Goal: Task Accomplishment & Management: Manage account settings

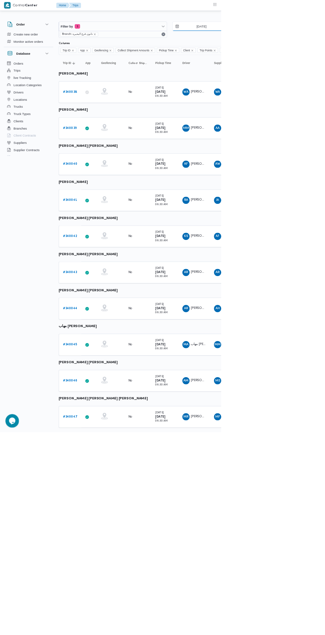
click at [286, 39] on input "[DATE]" at bounding box center [290, 38] width 75 height 13
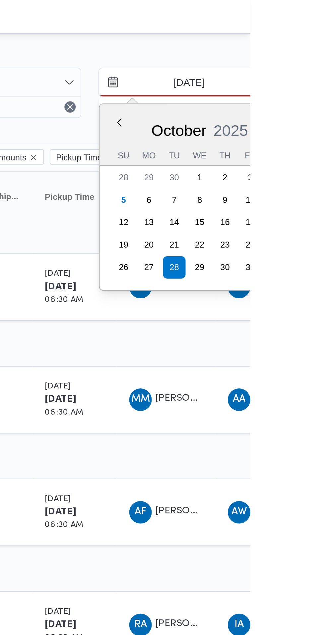
type input "[DATE]"
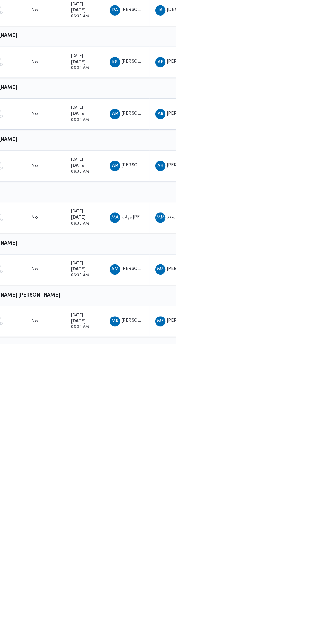
scroll to position [0, 11]
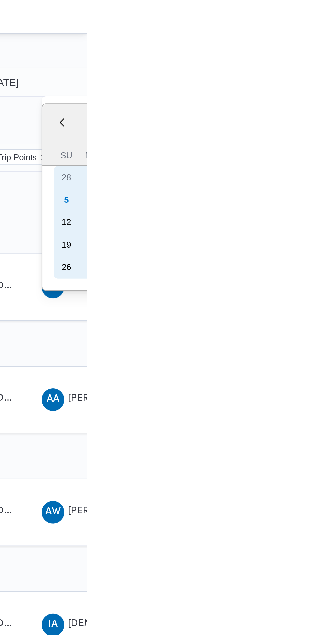
click at [312, 94] on div "5" at bounding box center [315, 94] width 11 height 11
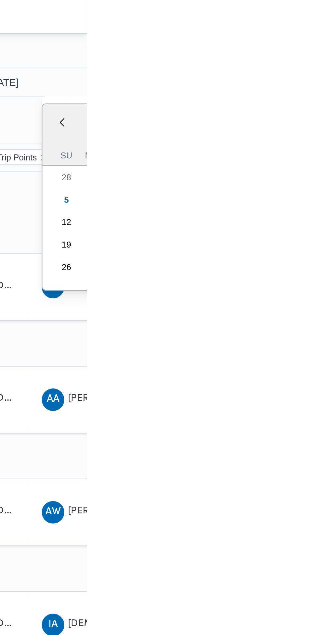
type input "[DATE]"
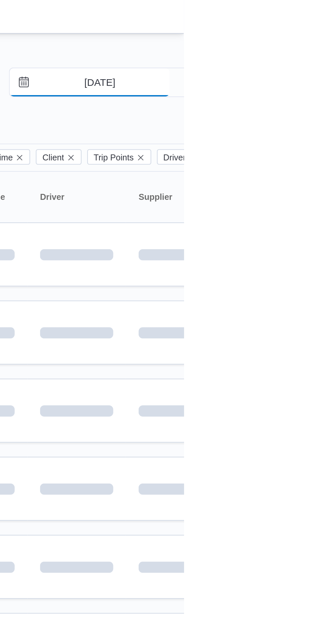
click at [296, 38] on input "[DATE]" at bounding box center [280, 38] width 75 height 13
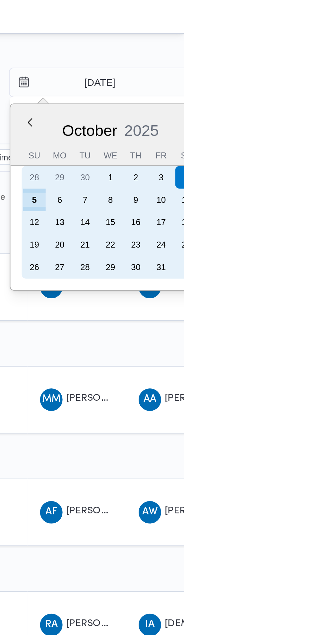
click at [252, 93] on div "5" at bounding box center [254, 94] width 11 height 11
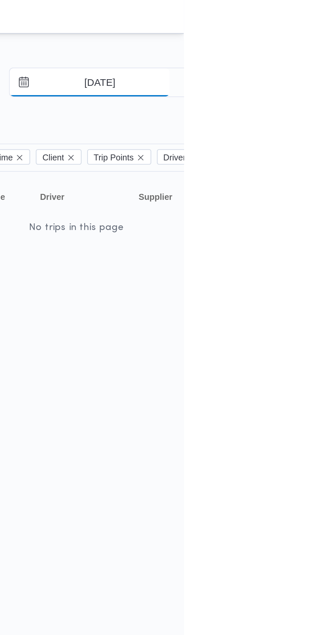
click at [288, 39] on input "[DATE]" at bounding box center [280, 38] width 75 height 13
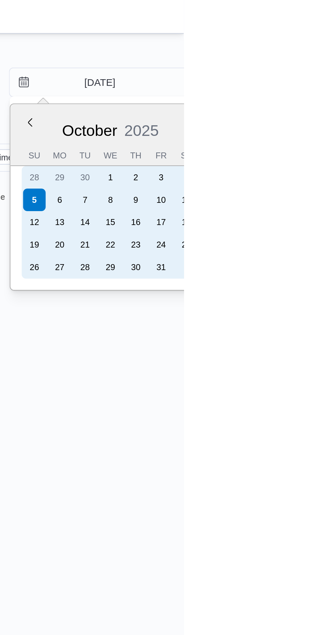
click at [324, 83] on div "4" at bounding box center [326, 83] width 11 height 11
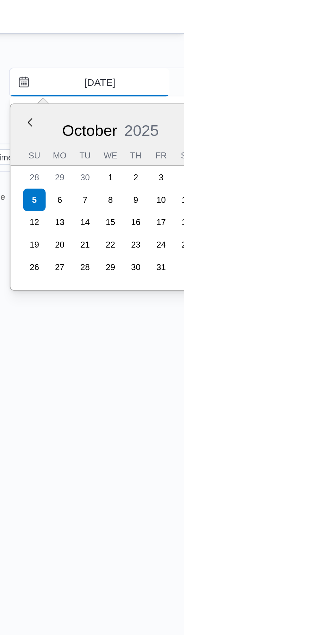
type input "[DATE]"
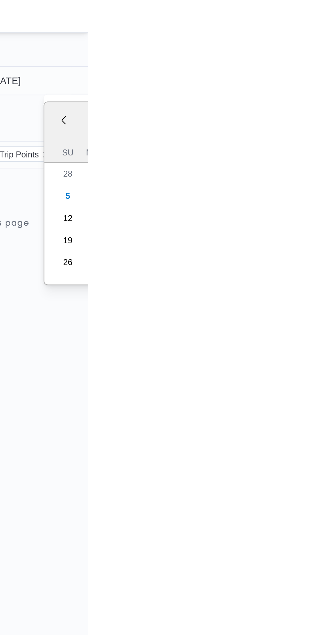
type input "[DATE]"
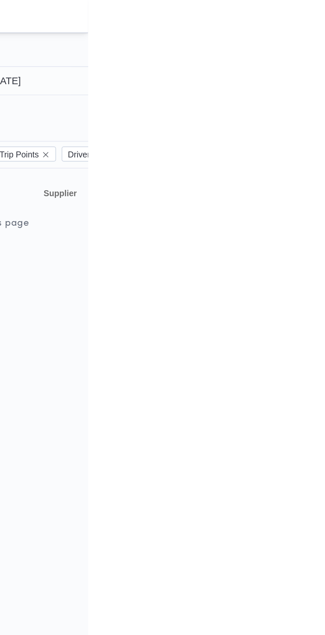
click at [314, 131] on html "Control Center Home Trips English عربي Dark mode Logout Order Create new order …" at bounding box center [151, 317] width 325 height 635
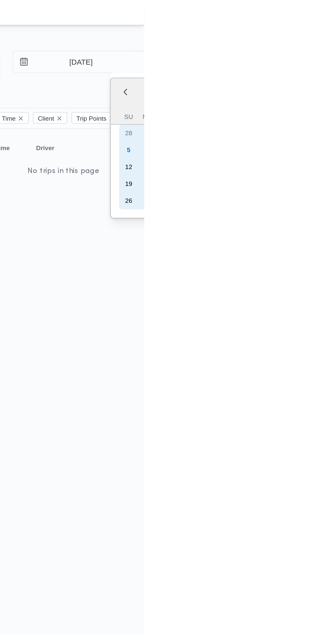
click at [311, 95] on div "5" at bounding box center [315, 94] width 11 height 11
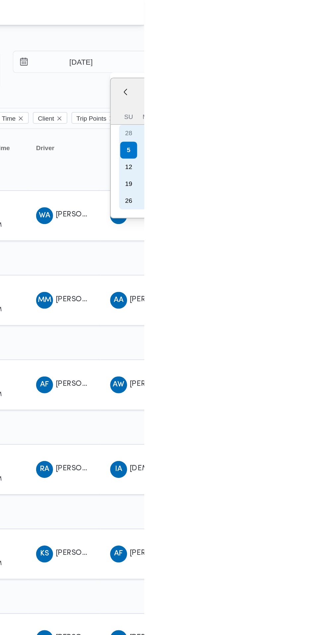
type input "[DATE]"
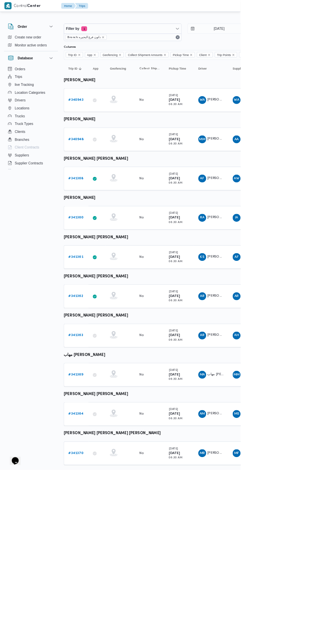
click at [102, 135] on b "# 340943" at bounding box center [102, 135] width 20 height 4
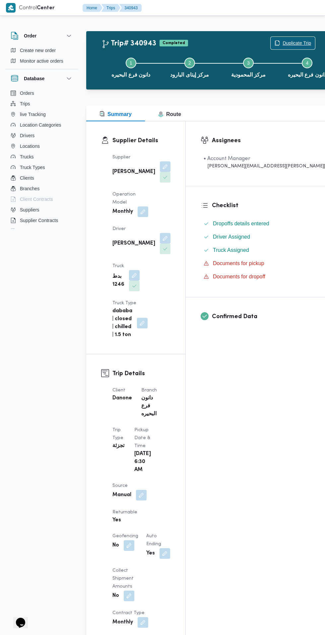
click at [282, 40] on span "Duplicate Trip" at bounding box center [296, 43] width 28 height 8
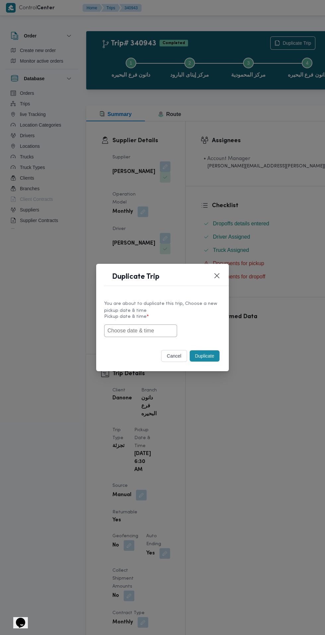
click at [152, 331] on input "text" at bounding box center [140, 330] width 73 height 13
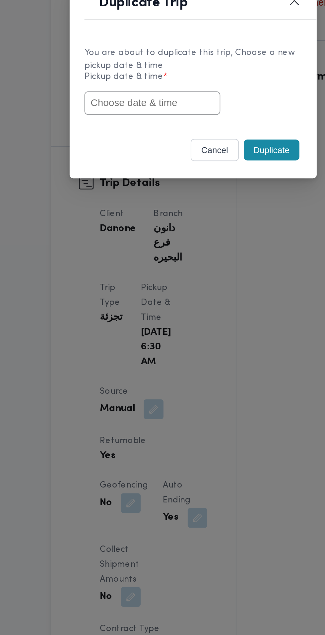
click at [211, 423] on div "Duplicate Trip You are about to duplicate this trip, Choose a new pickup date &…" at bounding box center [162, 317] width 325 height 635
click at [159, 331] on input "text" at bounding box center [140, 330] width 73 height 13
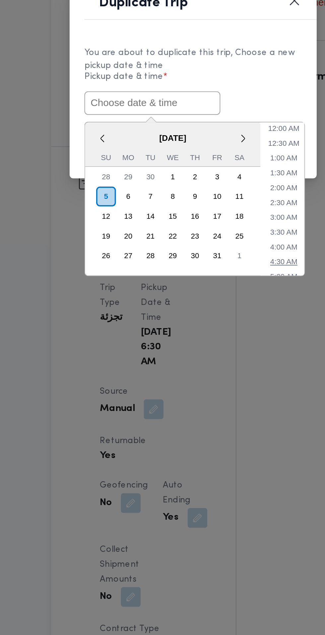
click at [211, 416] on li "4:30 AM" at bounding box center [211, 415] width 20 height 7
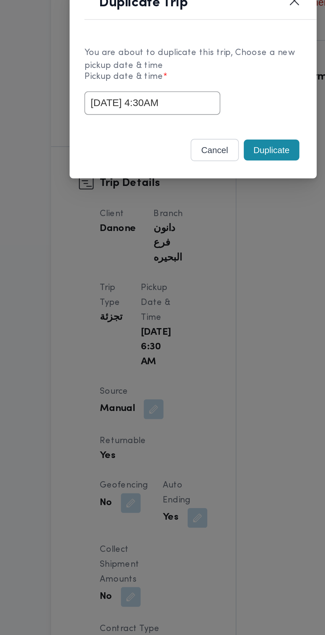
click at [159, 330] on input "05/10/2025 4:30AM" at bounding box center [140, 330] width 73 height 13
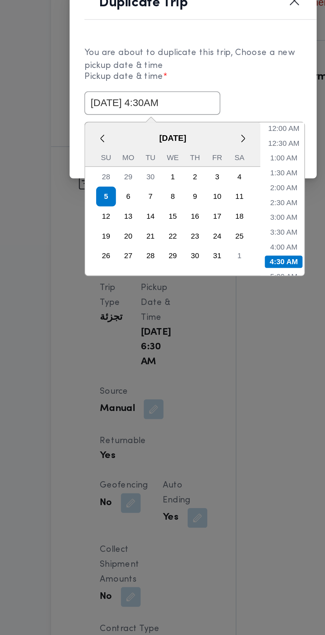
scroll to position [34, 0]
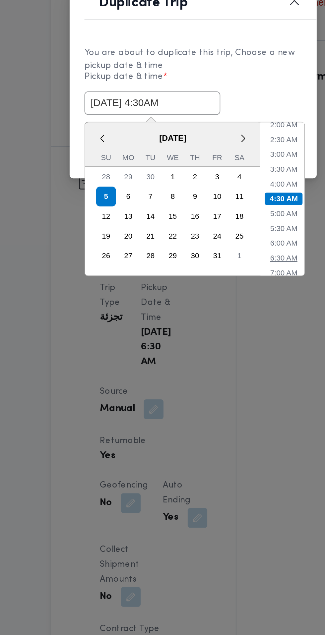
click at [211, 412] on li "6:30 AM" at bounding box center [211, 413] width 20 height 7
type input "05/10/2025 6:30AM"
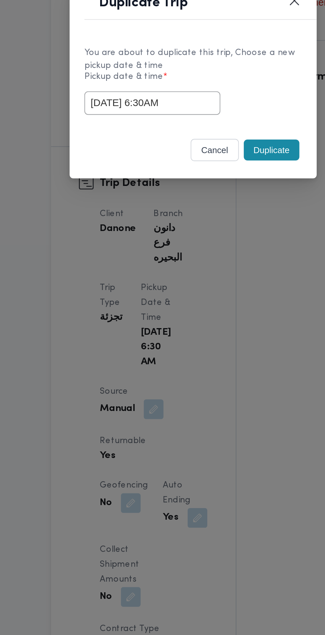
click at [127, 352] on footer "cancel Duplicate" at bounding box center [162, 355] width 117 height 15
click at [209, 357] on button "Duplicate" at bounding box center [204, 355] width 30 height 11
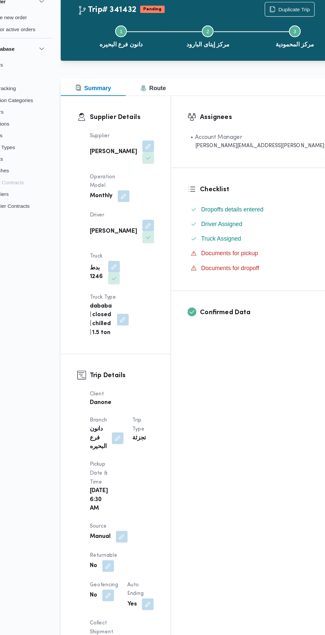
click at [134, 540] on button "button" at bounding box center [129, 545] width 11 height 11
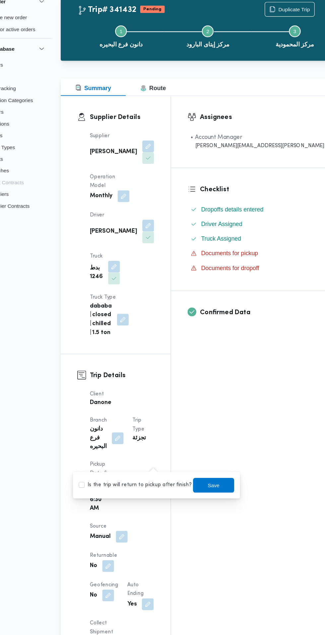
click at [162, 474] on label "Is the trip will return to pickup after finish?" at bounding box center [153, 472] width 102 height 8
checkbox input "true"
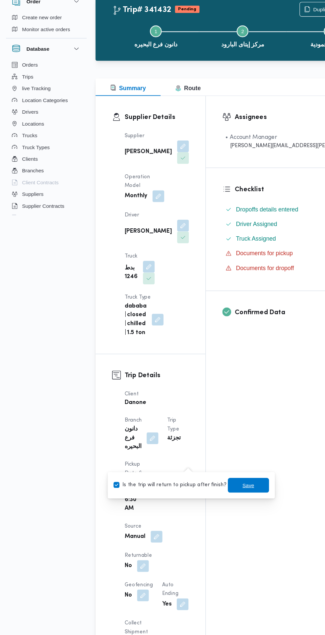
click at [219, 475] on span "Save" at bounding box center [224, 472] width 11 height 8
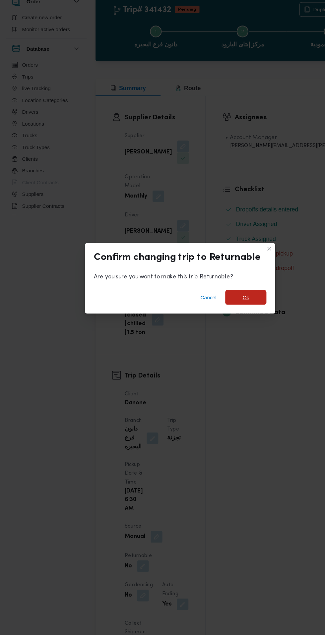
click at [223, 307] on span "Ok" at bounding box center [222, 303] width 6 height 8
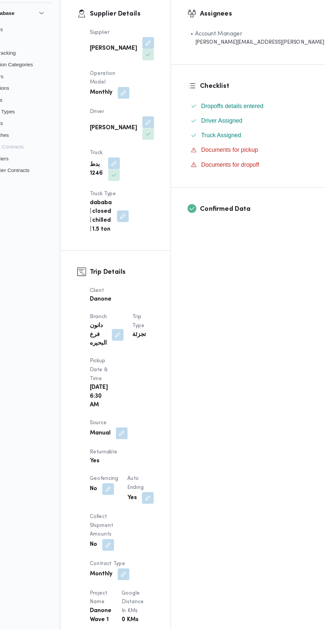
scroll to position [17, 0]
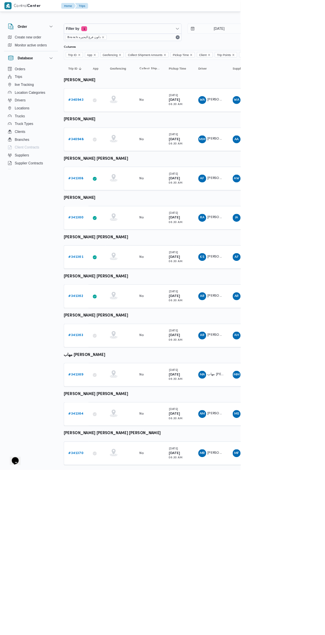
click at [97, 189] on b "# 340948" at bounding box center [102, 188] width 21 height 4
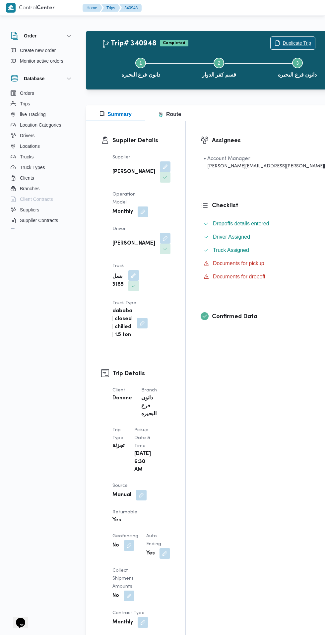
click at [282, 41] on span "Duplicate Trip" at bounding box center [296, 43] width 28 height 8
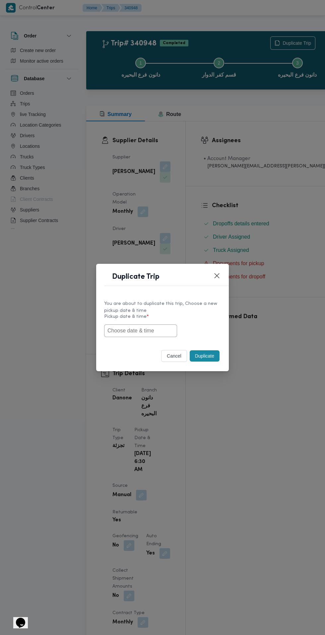
click at [147, 333] on input "text" at bounding box center [140, 330] width 73 height 13
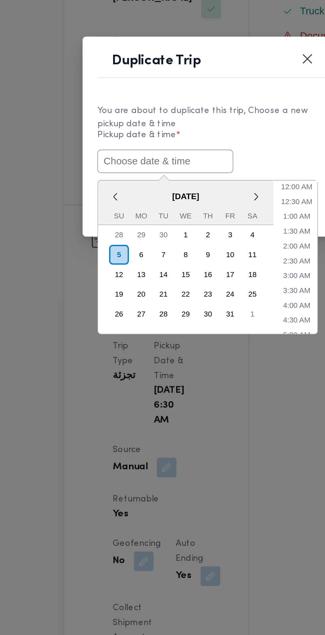
paste input "05/10/2025 6:30AM"
type input "05/10/2025 6:30AM"
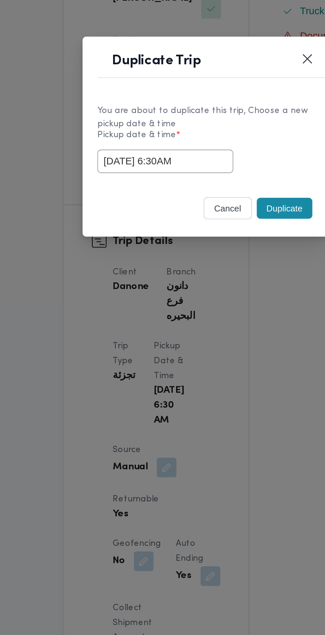
click at [206, 321] on label "Pickup date & time *" at bounding box center [162, 319] width 117 height 10
click at [204, 356] on button "Duplicate" at bounding box center [204, 355] width 30 height 11
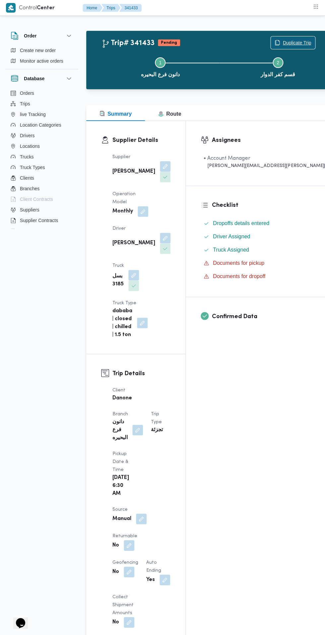
scroll to position [2, 0]
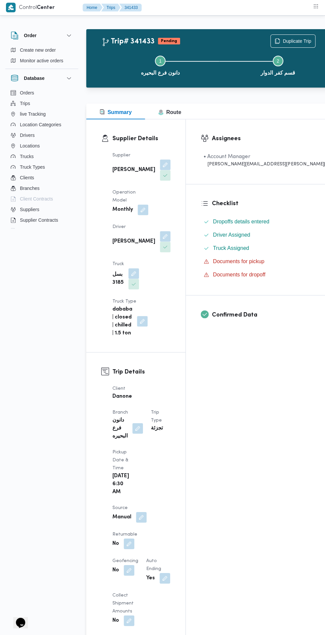
click at [134, 538] on button "button" at bounding box center [129, 543] width 11 height 11
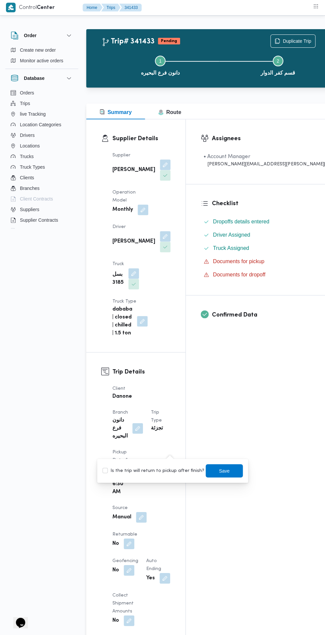
click at [163, 573] on button "button" at bounding box center [164, 578] width 11 height 11
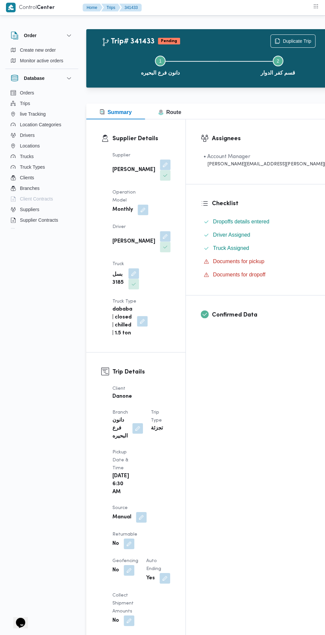
click at [134, 538] on button "button" at bounding box center [129, 543] width 11 height 11
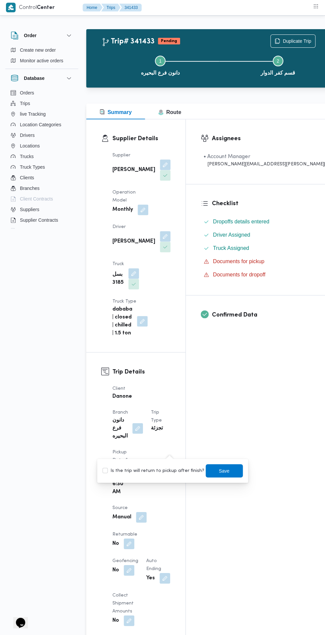
click at [173, 471] on label "Is the trip will return to pickup after finish?" at bounding box center [153, 471] width 102 height 8
checkbox input "true"
click at [220, 470] on span "Save" at bounding box center [224, 471] width 11 height 8
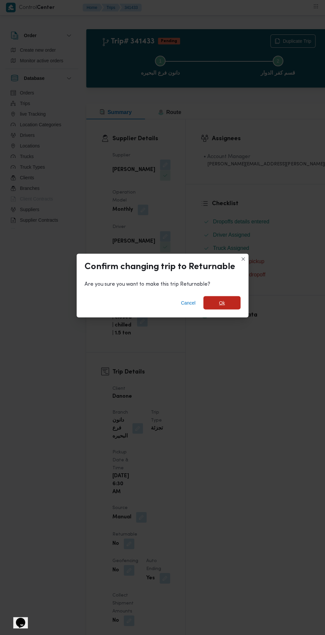
click at [225, 298] on span "Ok" at bounding box center [221, 302] width 37 height 13
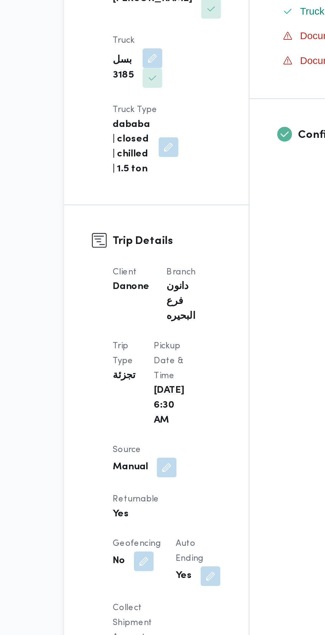
scroll to position [2, 0]
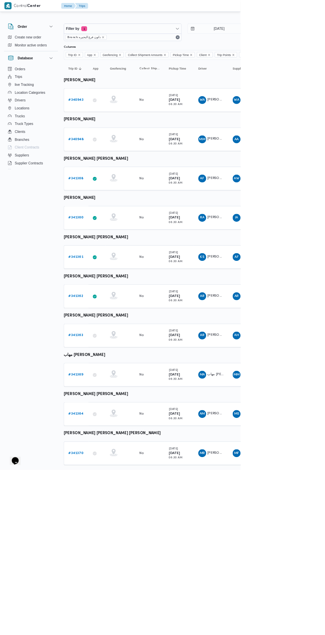
click at [97, 242] on b "# 341368" at bounding box center [102, 241] width 20 height 4
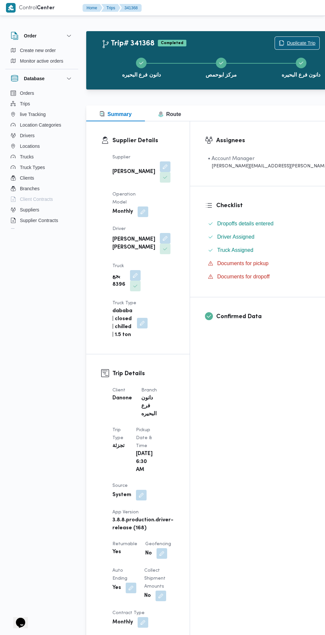
click at [287, 42] on span "Duplicate Trip" at bounding box center [301, 43] width 28 height 8
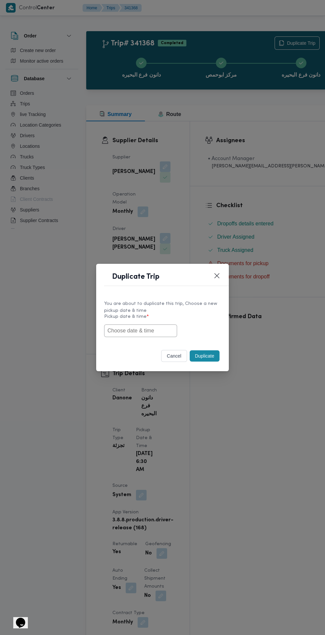
click at [152, 331] on input "text" at bounding box center [140, 330] width 73 height 13
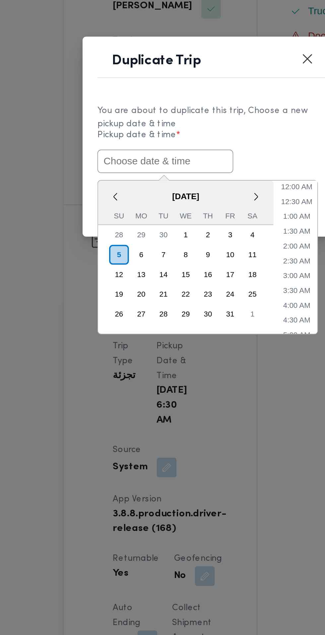
paste input "05/10/2025 6:30AM"
type input "05/10/2025 6:30AM"
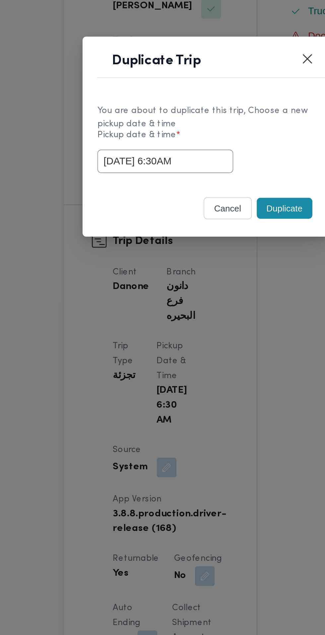
click at [206, 323] on label "Pickup date & time *" at bounding box center [162, 319] width 117 height 10
click at [205, 356] on button "Duplicate" at bounding box center [204, 355] width 30 height 11
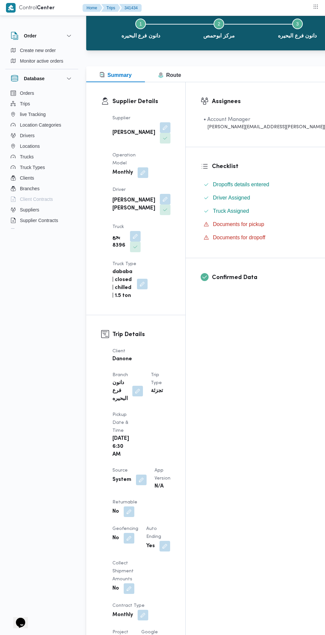
scroll to position [44, 0]
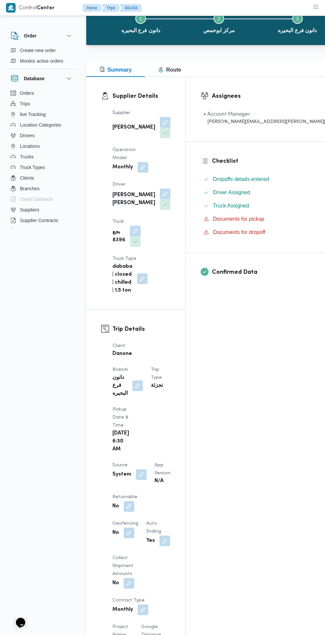
click at [134, 527] on button "button" at bounding box center [129, 532] width 11 height 11
click at [247, 398] on div "Assignees • Account Manager abdallah.mohamed@illa.com.eg Checklist Dropoffs det…" at bounding box center [267, 572] width 163 height 990
click at [129, 501] on button "button" at bounding box center [129, 506] width 11 height 11
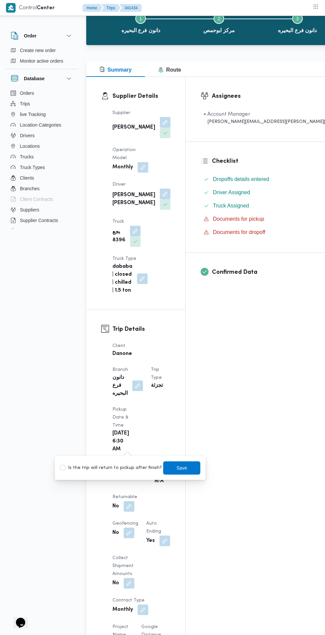
click at [133, 468] on label "Is the trip will return to pickup after finish?" at bounding box center [111, 468] width 102 height 8
checkbox input "true"
click at [192, 469] on span "Save" at bounding box center [181, 467] width 37 height 13
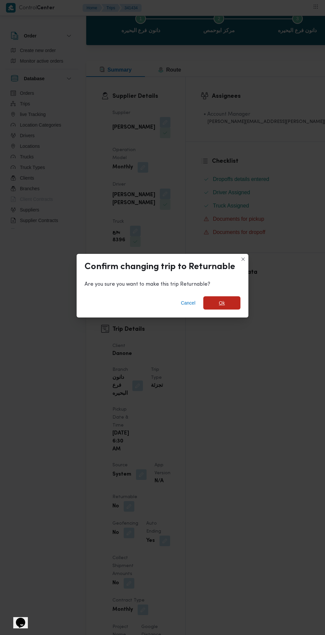
click at [221, 307] on span "Ok" at bounding box center [222, 303] width 6 height 8
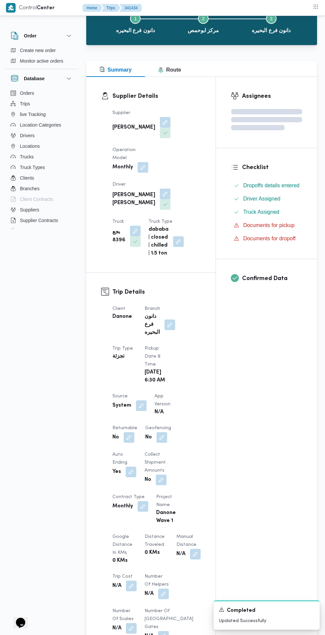
click at [263, 375] on div "Assignees Checklist Dropoffs details entered Driver Assigned Truck Assigned Doc…" at bounding box center [266, 476] width 101 height 799
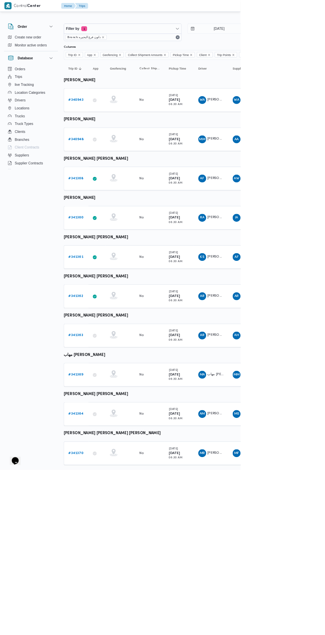
click at [102, 294] on b "# 341360" at bounding box center [102, 294] width 20 height 4
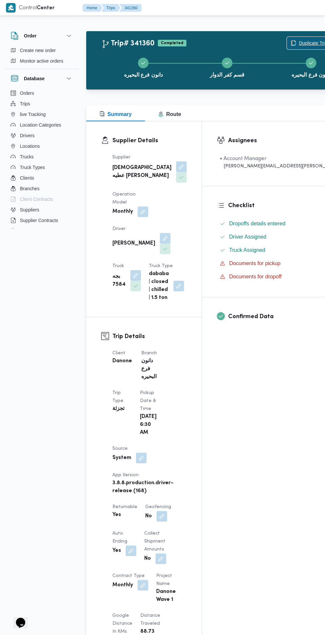
click at [298, 43] on span "Duplicate Trip" at bounding box center [312, 43] width 28 height 8
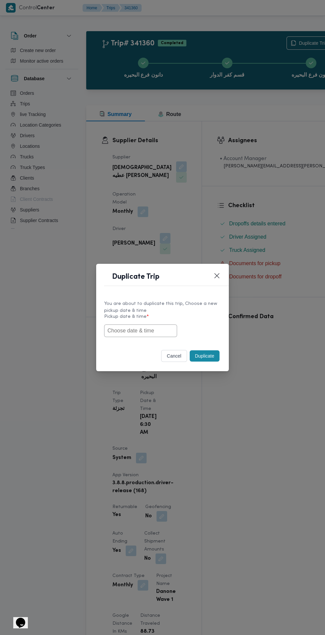
click at [159, 329] on input "text" at bounding box center [140, 330] width 73 height 13
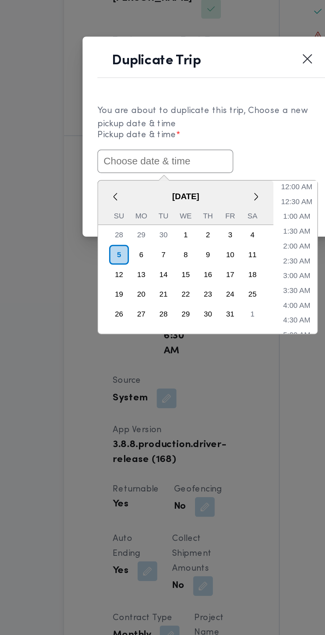
paste input "05/10/2025 6:30AM"
type input "05/10/2025 6:30AM"
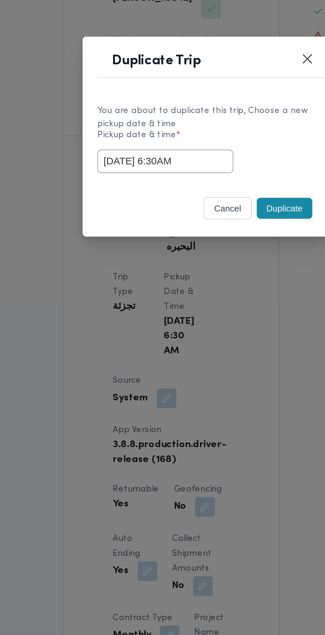
click at [210, 328] on div "05/10/2025 6:30AM" at bounding box center [162, 330] width 117 height 13
click at [210, 353] on button "Duplicate" at bounding box center [204, 355] width 30 height 11
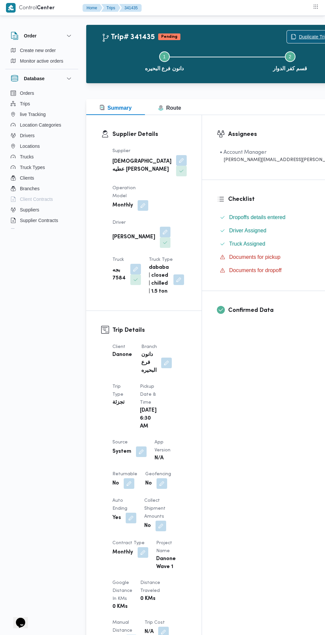
scroll to position [7, 0]
click at [129, 486] on button "button" at bounding box center [129, 483] width 11 height 11
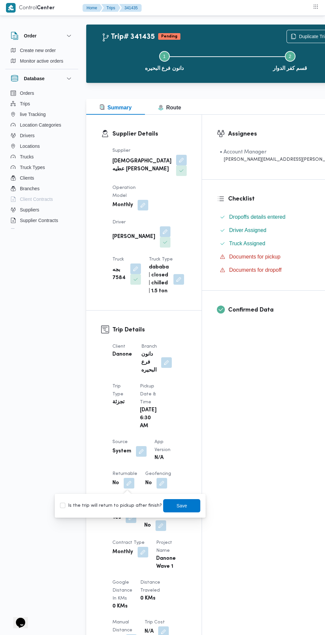
click at [112, 508] on label "Is the trip will return to pickup after finish?" at bounding box center [111, 506] width 102 height 8
checkbox input "true"
click at [181, 504] on span "Save" at bounding box center [181, 506] width 11 height 8
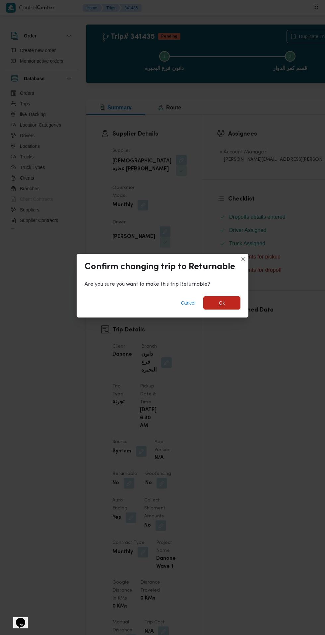
click at [221, 300] on span "Ok" at bounding box center [222, 303] width 6 height 8
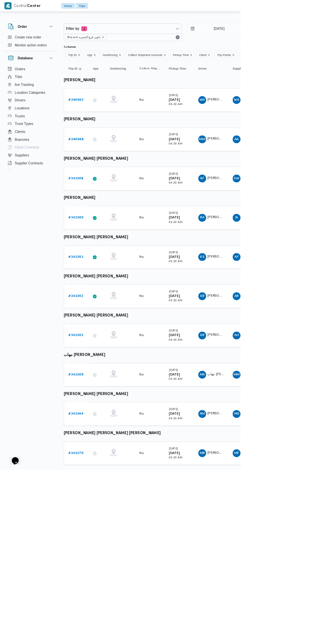
click at [109, 346] on b "# 341361" at bounding box center [102, 347] width 20 height 4
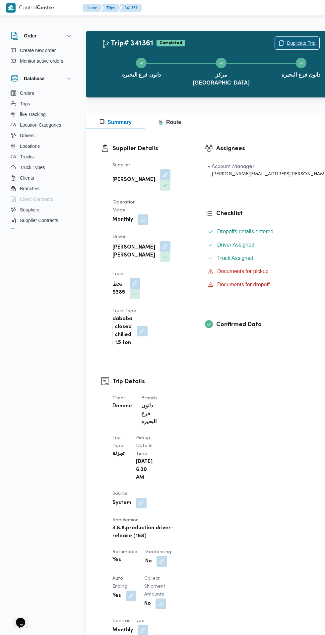
click at [287, 40] on span "Duplicate Trip" at bounding box center [301, 43] width 28 height 8
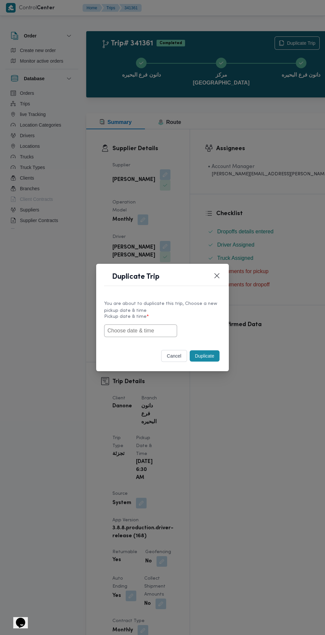
click at [145, 330] on input "text" at bounding box center [140, 330] width 73 height 13
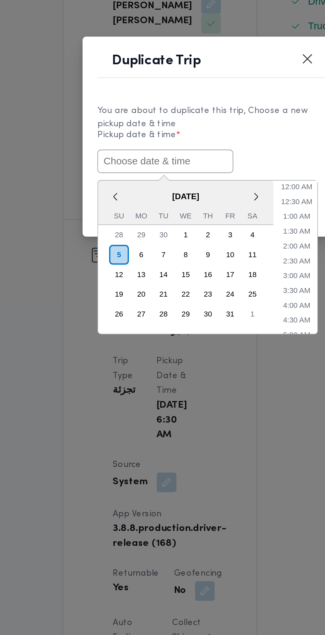
paste input "05/10/2025 6:30AM"
type input "05/10/2025 6:30AM"
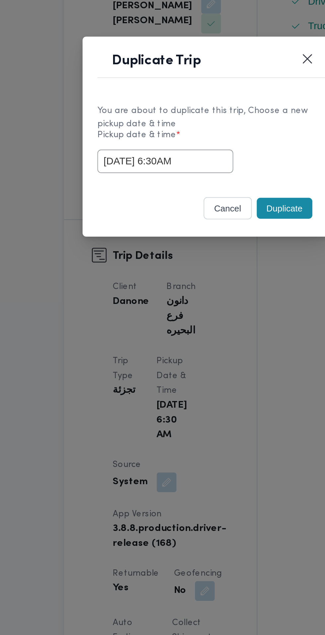
click at [208, 329] on div "05/10/2025 6:30AM" at bounding box center [162, 330] width 117 height 13
click at [205, 355] on button "Duplicate" at bounding box center [204, 355] width 30 height 11
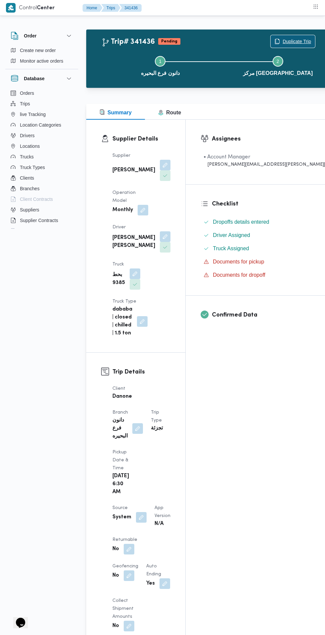
scroll to position [5, 0]
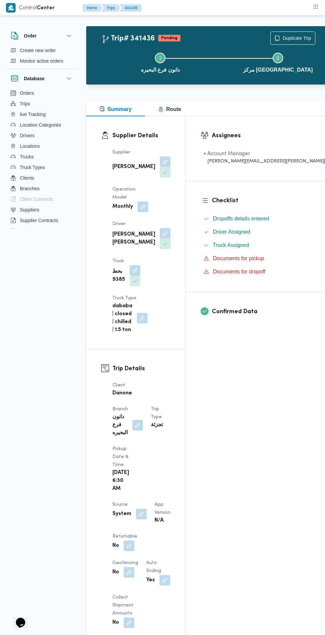
click at [127, 540] on button "button" at bounding box center [129, 545] width 11 height 11
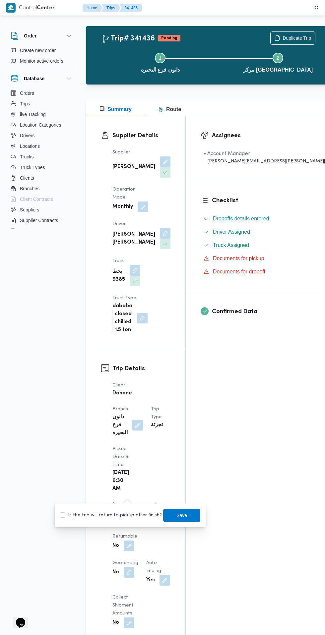
click at [131, 515] on label "Is the trip will return to pickup after finish?" at bounding box center [111, 515] width 102 height 8
checkbox input "true"
click at [176, 515] on span "Save" at bounding box center [181, 515] width 11 height 8
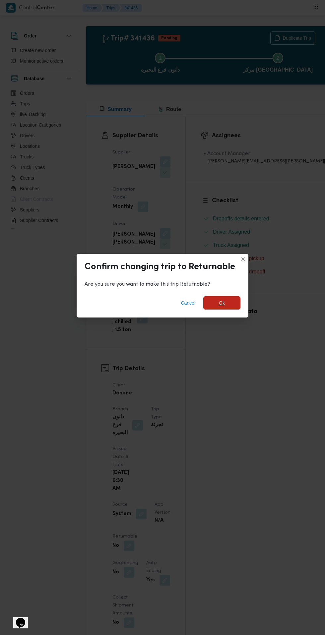
click at [224, 307] on span "Ok" at bounding box center [222, 303] width 6 height 8
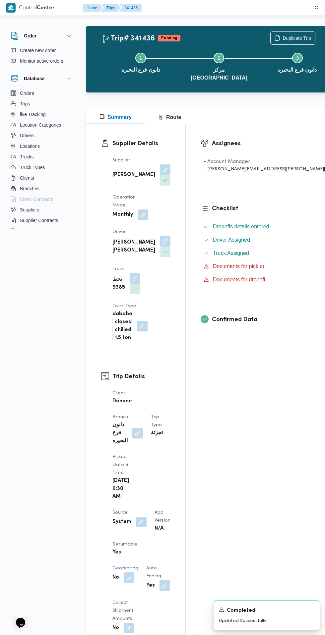
scroll to position [0, 0]
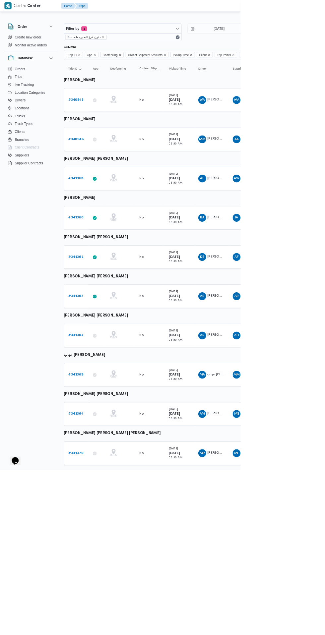
click at [102, 399] on b "# 341362" at bounding box center [102, 400] width 20 height 4
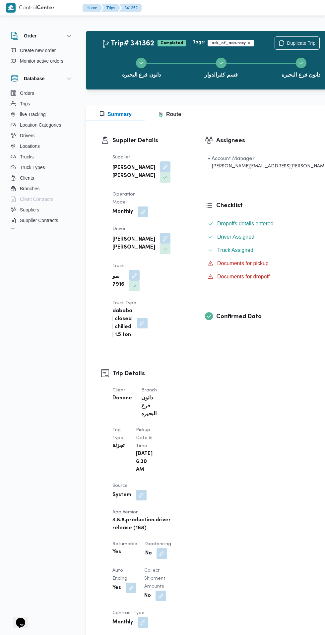
click at [266, 42] on div "Tags: lack_of_accuracy" at bounding box center [233, 42] width 84 height 9
click at [287, 47] on span "Duplicate Trip" at bounding box center [301, 43] width 28 height 8
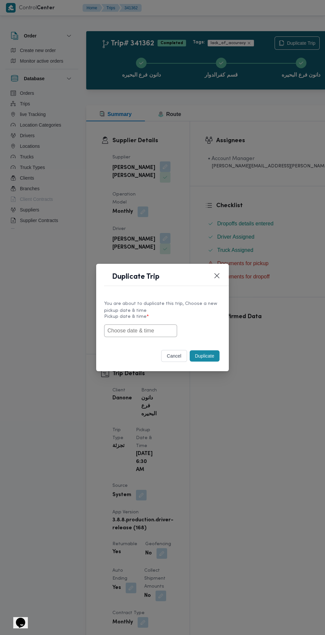
click at [147, 331] on input "text" at bounding box center [140, 330] width 73 height 13
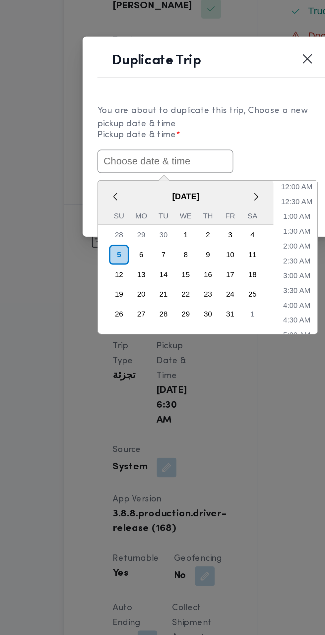
paste input "05/10/2025 6:30AM"
type input "05/10/2025 6:30AM"
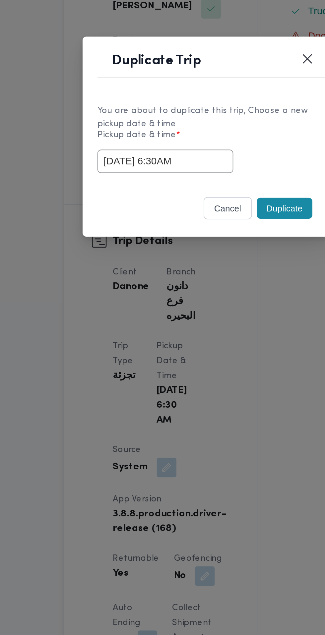
click at [204, 323] on label "Pickup date & time *" at bounding box center [162, 319] width 117 height 10
click at [203, 357] on button "Duplicate" at bounding box center [204, 355] width 30 height 11
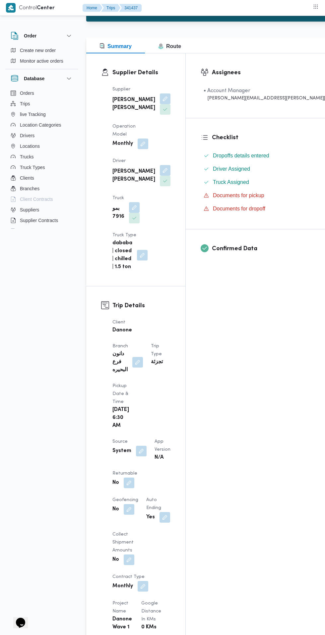
scroll to position [94, 0]
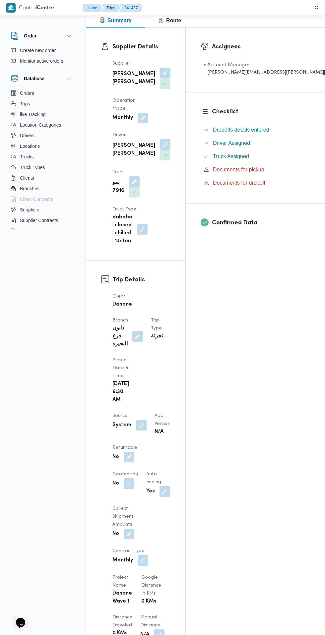
click at [126, 451] on button "button" at bounding box center [129, 456] width 11 height 11
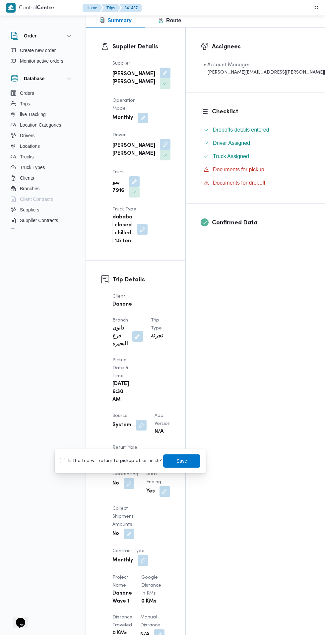
click at [122, 461] on label "Is the trip will return to pickup after finish?" at bounding box center [111, 461] width 102 height 8
checkbox input "true"
click at [176, 460] on span "Save" at bounding box center [181, 461] width 11 height 8
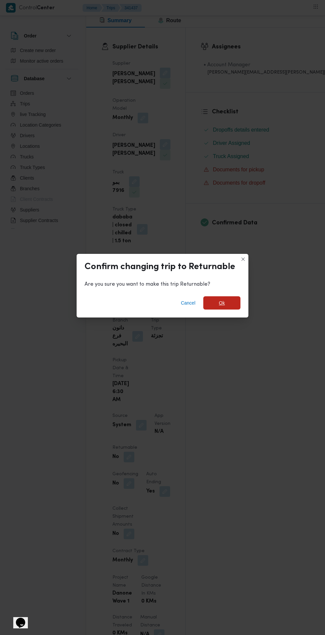
click at [221, 307] on span "Ok" at bounding box center [222, 303] width 6 height 8
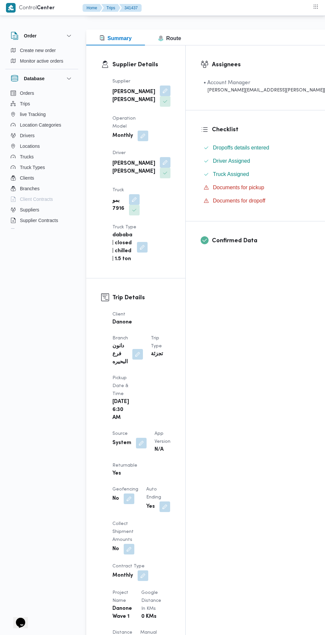
scroll to position [0, 0]
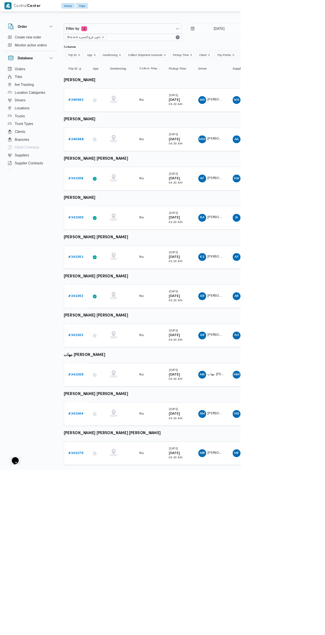
click at [111, 451] on b "# 341363" at bounding box center [102, 453] width 20 height 4
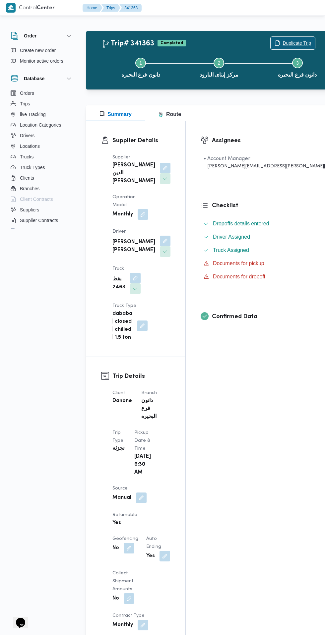
click at [282, 39] on span "Duplicate Trip" at bounding box center [296, 43] width 28 height 8
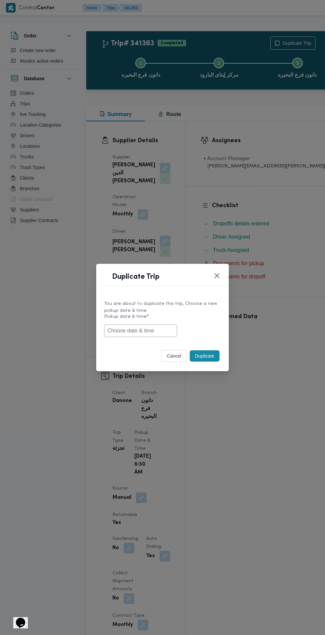
click at [156, 331] on input "text" at bounding box center [140, 330] width 73 height 13
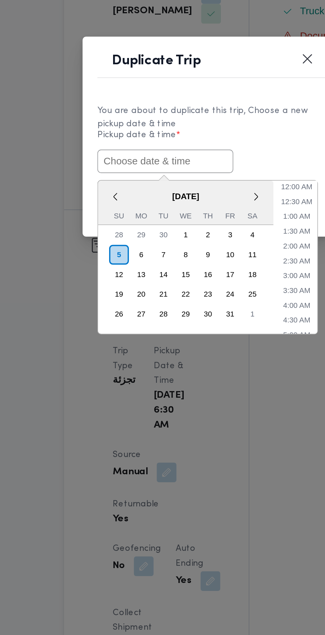
paste input "05/10/2025 6:30AM"
type input "05/10/2025 6:30AM"
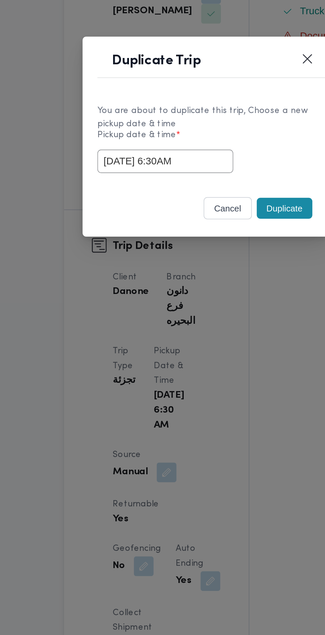
click at [206, 325] on div "05/10/2025 6:30AM" at bounding box center [162, 330] width 117 height 13
click at [203, 358] on button "Duplicate" at bounding box center [204, 355] width 30 height 11
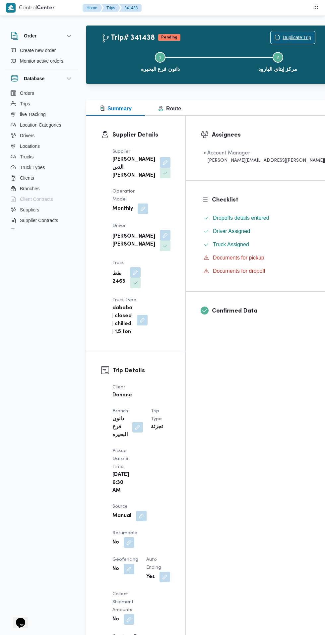
scroll to position [55, 0]
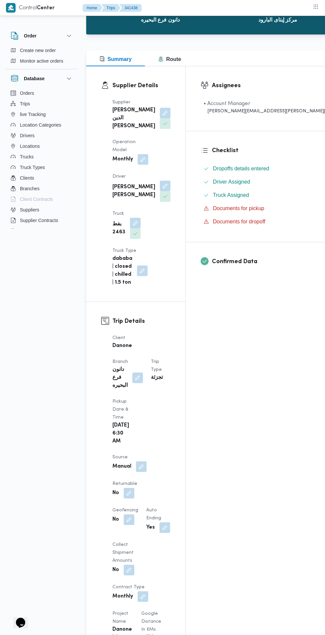
click at [134, 488] on button "button" at bounding box center [129, 493] width 11 height 11
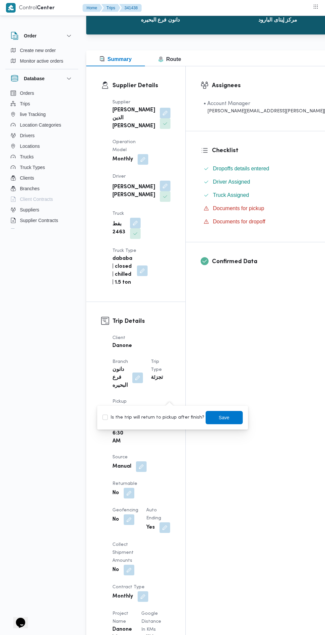
click at [161, 415] on label "Is the trip will return to pickup after finish?" at bounding box center [153, 417] width 102 height 8
checkbox input "true"
click at [215, 422] on span "Save" at bounding box center [223, 417] width 37 height 13
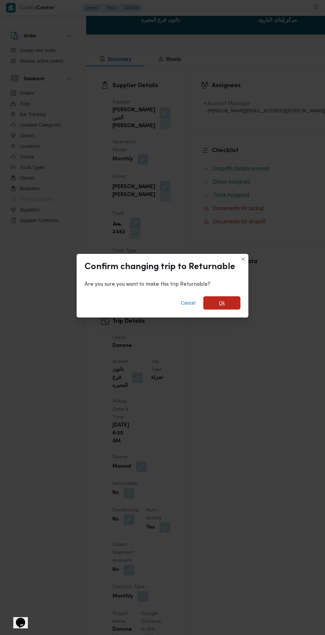
click at [225, 307] on span "Ok" at bounding box center [222, 303] width 6 height 8
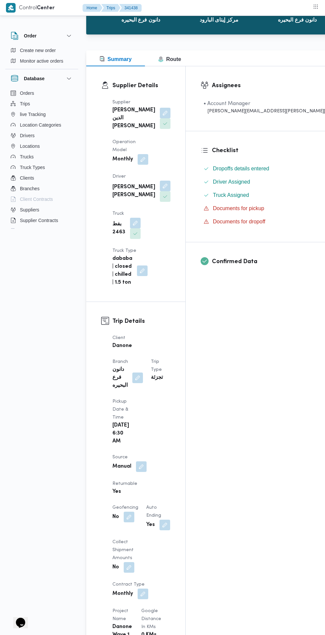
scroll to position [0, 0]
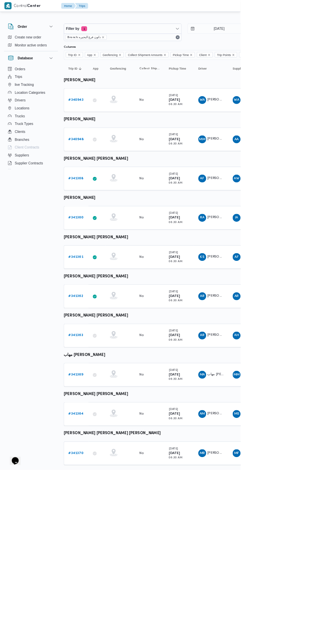
click at [105, 507] on b "# 341369" at bounding box center [102, 506] width 20 height 4
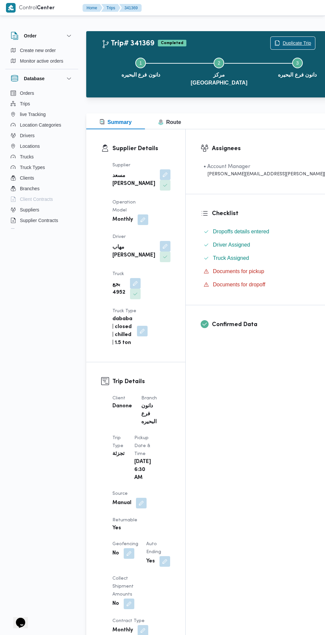
click at [282, 41] on span "Duplicate Trip" at bounding box center [296, 43] width 28 height 8
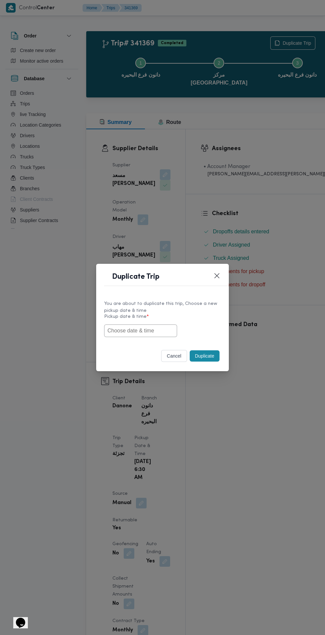
click at [144, 328] on input "text" at bounding box center [140, 330] width 73 height 13
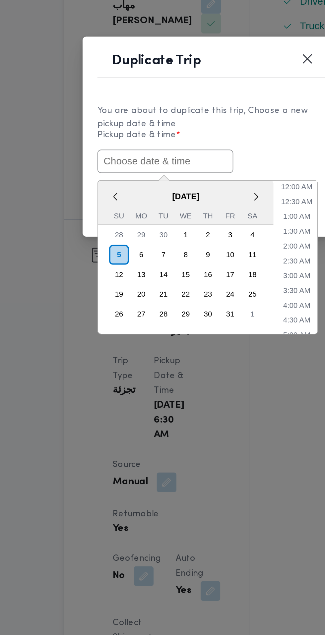
paste input "05/10/2025 6:30AM"
type input "05/10/2025 6:30AM"
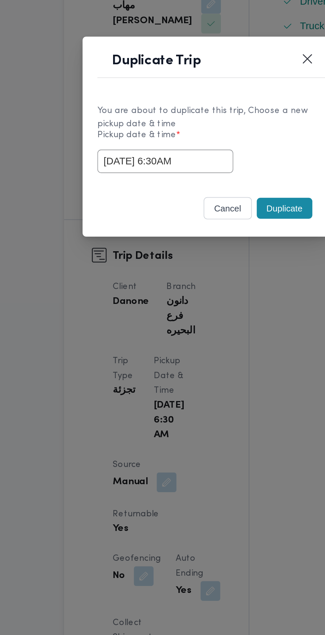
click at [204, 320] on label "Pickup date & time *" at bounding box center [162, 319] width 117 height 10
click at [201, 358] on button "Duplicate" at bounding box center [204, 355] width 30 height 11
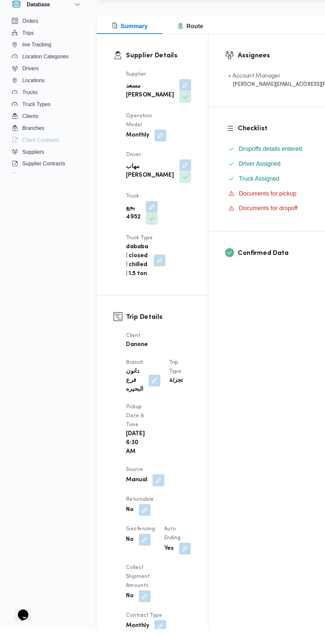
scroll to position [18, 0]
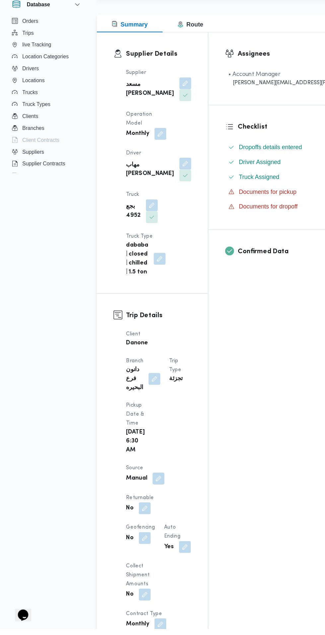
click at [134, 522] on button "button" at bounding box center [129, 527] width 11 height 11
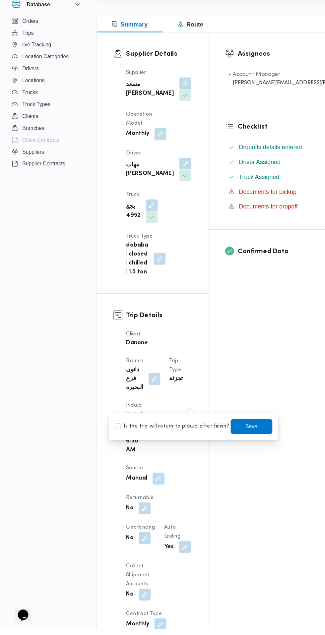
click at [161, 456] on label "Is the trip will return to pickup after finish?" at bounding box center [153, 455] width 102 height 8
checkbox input "true"
click at [219, 454] on span "Save" at bounding box center [224, 455] width 11 height 8
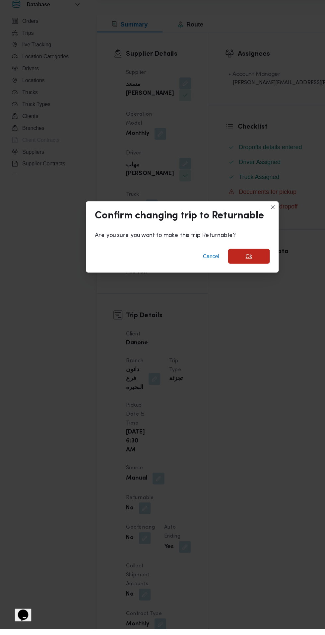
click at [222, 309] on span "Ok" at bounding box center [221, 302] width 37 height 13
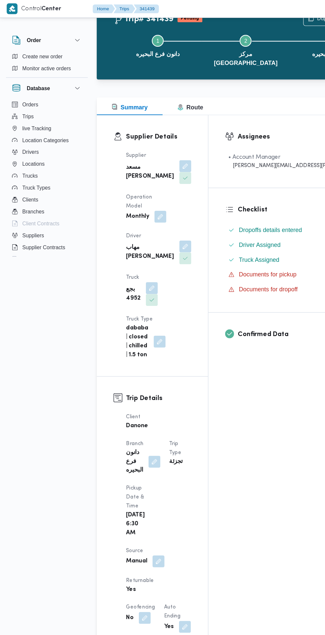
scroll to position [0, 0]
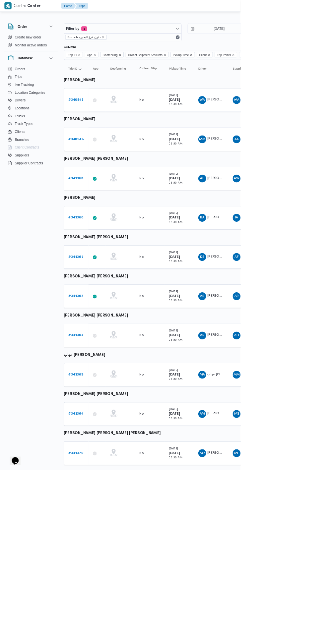
scroll to position [0, 3]
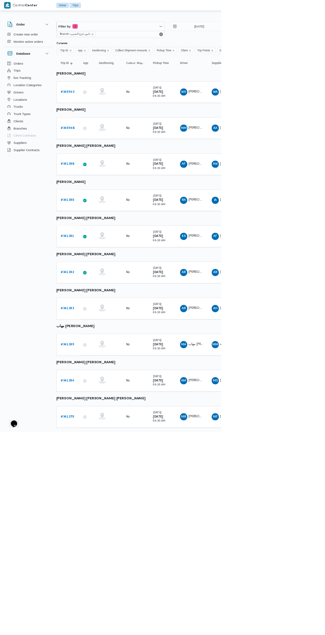
click at [98, 562] on link "# 341364" at bounding box center [99, 559] width 20 height 8
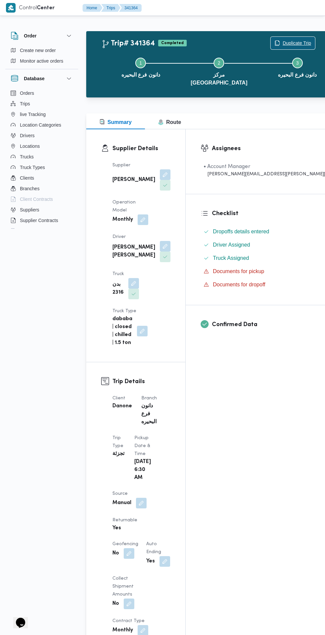
click at [282, 43] on span "Duplicate Trip" at bounding box center [296, 43] width 28 height 8
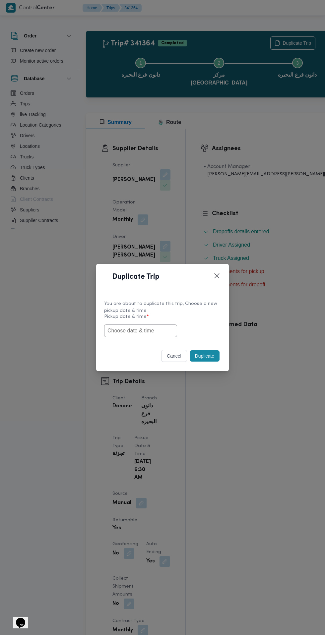
click at [166, 332] on input "text" at bounding box center [140, 330] width 73 height 13
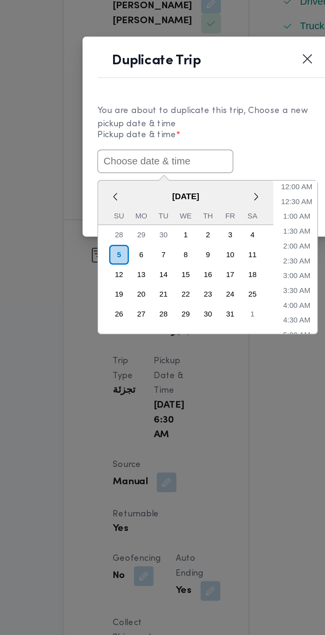
paste input "05/10/2025 6:30AM"
type input "05/10/2025 6:30AM"
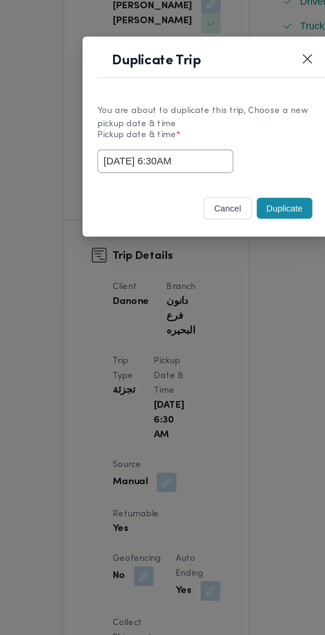
click at [207, 320] on label "Pickup date & time *" at bounding box center [162, 319] width 117 height 10
click at [205, 357] on button "Duplicate" at bounding box center [204, 355] width 30 height 11
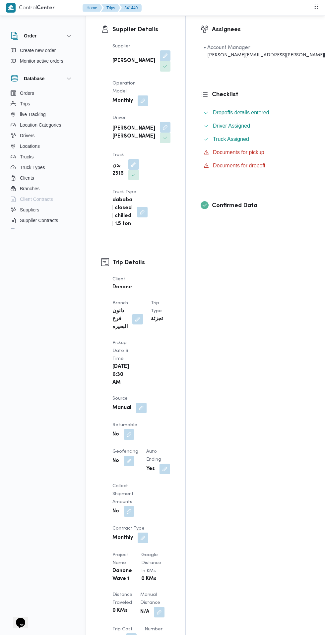
scroll to position [117, 0]
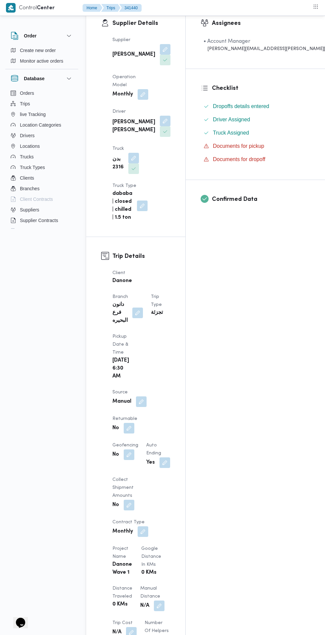
click at [134, 423] on button "button" at bounding box center [129, 428] width 11 height 11
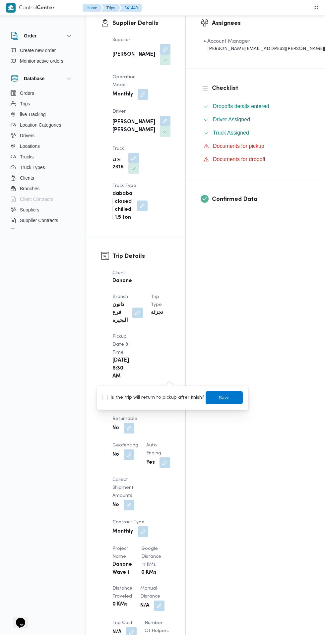
click at [163, 395] on label "Is the trip will return to pickup after finish?" at bounding box center [153, 398] width 102 height 8
checkbox input "true"
click at [219, 397] on span "Save" at bounding box center [224, 398] width 11 height 8
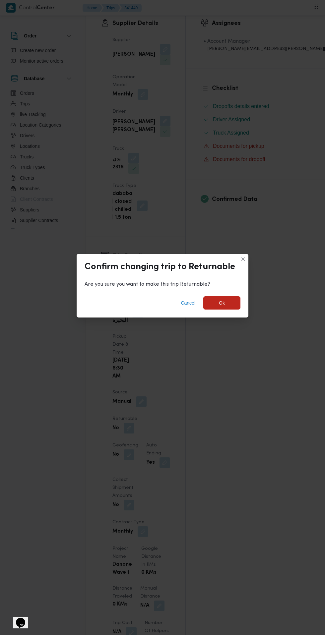
click at [222, 307] on span "Ok" at bounding box center [222, 303] width 6 height 8
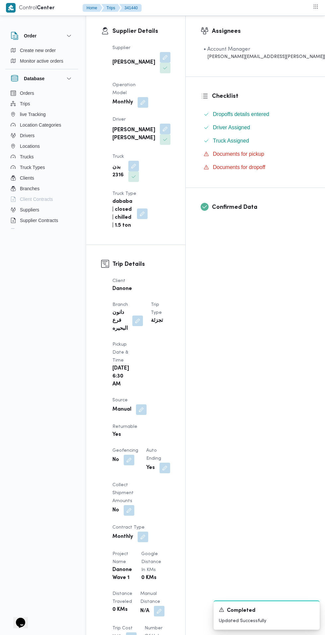
scroll to position [0, 0]
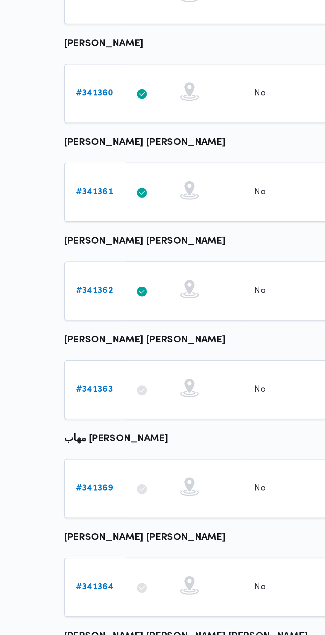
scroll to position [0, 3]
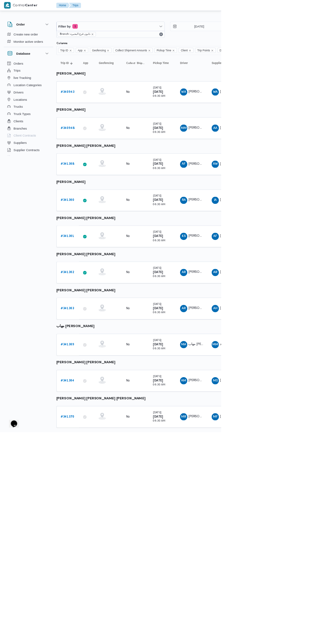
click at [98, 611] on b "# 341370" at bounding box center [99, 612] width 20 height 4
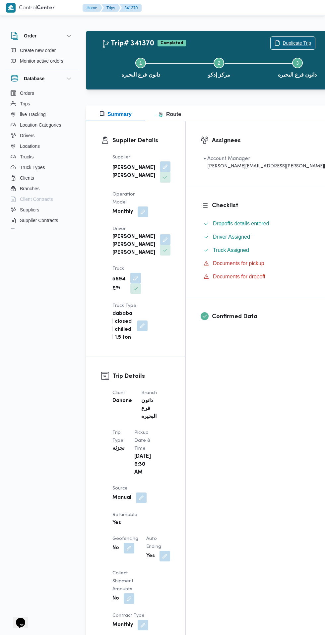
click at [282, 42] on span "Duplicate Trip" at bounding box center [296, 43] width 28 height 8
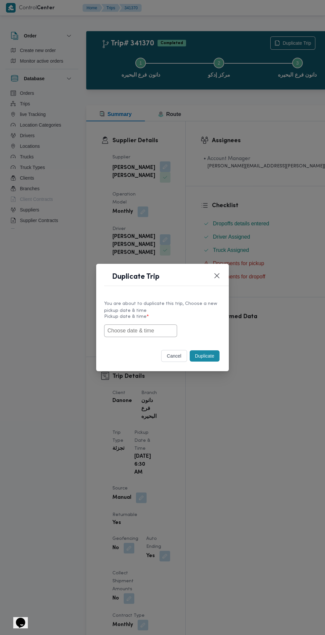
click at [156, 332] on input "text" at bounding box center [140, 330] width 73 height 13
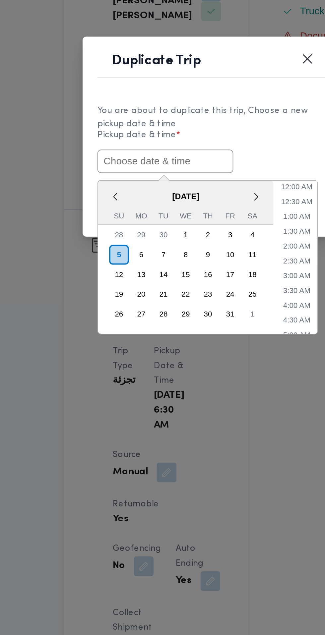
paste input "05/10/2025 6:30AM"
type input "05/10/2025 6:30AM"
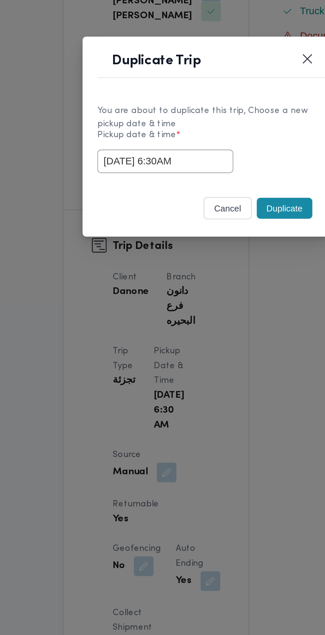
click at [206, 324] on div "05/10/2025 6:30AM" at bounding box center [162, 330] width 117 height 13
click at [202, 357] on button "Duplicate" at bounding box center [204, 355] width 30 height 11
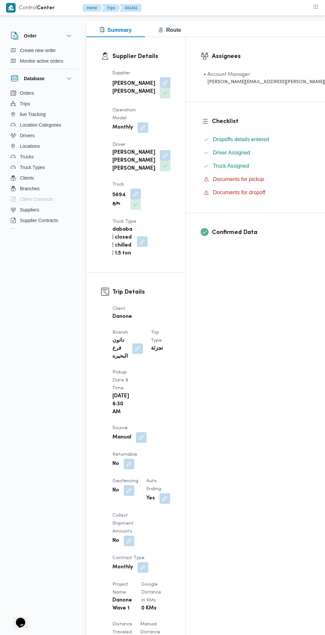
scroll to position [86, 0]
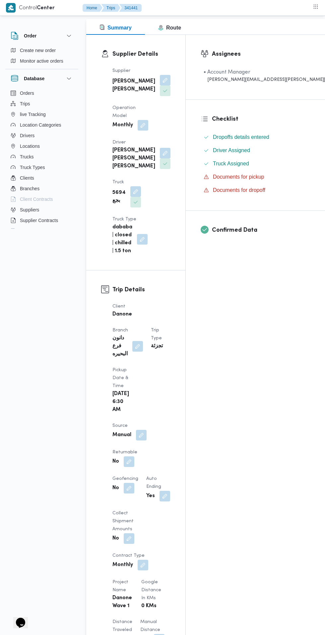
click at [134, 456] on button "button" at bounding box center [129, 461] width 11 height 11
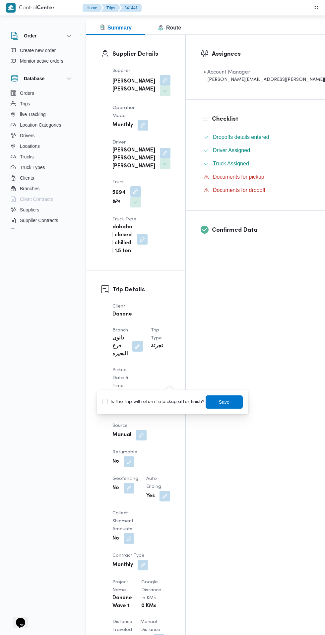
click at [160, 403] on label "Is the trip will return to pickup after finish?" at bounding box center [153, 402] width 102 height 8
checkbox input "true"
click at [220, 407] on span "Save" at bounding box center [223, 401] width 37 height 13
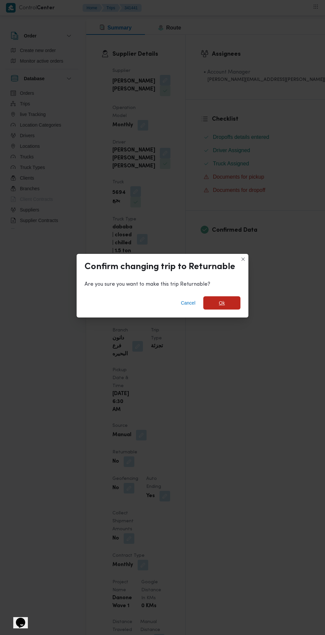
click at [221, 307] on span "Ok" at bounding box center [222, 303] width 6 height 8
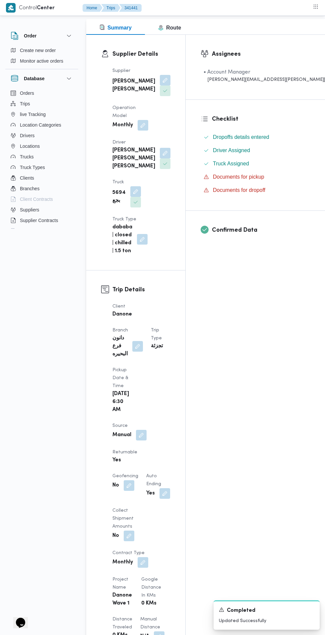
scroll to position [0, 0]
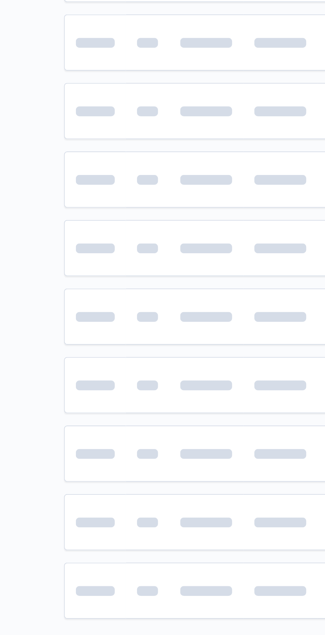
scroll to position [0, 3]
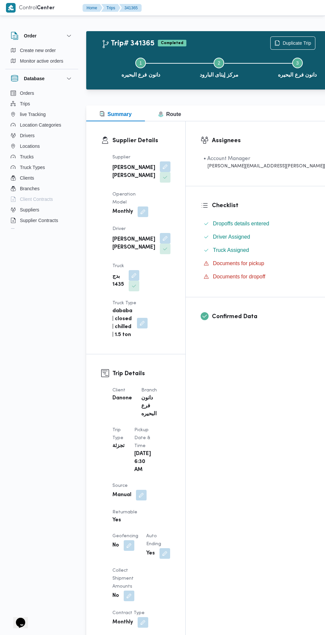
click at [264, 46] on div "Step 1 is incomplete 1 دانون فرع البحيره Step 2 is incomplete 2 مركز إيتاى البا…" at bounding box center [218, 67] width 243 height 42
click at [270, 39] on span "Duplicate Trip" at bounding box center [292, 43] width 44 height 13
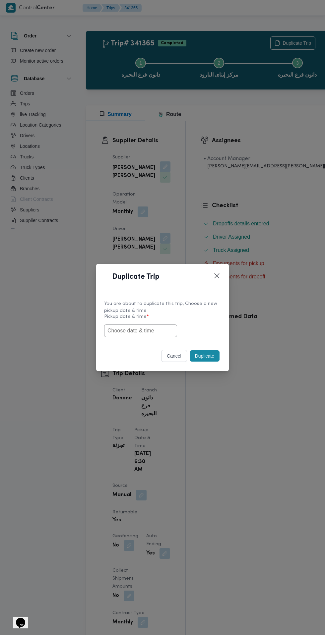
click at [160, 330] on input "text" at bounding box center [140, 330] width 73 height 13
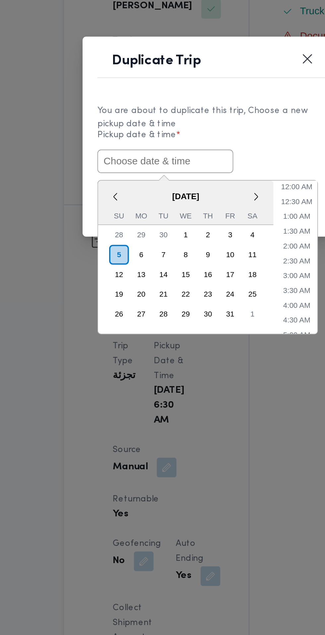
paste input "05/10/2025 6:30AM"
type input "05/10/2025 6:30AM"
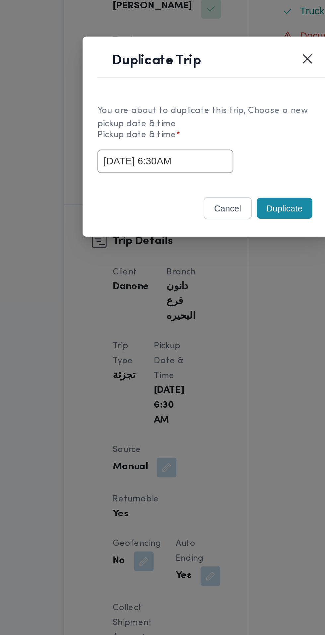
click at [210, 326] on div "05/10/2025 6:30AM" at bounding box center [162, 330] width 117 height 13
click at [206, 356] on button "Duplicate" at bounding box center [204, 355] width 30 height 11
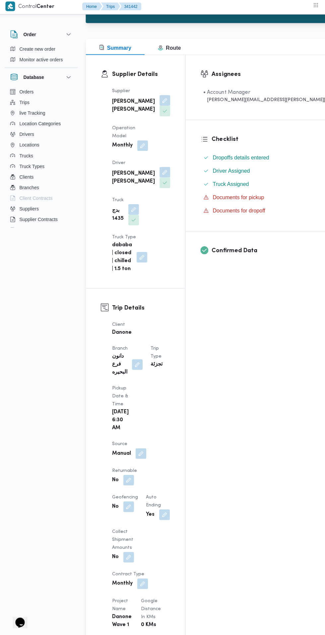
scroll to position [67, 0]
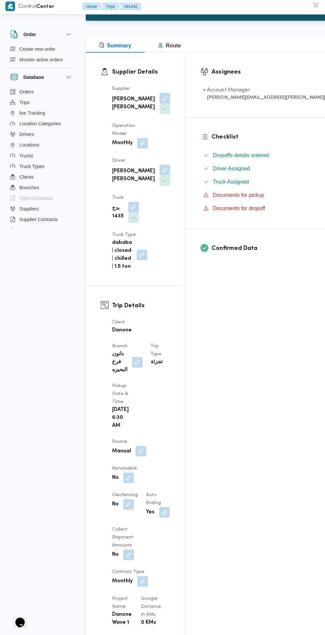
click at [134, 473] on button "button" at bounding box center [129, 478] width 11 height 11
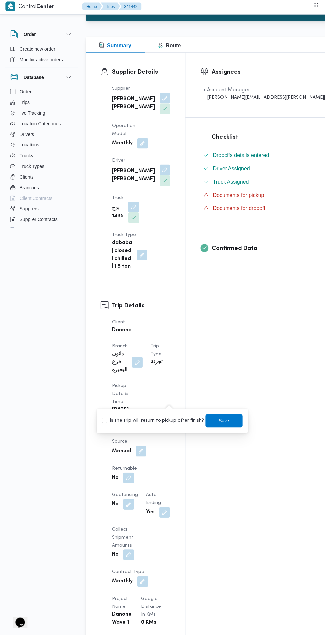
click at [158, 418] on label "Is the trip will return to pickup after finish?" at bounding box center [153, 421] width 102 height 8
checkbox input "true"
click at [229, 422] on span "Save" at bounding box center [223, 420] width 37 height 13
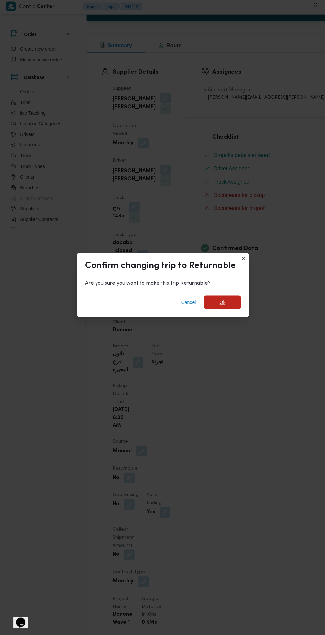
click at [222, 307] on span "Ok" at bounding box center [222, 303] width 6 height 8
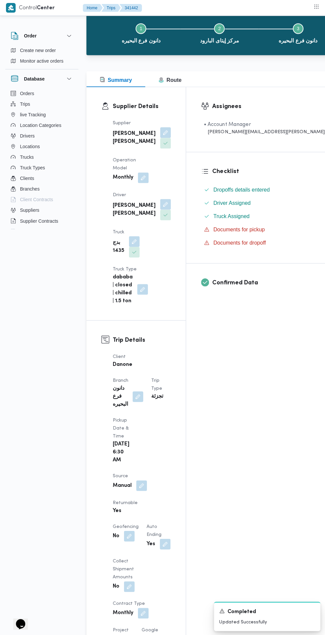
scroll to position [0, 0]
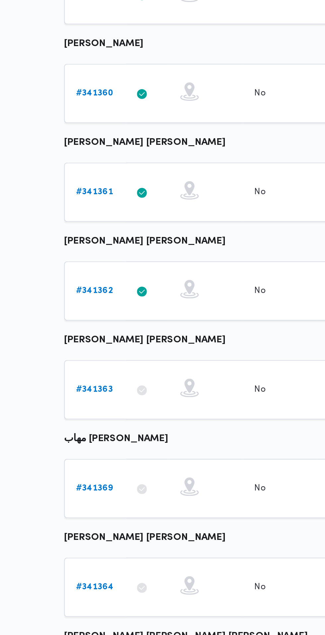
scroll to position [0, 3]
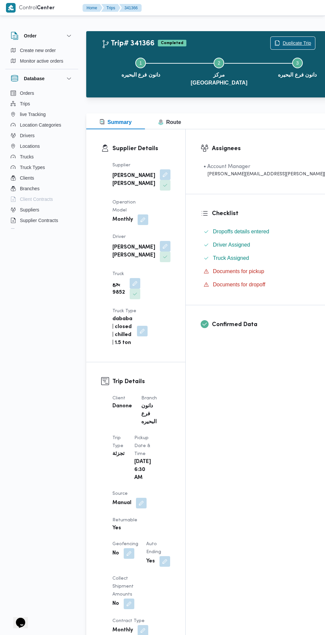
click at [282, 42] on span "Duplicate Trip" at bounding box center [296, 43] width 28 height 8
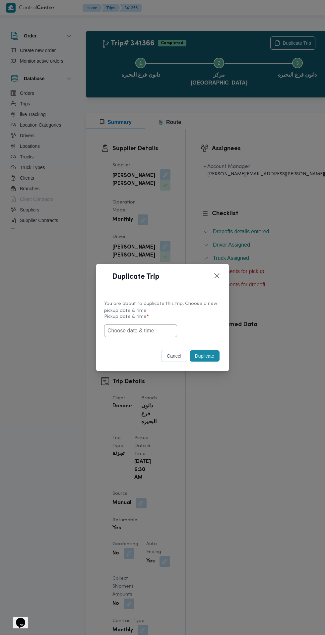
click at [162, 331] on input "text" at bounding box center [140, 330] width 73 height 13
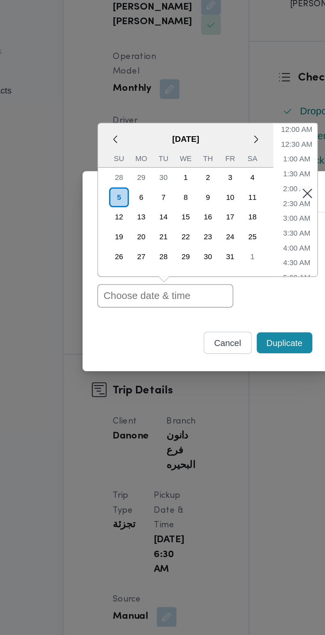
paste input "05/10/2025 6:30AM"
type input "05/10/2025 6:30AM"
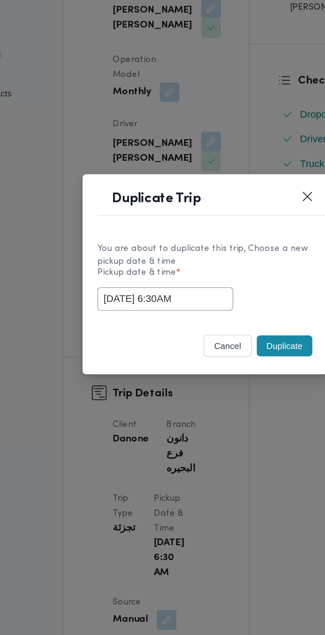
click at [203, 361] on button "Duplicate" at bounding box center [204, 355] width 30 height 11
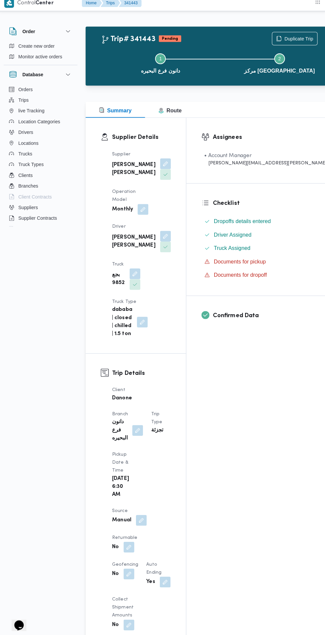
click at [134, 540] on button "button" at bounding box center [129, 545] width 11 height 11
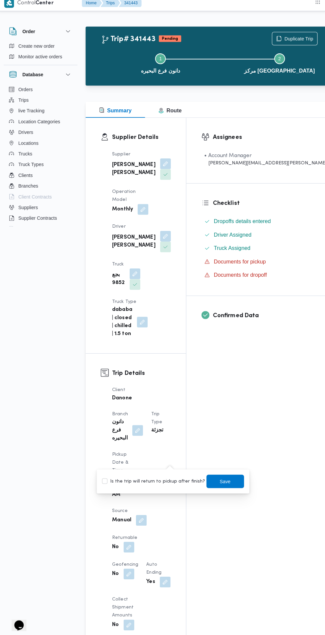
click at [163, 480] on label "Is the trip will return to pickup after finish?" at bounding box center [153, 480] width 102 height 8
checkbox input "true"
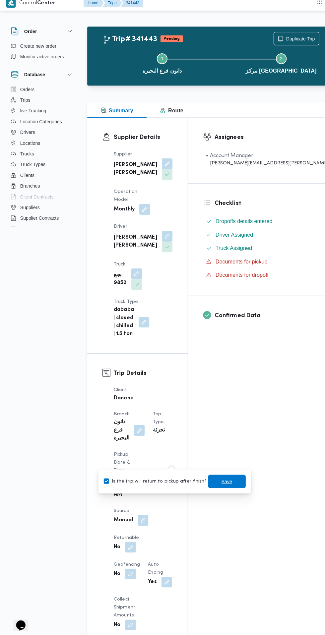
click at [221, 480] on span "Save" at bounding box center [224, 480] width 11 height 8
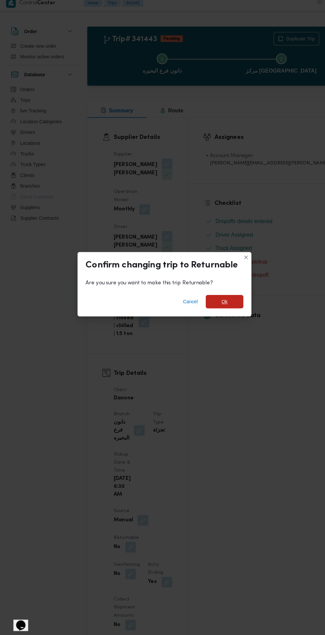
click at [220, 307] on span "Ok" at bounding box center [222, 303] width 6 height 8
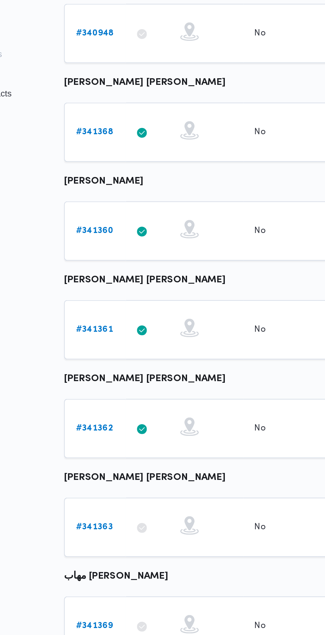
scroll to position [0, 3]
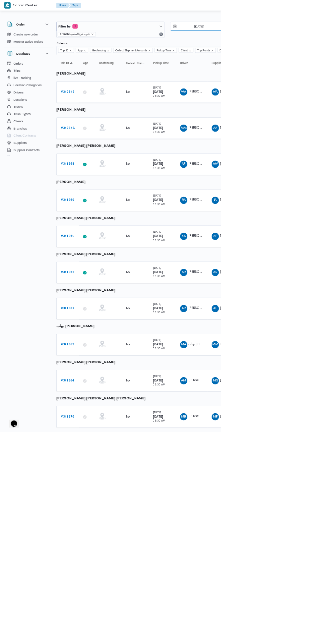
click at [299, 39] on input "[DATE]" at bounding box center [287, 38] width 75 height 13
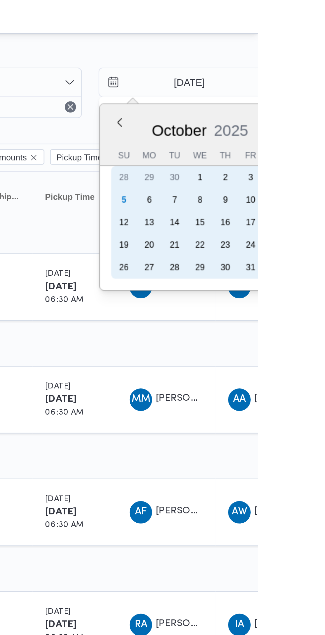
click at [261, 93] on div "5" at bounding box center [261, 94] width 11 height 11
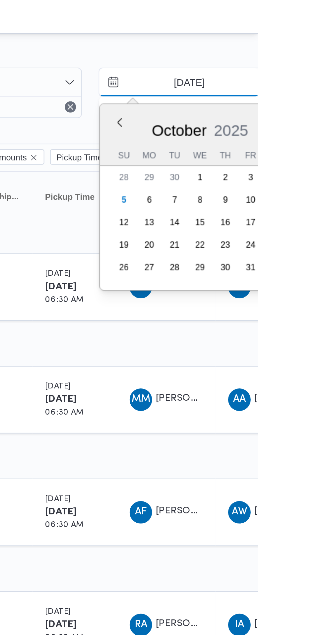
type input "[DATE]"
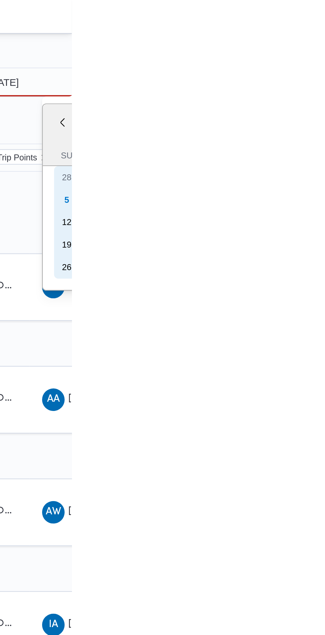
click at [321, 94] on div "5" at bounding box center [322, 94] width 11 height 11
type input "[DATE]"
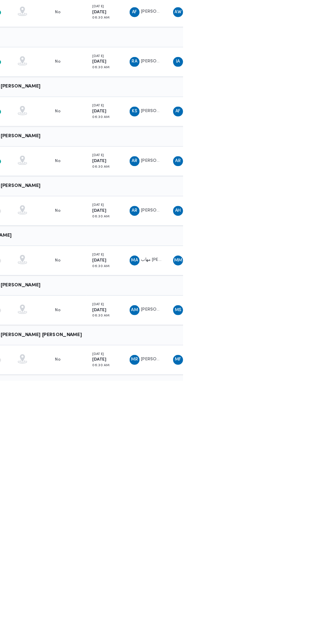
scroll to position [0, 11]
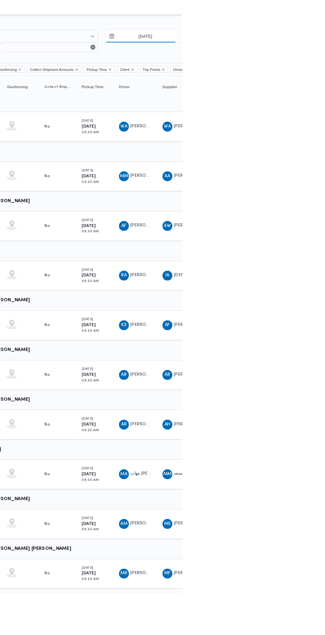
click at [287, 40] on input "[DATE]" at bounding box center [280, 38] width 75 height 13
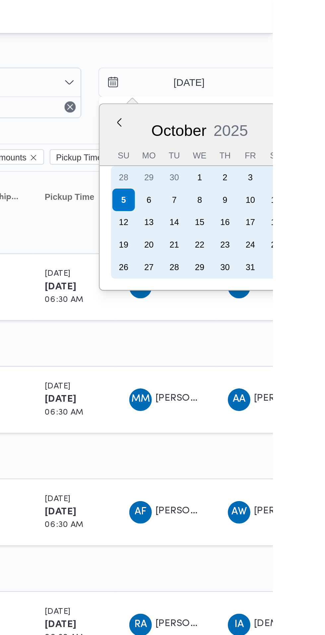
click at [324, 83] on div "4" at bounding box center [326, 83] width 11 height 11
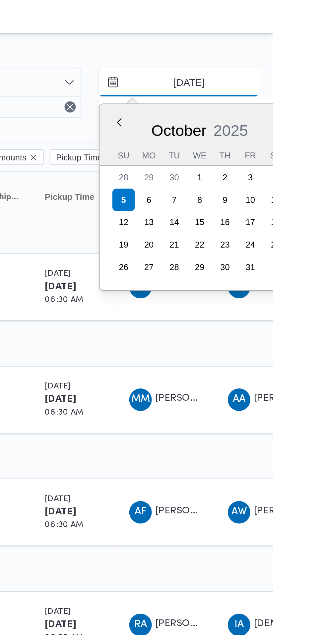
type input "[DATE]"
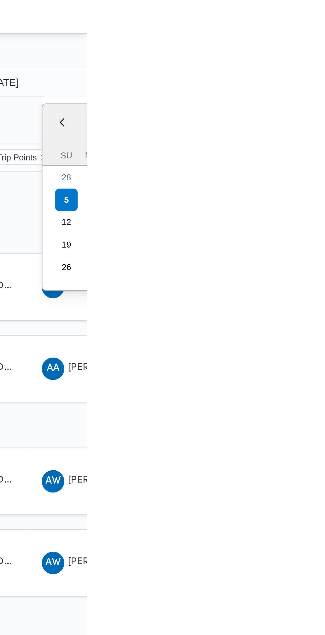
type input "[DATE]"
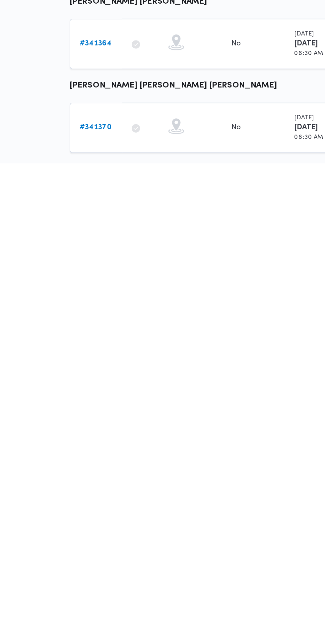
scroll to position [0, 6]
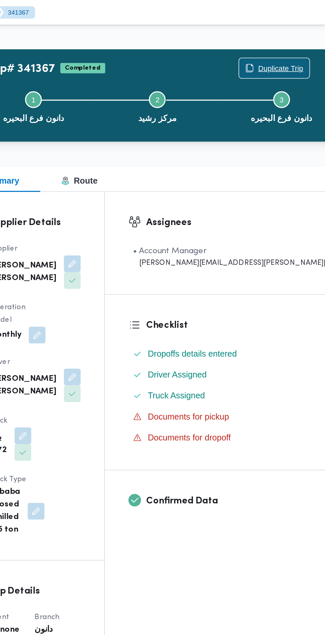
click at [282, 40] on span "Duplicate Trip" at bounding box center [296, 43] width 28 height 8
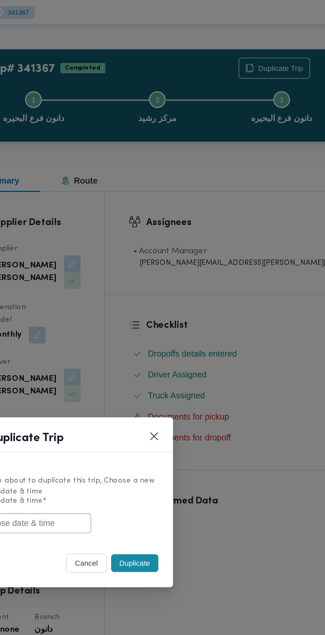
click at [165, 331] on input "text" at bounding box center [140, 330] width 73 height 13
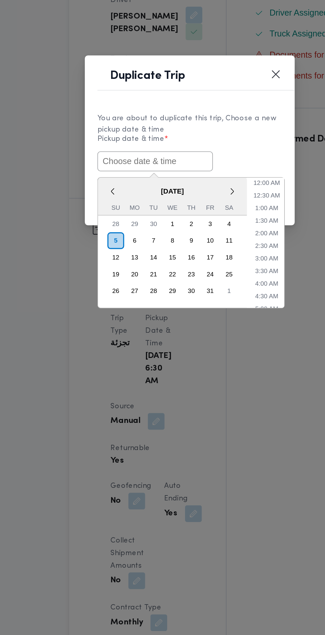
paste input "05/10/2025 6:30AM"
type input "05/10/2025 6:30AM"
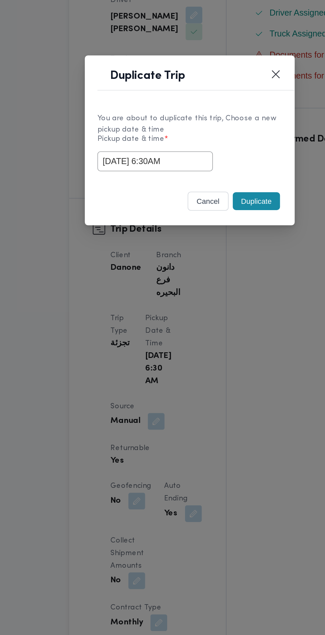
click at [207, 330] on div "05/10/2025 6:30AM" at bounding box center [162, 330] width 117 height 13
click at [207, 359] on button "Duplicate" at bounding box center [204, 355] width 30 height 11
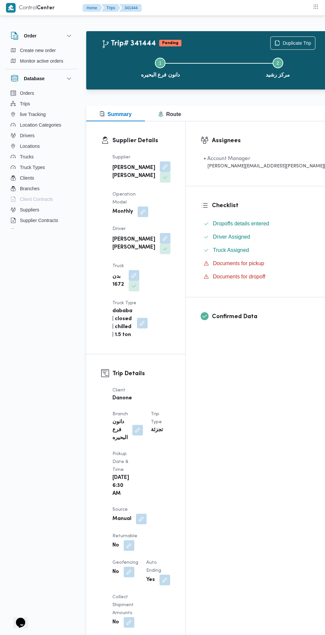
click at [134, 540] on button "button" at bounding box center [129, 545] width 11 height 11
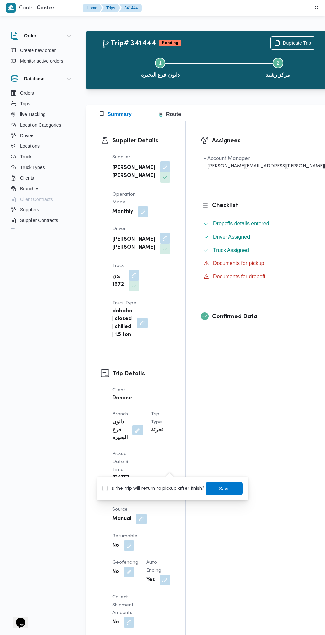
click at [166, 491] on label "Is the trip will return to pickup after finish?" at bounding box center [153, 488] width 102 height 8
checkbox input "true"
click at [219, 488] on span "Save" at bounding box center [224, 488] width 11 height 8
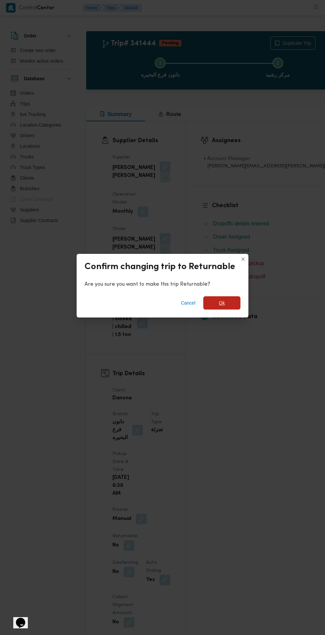
click at [221, 300] on span "Ok" at bounding box center [222, 303] width 6 height 8
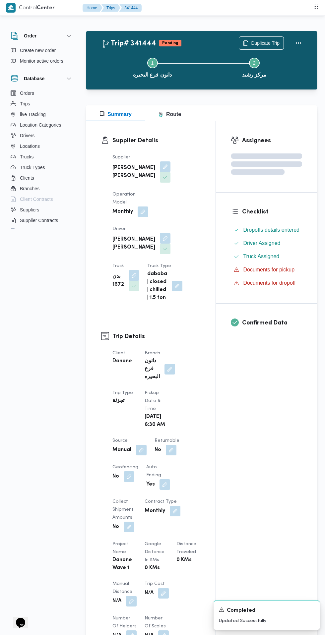
click at [143, 455] on button "button" at bounding box center [141, 450] width 11 height 11
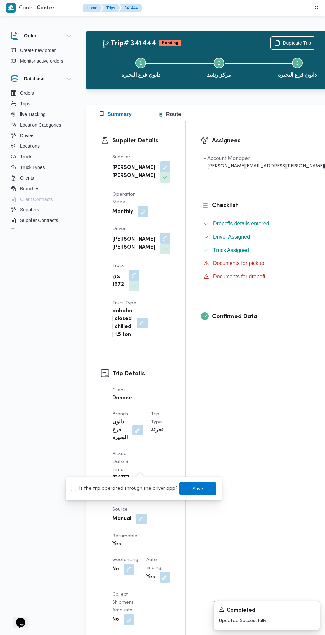
click at [143, 491] on label "Is the trip operated through the driver app?" at bounding box center [124, 488] width 107 height 8
checkbox input "true"
click at [201, 488] on span "Save" at bounding box center [197, 488] width 37 height 13
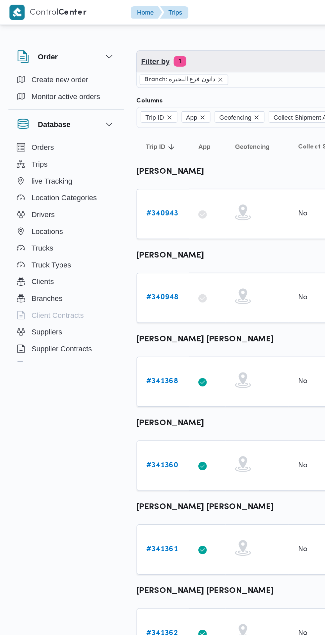
click at [167, 41] on span "Filter by 1" at bounding box center [165, 38] width 158 height 13
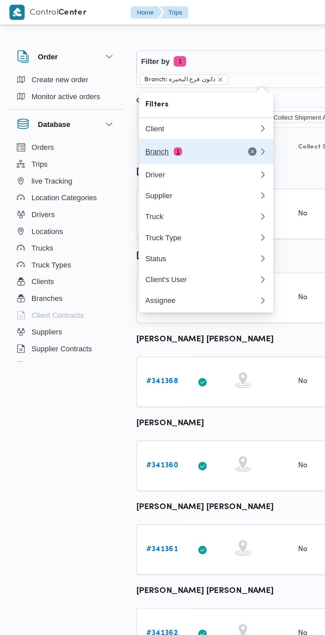
click at [132, 97] on div "Branch 1" at bounding box center [120, 95] width 56 height 5
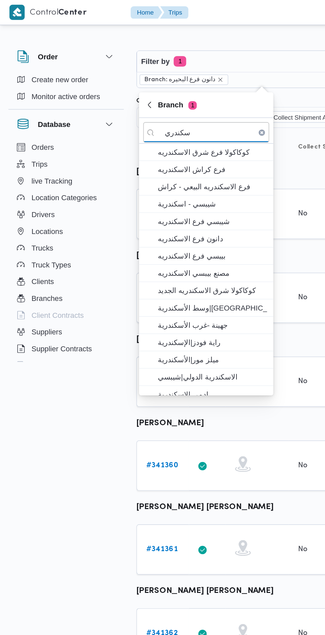
type input "سكندري"
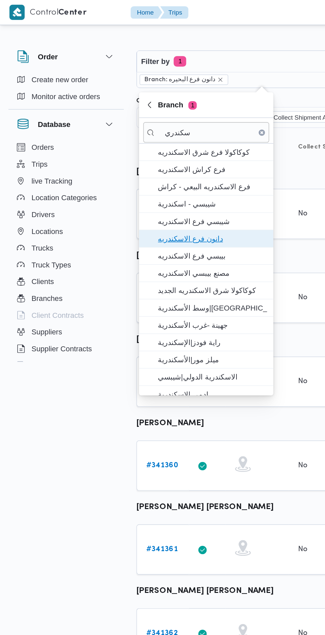
click at [151, 152] on span "دانون فرع الاسكندريه" at bounding box center [134, 151] width 69 height 8
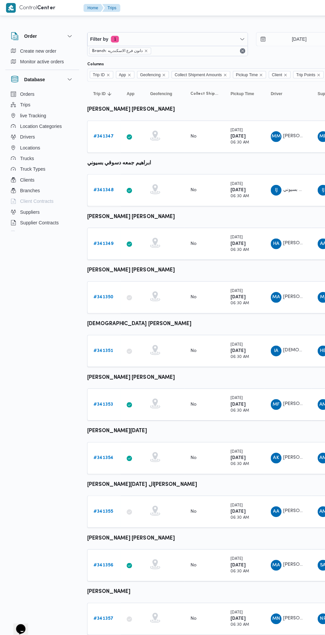
click at [99, 133] on b "# 341347" at bounding box center [102, 135] width 20 height 4
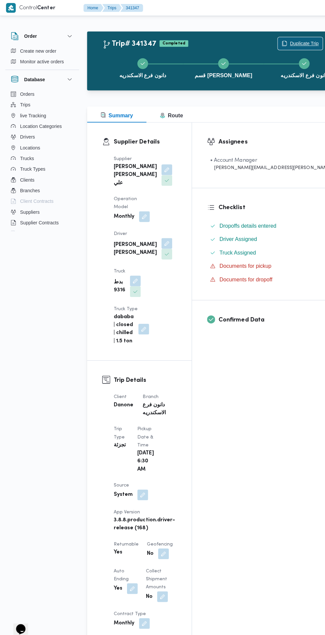
click at [287, 43] on span "Duplicate Trip" at bounding box center [301, 43] width 28 height 8
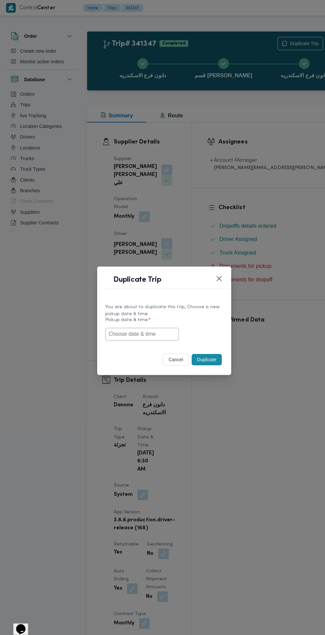
click at [150, 329] on input "text" at bounding box center [140, 330] width 73 height 13
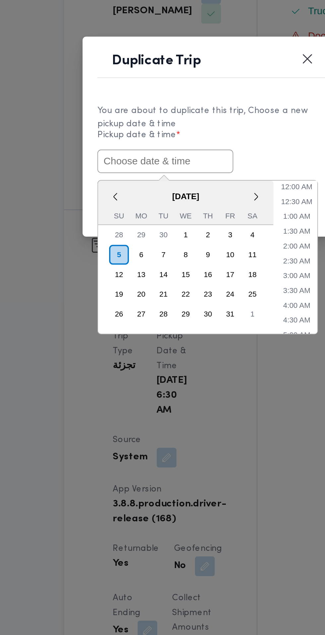
paste input "05/10/2025 6:30AM"
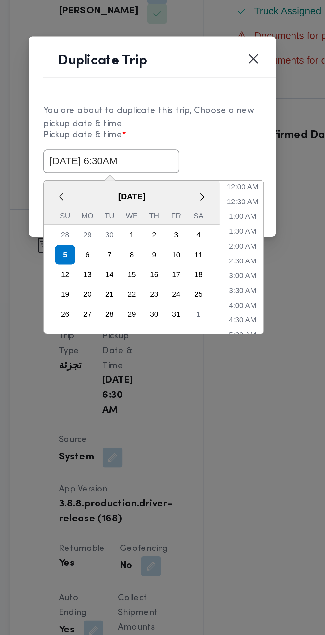
click at [142, 329] on input "05/10/2025 6:30AM" at bounding box center [140, 330] width 73 height 13
click at [147, 330] on input "05/10/2025 7:30AM" at bounding box center [140, 330] width 73 height 13
type input "05/10/2025 7:30AM"
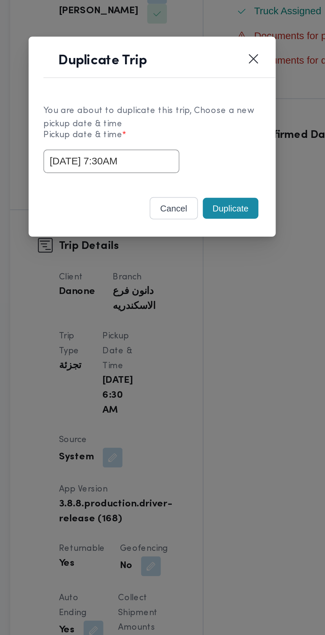
click at [211, 321] on label "Pickup date & time *" at bounding box center [162, 319] width 117 height 10
click at [163, 328] on input "05/10/2025 7:30AM" at bounding box center [140, 330] width 73 height 13
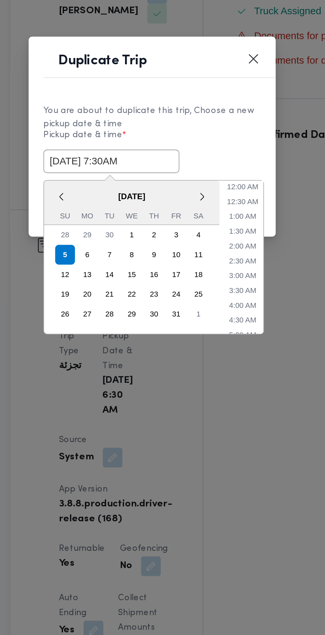
scroll to position [81, 0]
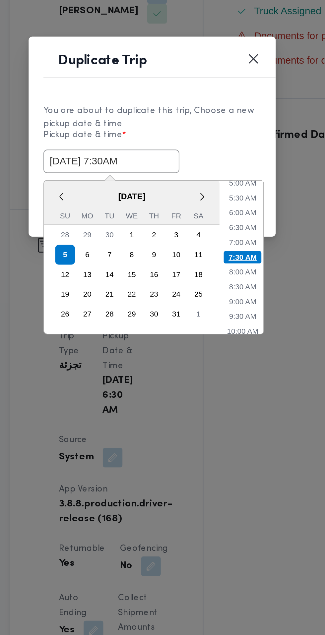
click at [217, 383] on li "7:30 AM" at bounding box center [211, 382] width 21 height 7
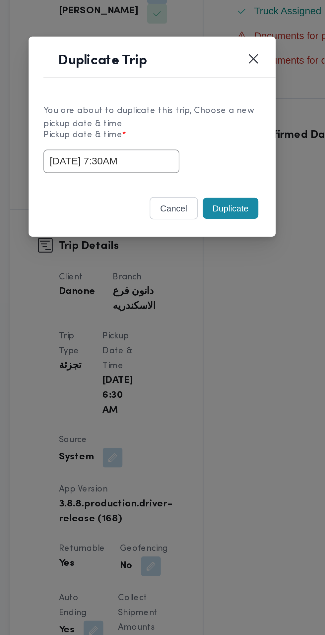
click at [210, 354] on button "Duplicate" at bounding box center [204, 355] width 30 height 11
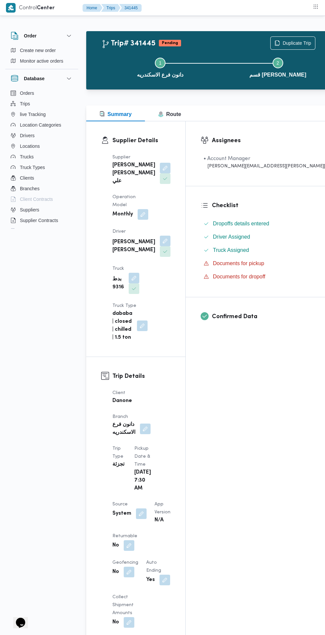
click at [124, 540] on button "button" at bounding box center [129, 545] width 11 height 11
click at [119, 516] on label "Is the trip will return to pickup after finish?" at bounding box center [111, 512] width 102 height 8
checkbox input "true"
click at [176, 512] on span "Save" at bounding box center [181, 512] width 11 height 8
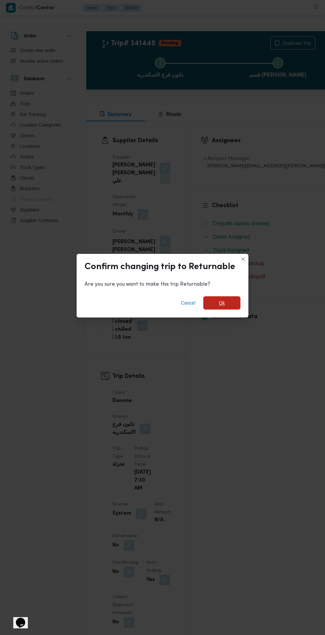
click at [225, 298] on span "Ok" at bounding box center [221, 302] width 37 height 13
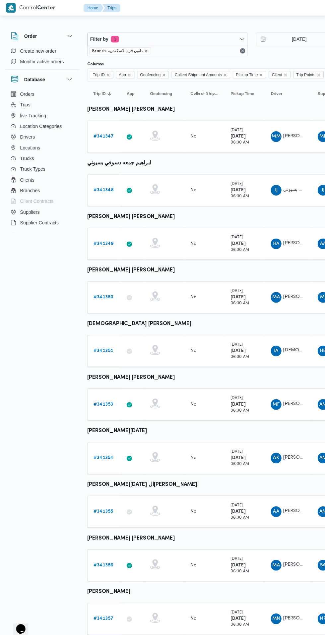
click at [102, 188] on b "# 341348" at bounding box center [102, 188] width 20 height 4
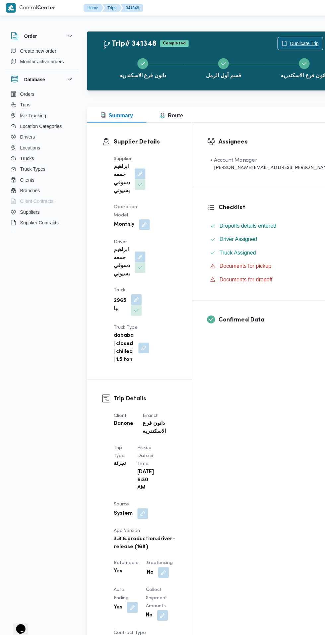
click at [287, 40] on span "Duplicate Trip" at bounding box center [301, 43] width 28 height 8
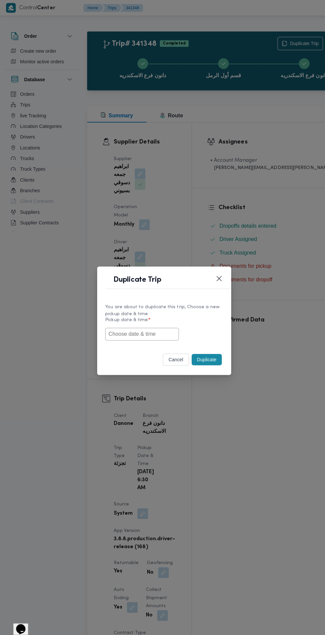
click at [164, 331] on input "text" at bounding box center [140, 330] width 73 height 13
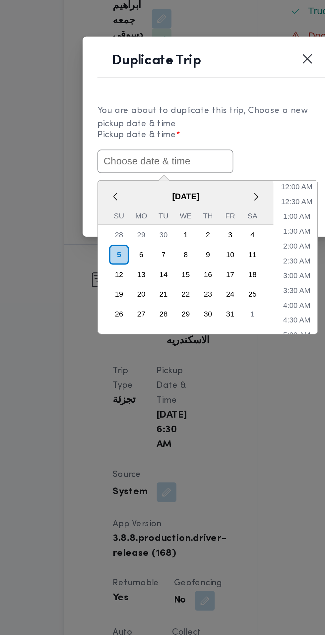
paste input "05/10/2025 7:30AM"
type input "05/10/2025 7:30AM"
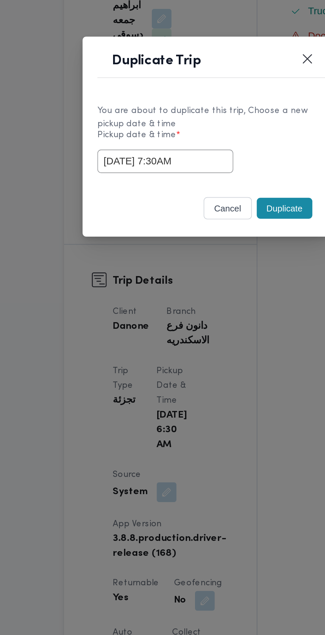
click at [205, 328] on div "05/10/2025 7:30AM" at bounding box center [162, 330] width 117 height 13
click at [207, 354] on button "Duplicate" at bounding box center [204, 355] width 30 height 11
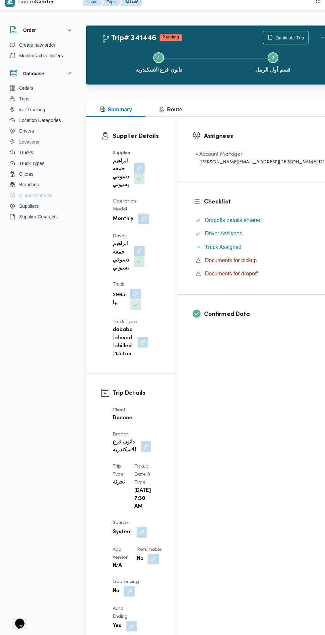
click at [147, 553] on button "button" at bounding box center [152, 558] width 11 height 11
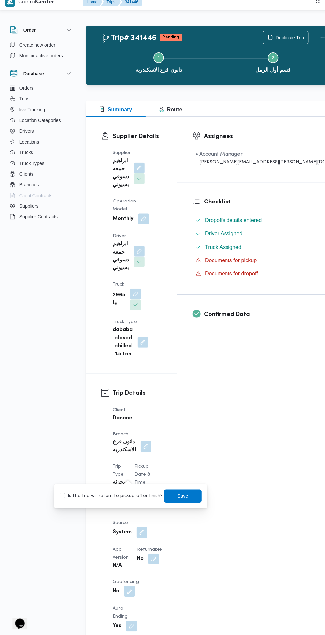
click at [112, 496] on label "Is the trip will return to pickup after finish?" at bounding box center [111, 496] width 102 height 8
checkbox input "true"
click at [179, 501] on span "Save" at bounding box center [181, 496] width 37 height 13
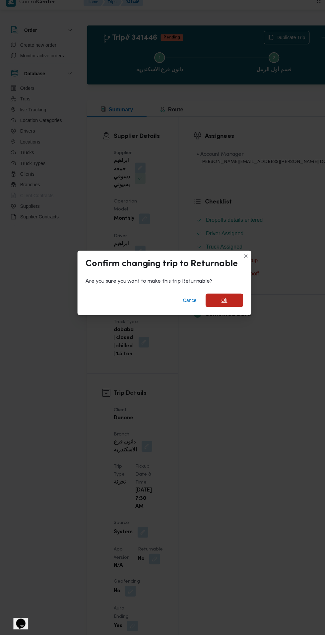
click at [224, 300] on span "Ok" at bounding box center [222, 303] width 6 height 8
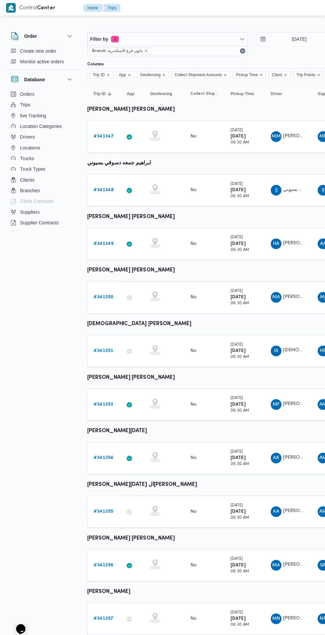
click at [105, 242] on b "# 341349" at bounding box center [102, 241] width 20 height 4
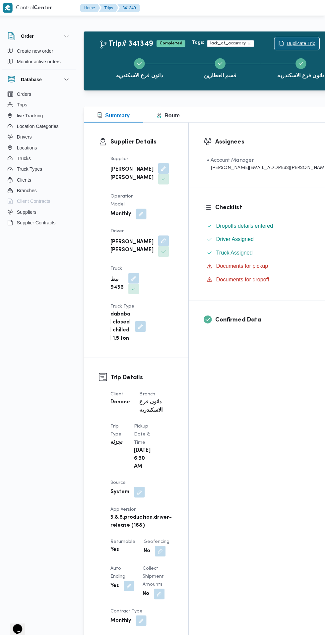
click at [287, 47] on span "Duplicate Trip" at bounding box center [301, 43] width 28 height 8
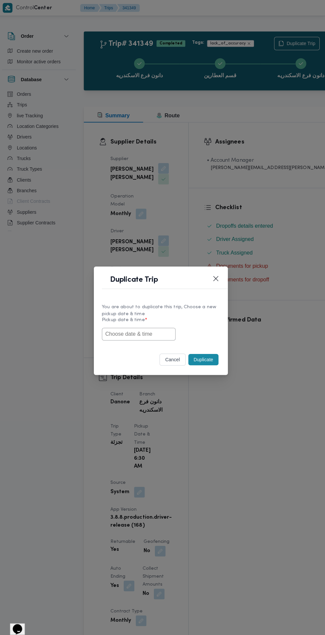
click at [139, 328] on input "text" at bounding box center [140, 330] width 73 height 13
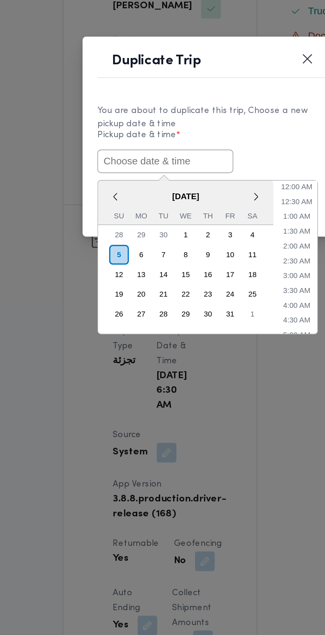
paste input "05/10/2025 7:30AM"
type input "05/10/2025 7:30AM"
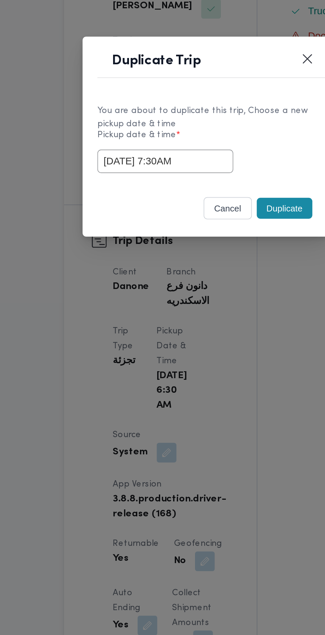
click at [203, 325] on div "05/10/2025 7:30AM" at bounding box center [162, 330] width 117 height 13
click at [205, 356] on button "Duplicate" at bounding box center [204, 355] width 30 height 11
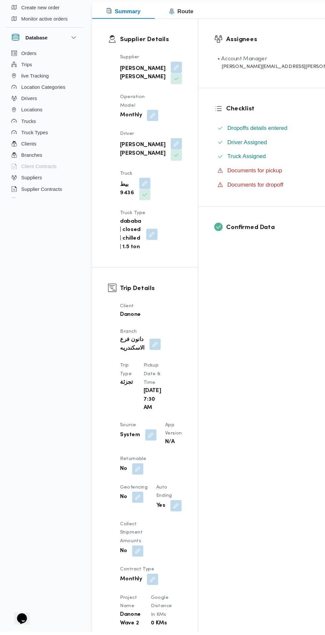
scroll to position [61, 0]
click at [129, 477] on button "button" at bounding box center [129, 482] width 11 height 11
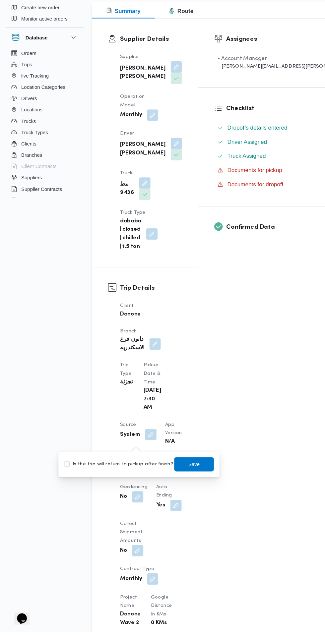
click at [117, 480] on label "Is the trip will return to pickup after finish?" at bounding box center [111, 478] width 102 height 8
checkbox input "true"
click at [176, 478] on span "Save" at bounding box center [181, 478] width 11 height 8
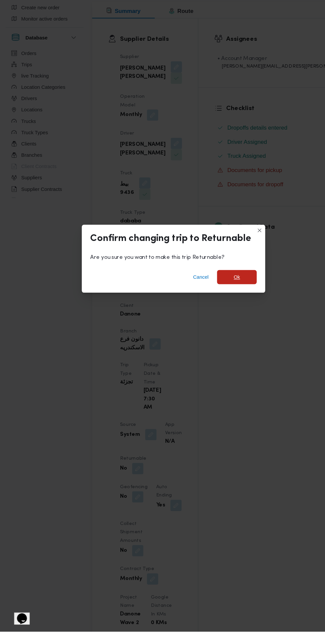
click at [221, 307] on span "Ok" at bounding box center [222, 303] width 6 height 8
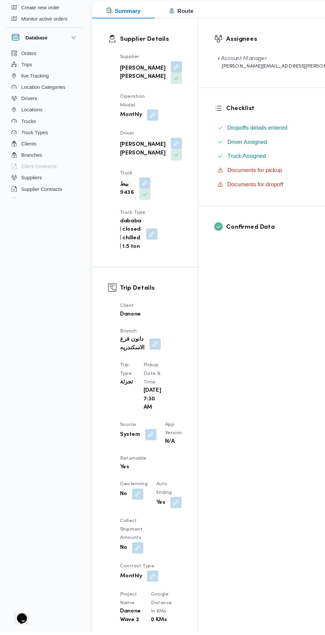
scroll to position [0, 0]
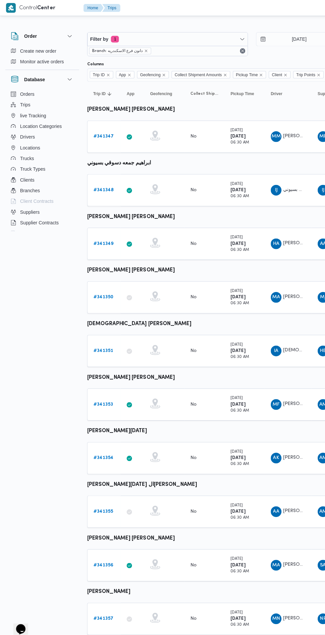
click at [100, 295] on b "# 341350" at bounding box center [102, 294] width 20 height 4
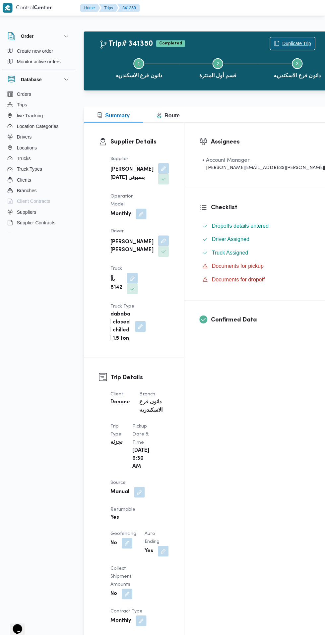
click at [282, 41] on span "Duplicate Trip" at bounding box center [296, 43] width 28 height 8
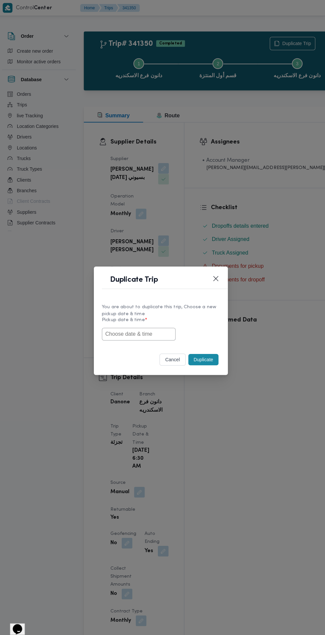
click at [154, 331] on input "text" at bounding box center [140, 330] width 73 height 13
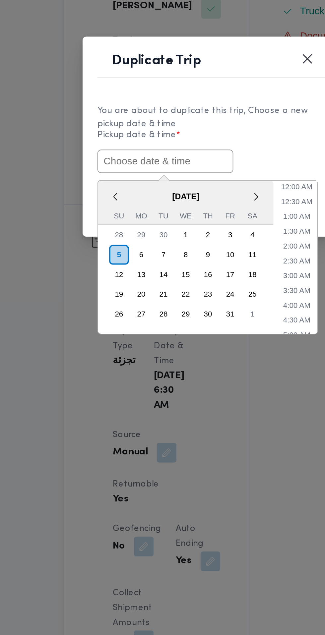
paste input "05/10/2025 7:30AM"
type input "05/10/2025 7:30AM"
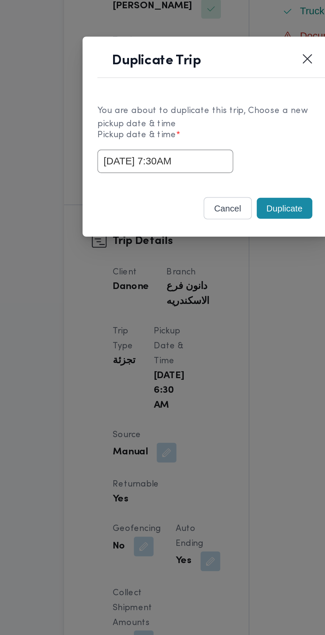
click at [207, 326] on div "05/10/2025 7:30AM" at bounding box center [162, 330] width 117 height 13
click at [202, 356] on button "Duplicate" at bounding box center [204, 355] width 30 height 11
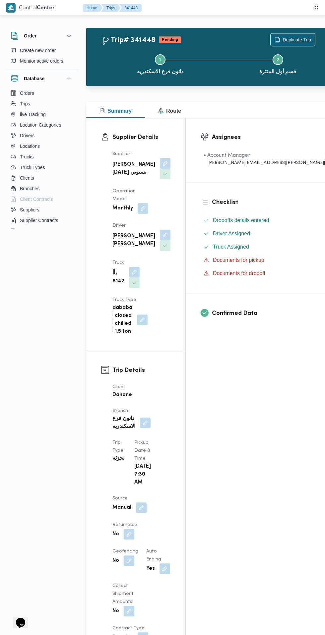
scroll to position [11, 0]
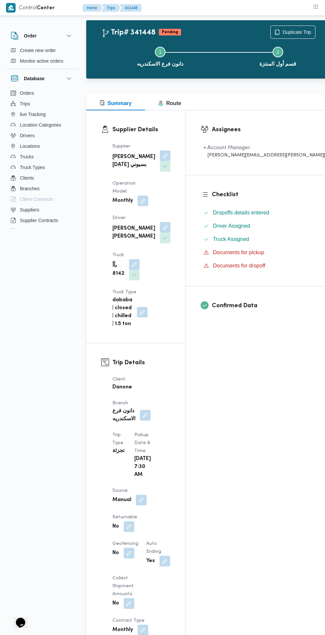
click at [134, 521] on button "button" at bounding box center [129, 526] width 11 height 11
click at [163, 556] on button "button" at bounding box center [164, 561] width 11 height 11
click at [134, 521] on button "button" at bounding box center [129, 526] width 11 height 11
click at [178, 455] on label "Is the trip will return to pickup after finish?" at bounding box center [153, 454] width 102 height 8
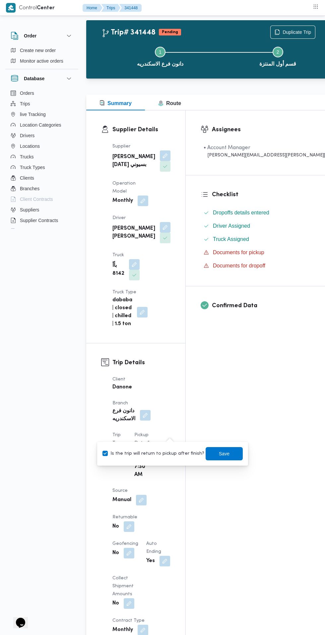
checkbox input "true"
click at [219, 456] on span "Save" at bounding box center [224, 454] width 11 height 8
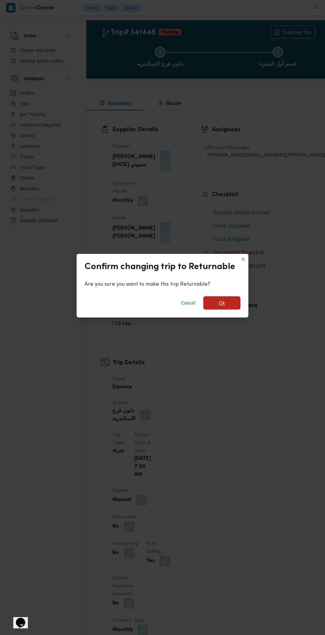
click at [221, 307] on span "Ok" at bounding box center [222, 303] width 6 height 8
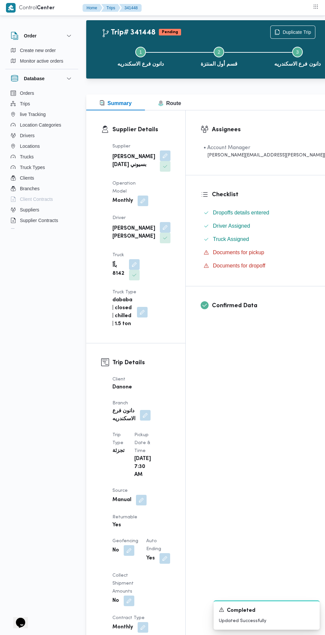
scroll to position [0, 0]
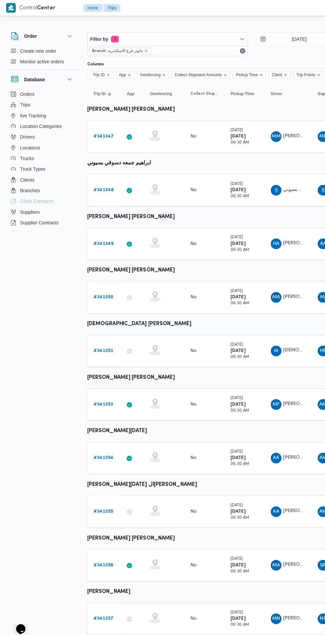
click at [103, 347] on b "# 341351" at bounding box center [102, 347] width 20 height 4
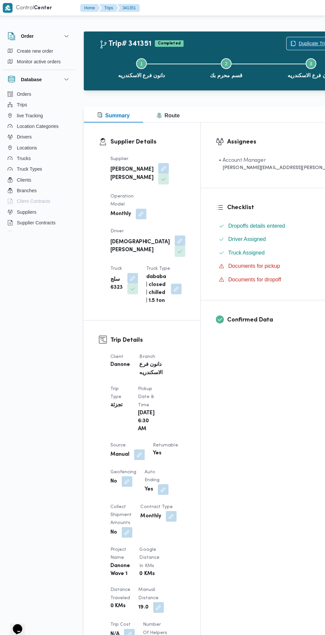
click at [298, 39] on span "Duplicate Trip" at bounding box center [312, 43] width 28 height 8
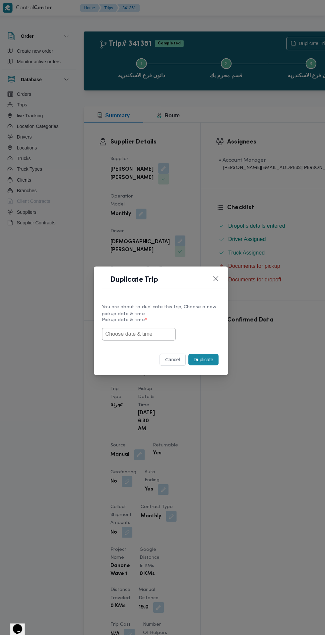
click at [157, 329] on input "text" at bounding box center [140, 330] width 73 height 13
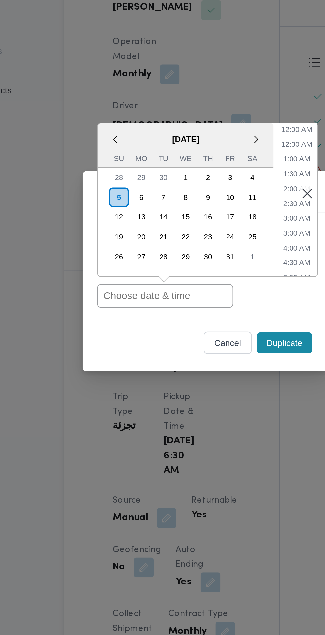
paste input "05/10/2025 7:30AM"
type input "05/10/2025 7:30AM"
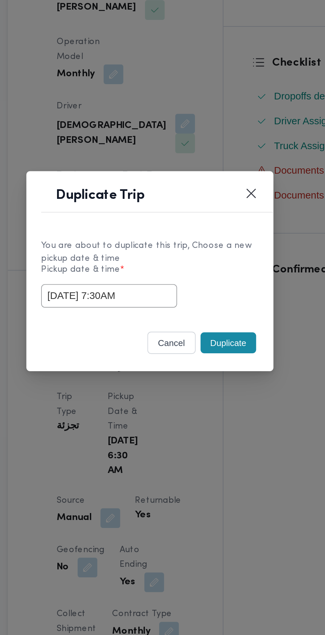
click at [210, 353] on button "Duplicate" at bounding box center [204, 355] width 30 height 11
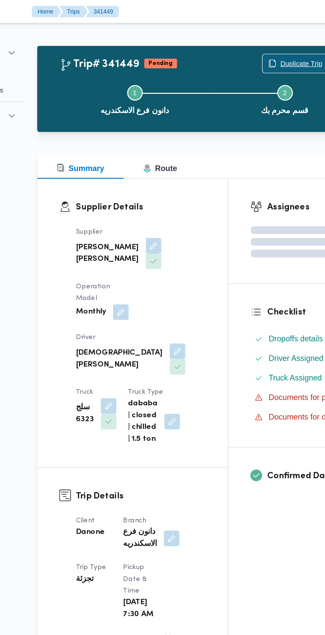
scroll to position [0, 0]
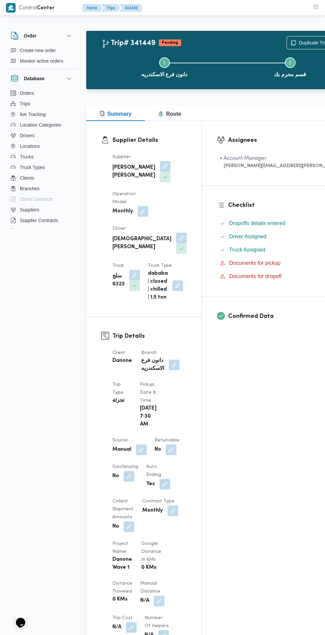
click at [126, 475] on button "button" at bounding box center [129, 476] width 11 height 11
click at [113, 490] on label "Geofencing" at bounding box center [109, 491] width 34 height 8
checkbox input "true"
click at [232, 490] on div "Assignees • Account Manager abdallah.mohamed@illa.com.eg Checklist Dropoffs det…" at bounding box center [283, 536] width 163 height 831
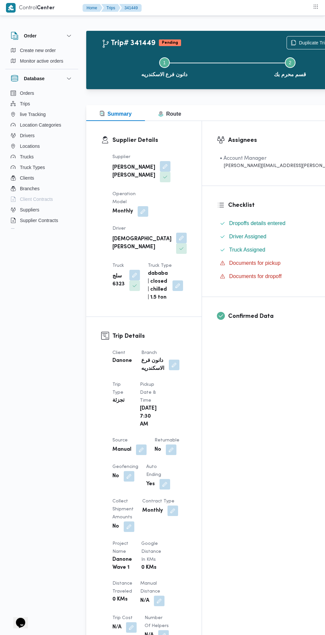
click at [168, 449] on button "button" at bounding box center [171, 449] width 11 height 11
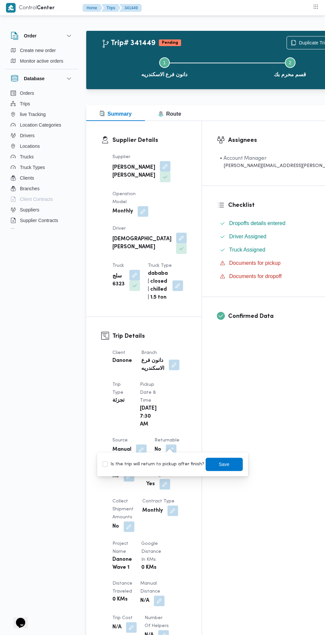
click at [153, 466] on label "Is the trip will return to pickup after finish?" at bounding box center [153, 464] width 102 height 8
checkbox input "true"
click at [219, 464] on span "Save" at bounding box center [224, 464] width 11 height 8
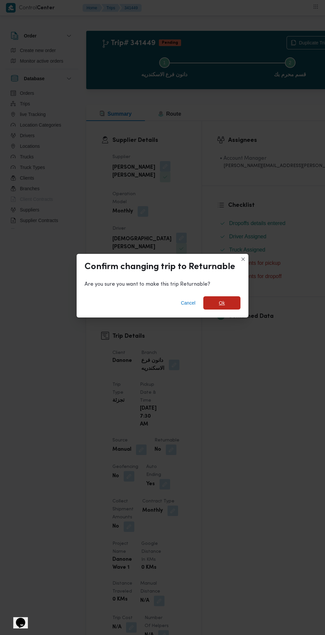
click at [221, 300] on span "Ok" at bounding box center [222, 303] width 6 height 8
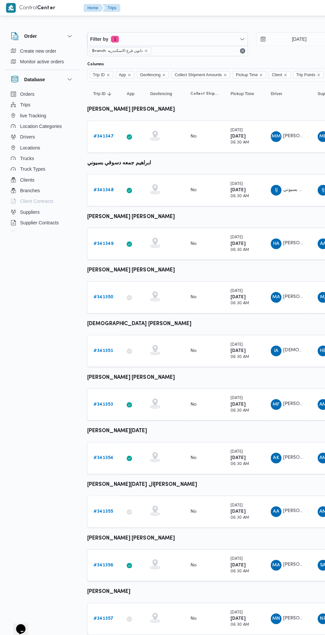
click at [94, 399] on b "# 341353" at bounding box center [102, 400] width 20 height 4
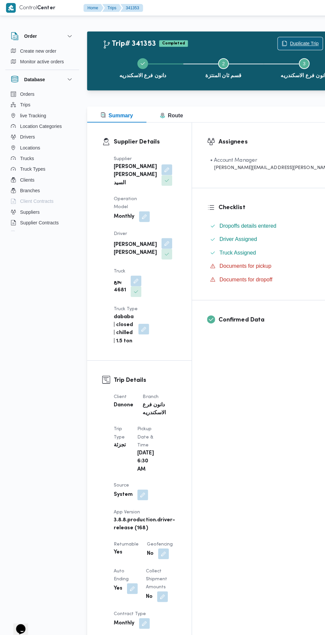
click at [275, 39] on span "Duplicate Trip" at bounding box center [297, 43] width 44 height 13
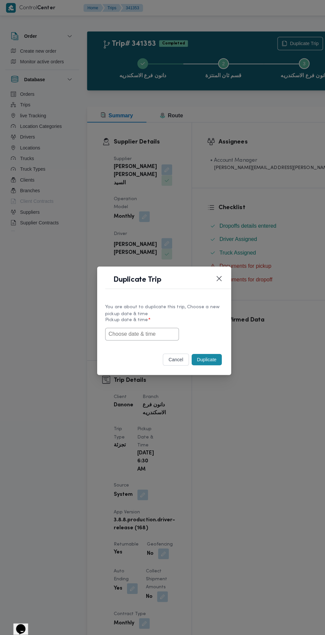
click at [151, 328] on input "text" at bounding box center [140, 330] width 73 height 13
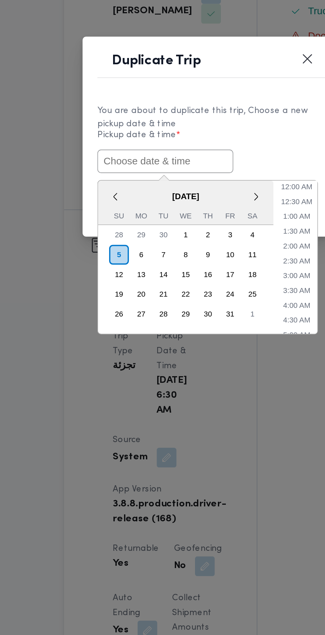
paste input "05/10/2025 7:30AM"
type input "05/10/2025 7:30AM"
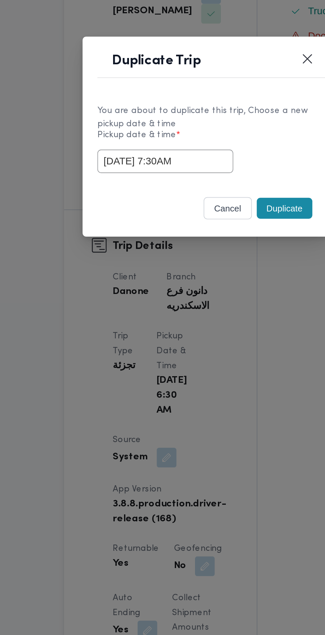
click at [211, 331] on div "05/10/2025 7:30AM" at bounding box center [162, 330] width 117 height 13
click at [204, 356] on button "Duplicate" at bounding box center [204, 355] width 30 height 11
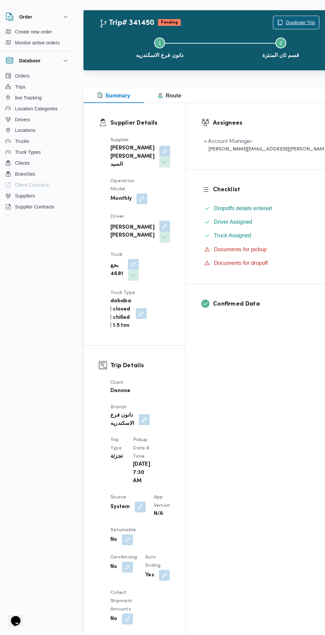
scroll to position [12, 0]
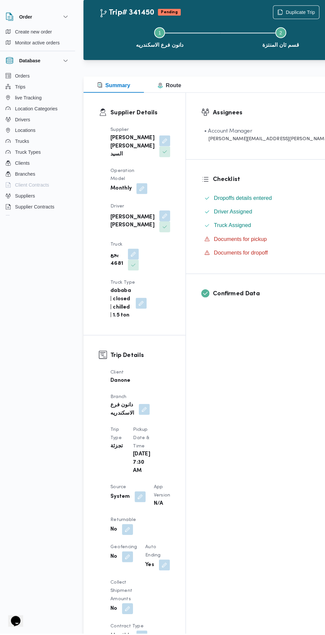
click at [128, 528] on button "button" at bounding box center [129, 533] width 11 height 11
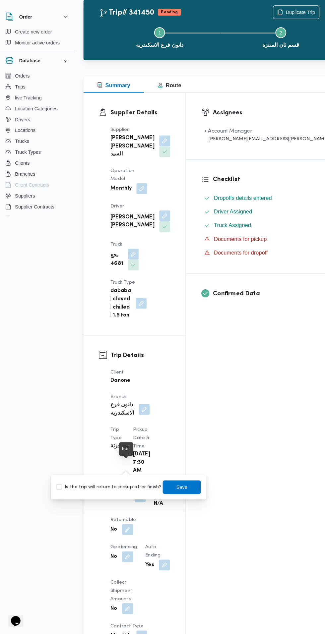
click at [114, 490] on label "Is the trip will return to pickup after finish?" at bounding box center [111, 493] width 102 height 8
checkbox input "true"
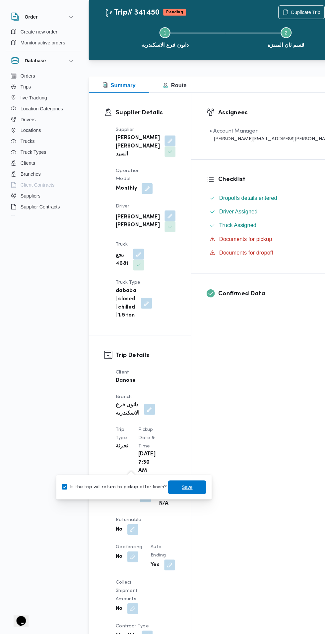
click at [178, 491] on span "Save" at bounding box center [181, 493] width 11 height 8
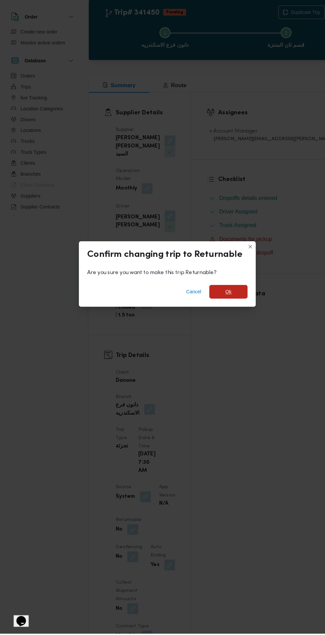
click at [226, 309] on span "Ok" at bounding box center [221, 302] width 37 height 13
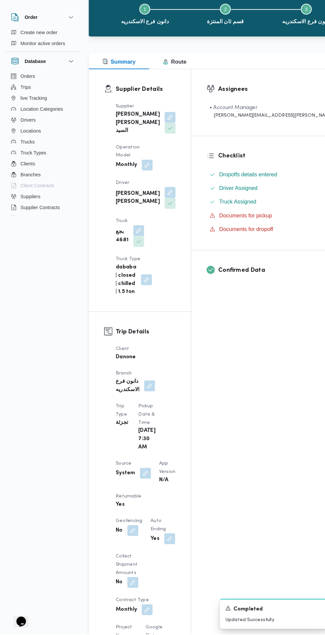
scroll to position [62, 0]
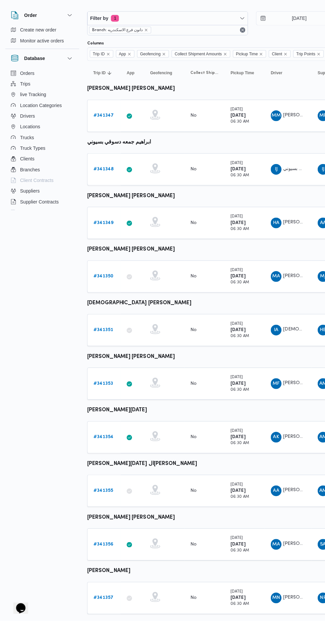
click at [104, 452] on b "# 341354" at bounding box center [102, 453] width 20 height 4
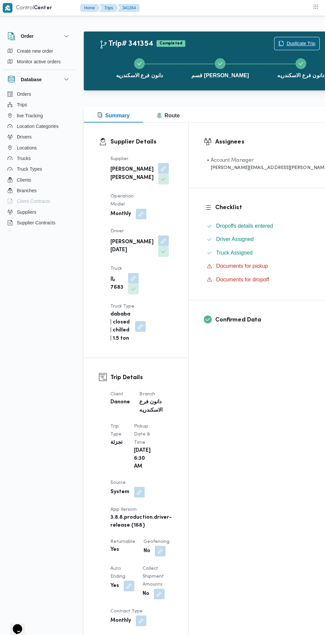
click at [275, 37] on span "Duplicate Trip" at bounding box center [297, 43] width 44 height 13
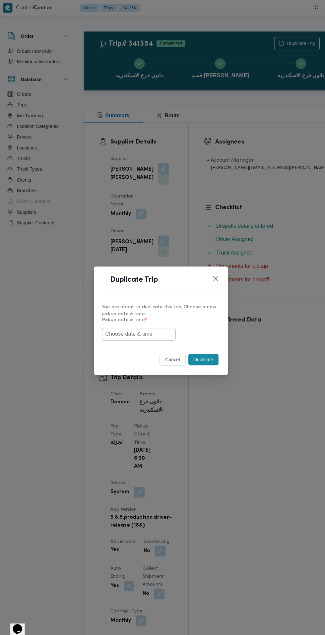
click at [161, 332] on input "text" at bounding box center [140, 330] width 73 height 13
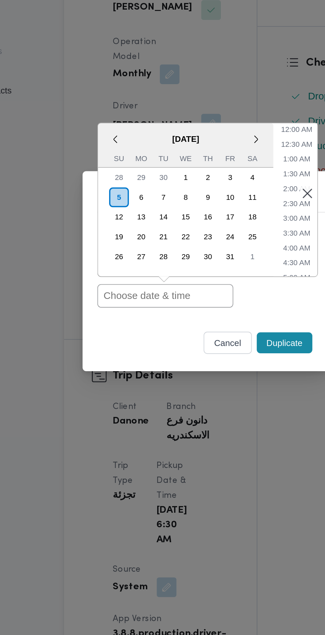
paste input "05/10/2025 7:30AM"
type input "05/10/2025 7:30AM"
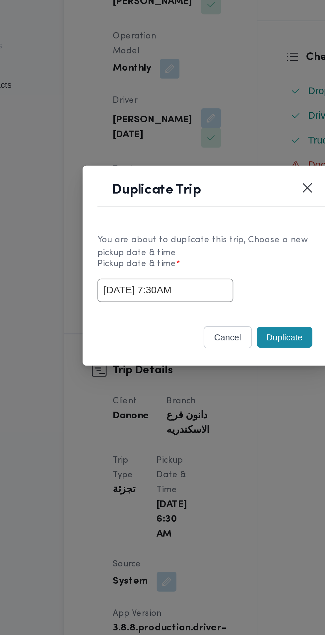
click at [204, 361] on button "Duplicate" at bounding box center [204, 355] width 30 height 11
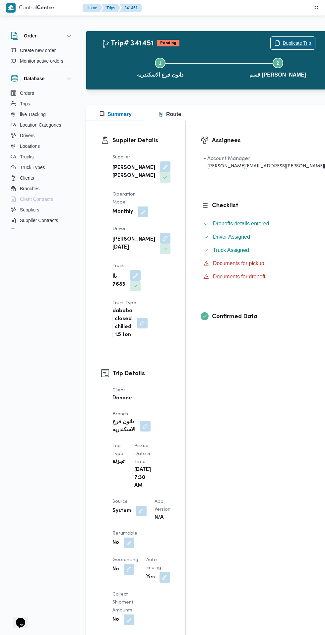
scroll to position [0, 0]
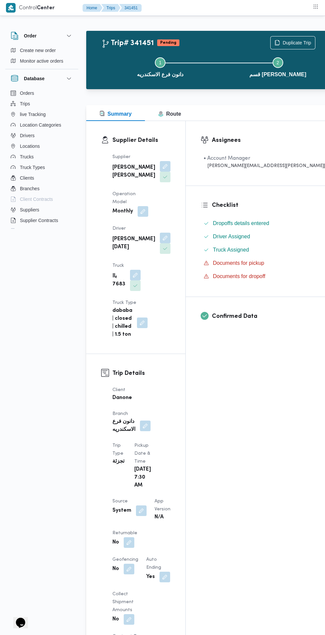
click at [127, 537] on button "button" at bounding box center [129, 542] width 11 height 11
click at [120, 539] on label "Is the trip will return to pickup after finish?" at bounding box center [111, 538] width 102 height 8
checkbox input "true"
click at [176, 538] on span "Save" at bounding box center [181, 538] width 11 height 8
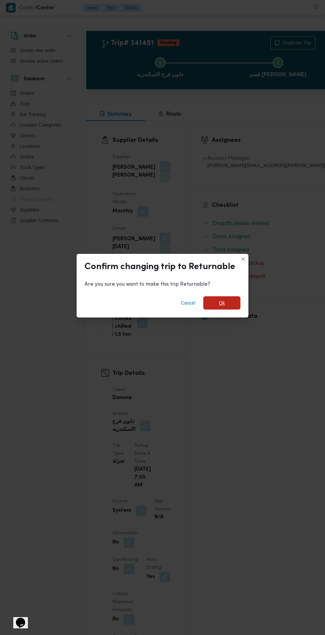
click at [221, 309] on span "Ok" at bounding box center [221, 302] width 37 height 13
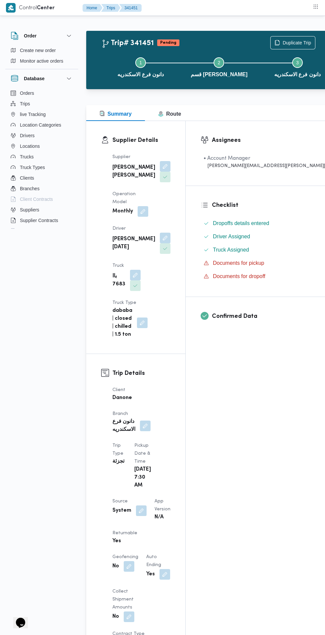
scroll to position [0, 0]
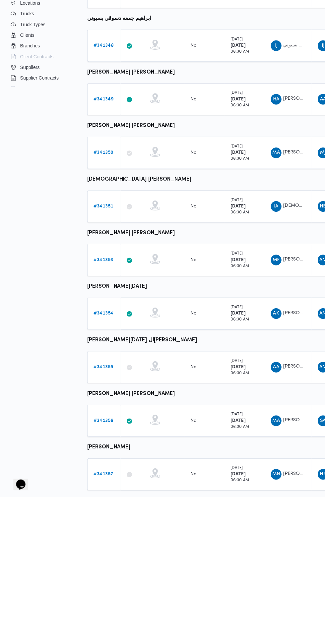
click at [106, 504] on b "# 341355" at bounding box center [102, 506] width 20 height 4
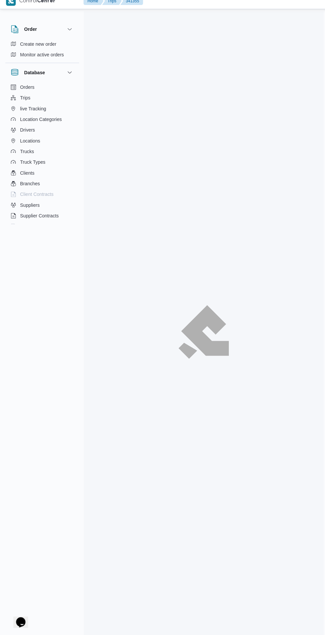
scroll to position [0, 0]
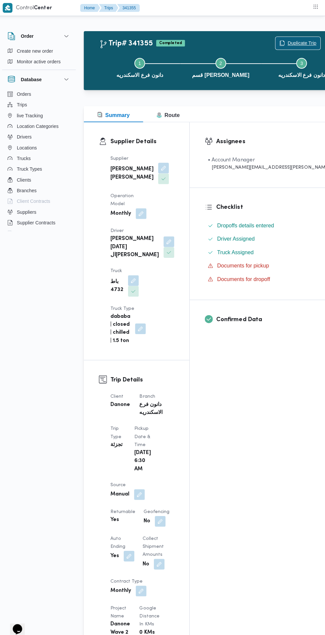
click at [288, 41] on span "Duplicate Trip" at bounding box center [302, 43] width 28 height 8
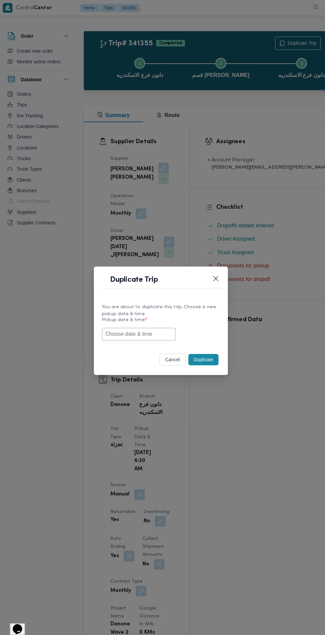
click at [150, 328] on input "text" at bounding box center [140, 330] width 73 height 13
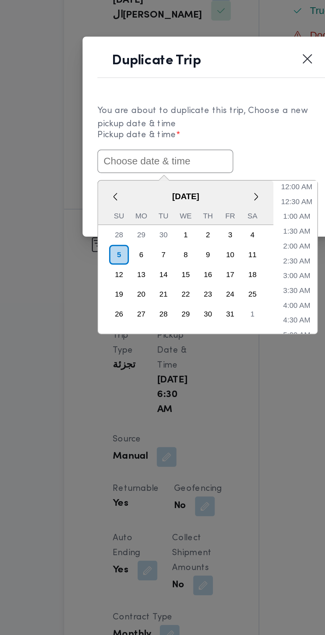
paste input "05/10/2025 7:30AM"
type input "05/10/2025 7:30AM"
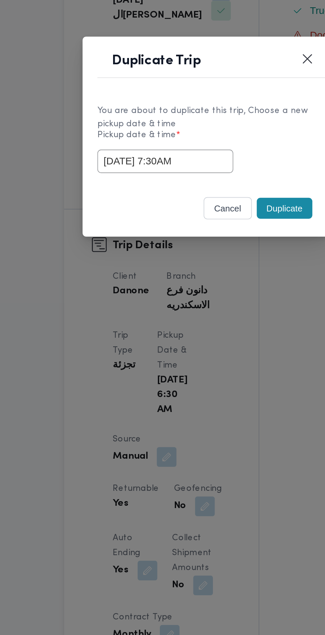
click at [210, 331] on div "05/10/2025 7:30AM" at bounding box center [162, 330] width 117 height 13
click at [208, 358] on button "Duplicate" at bounding box center [204, 355] width 30 height 11
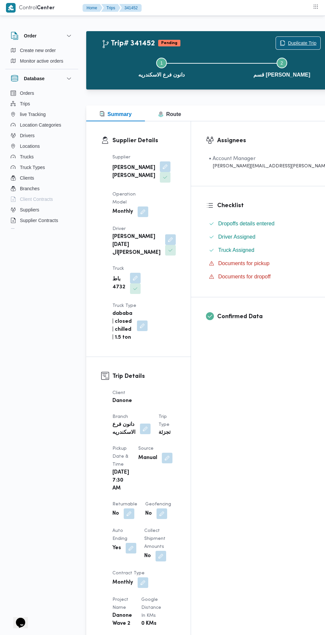
scroll to position [14, 0]
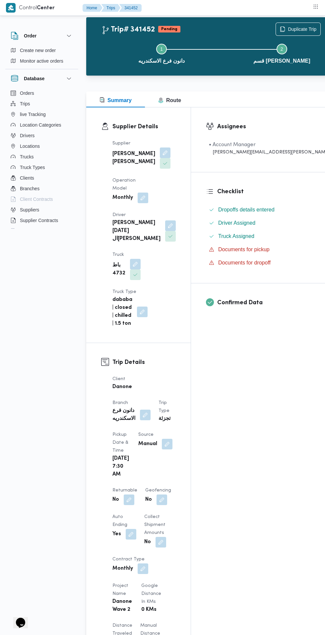
click at [134, 494] on button "button" at bounding box center [129, 499] width 11 height 11
click at [163, 467] on label "Is the trip will return to pickup after finish?" at bounding box center [153, 466] width 102 height 8
checkbox input "true"
click at [223, 469] on span "Save" at bounding box center [224, 466] width 11 height 8
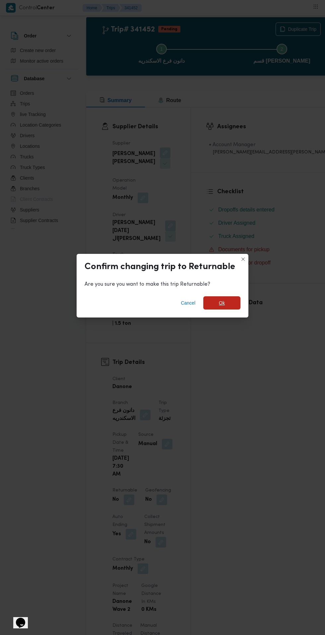
click at [225, 309] on span "Ok" at bounding box center [221, 302] width 37 height 13
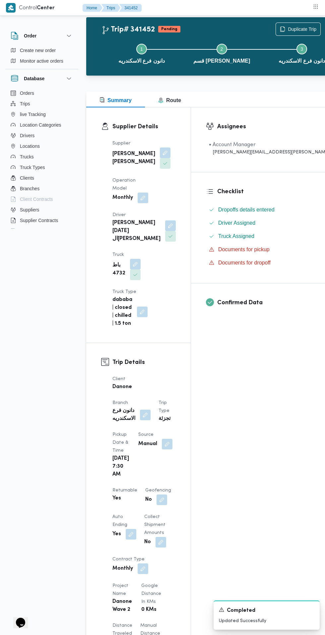
scroll to position [0, 0]
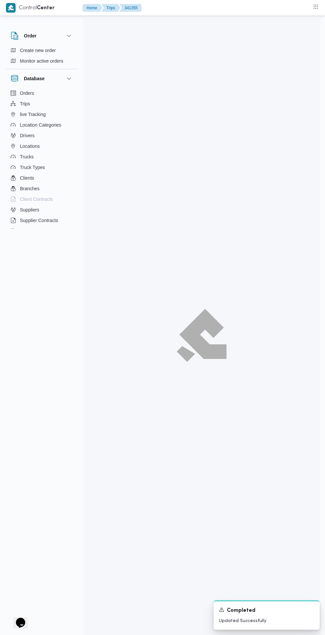
scroll to position [0, 0]
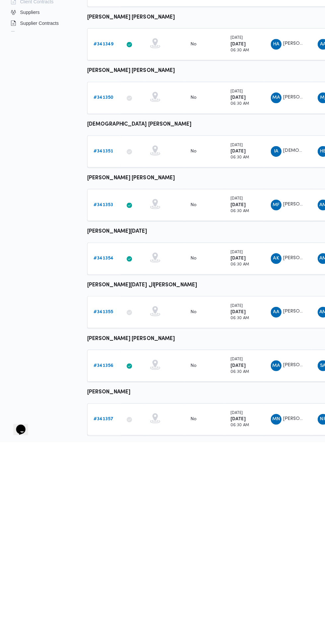
click at [98, 559] on b "# 341356" at bounding box center [102, 559] width 20 height 4
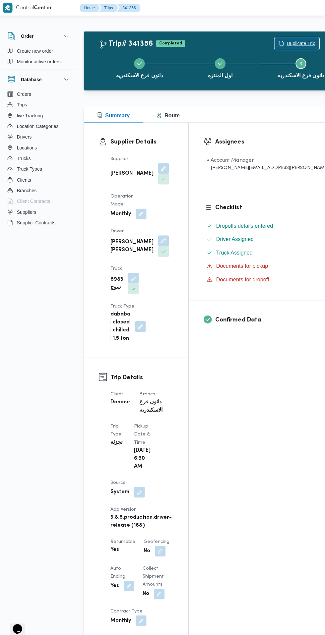
click at [287, 43] on span "Duplicate Trip" at bounding box center [301, 43] width 28 height 8
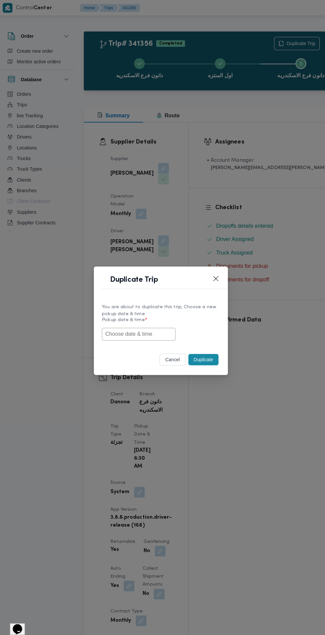
click at [162, 332] on input "text" at bounding box center [140, 330] width 73 height 13
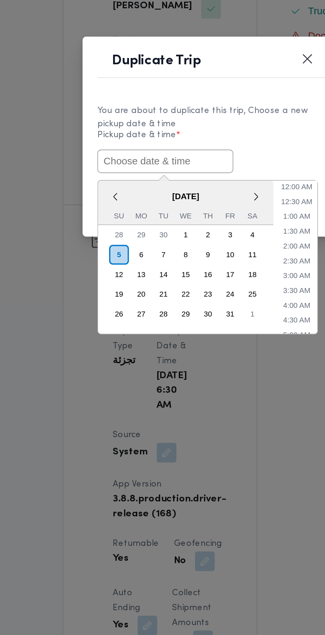
paste input "05/10/2025 7:30AM"
type input "05/10/2025 7:30AM"
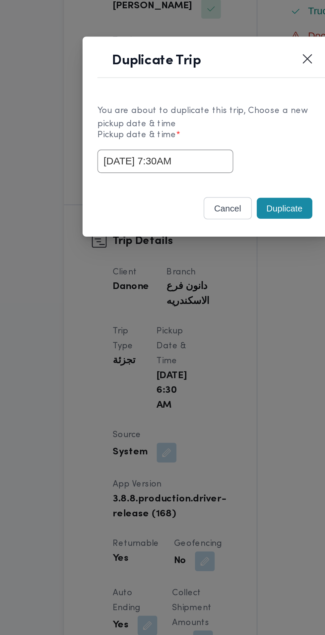
click at [209, 327] on div "05/10/2025 7:30AM" at bounding box center [162, 330] width 117 height 13
click at [205, 356] on button "Duplicate" at bounding box center [204, 355] width 30 height 11
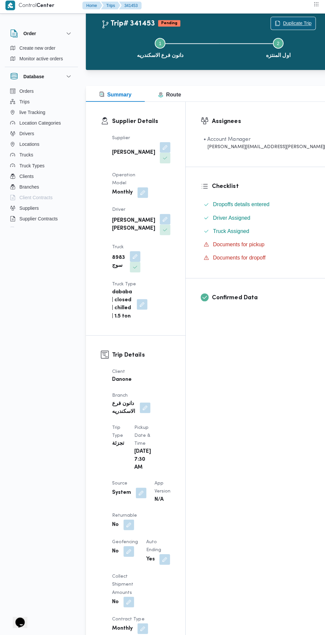
scroll to position [18, 0]
click at [128, 519] on button "button" at bounding box center [129, 524] width 11 height 11
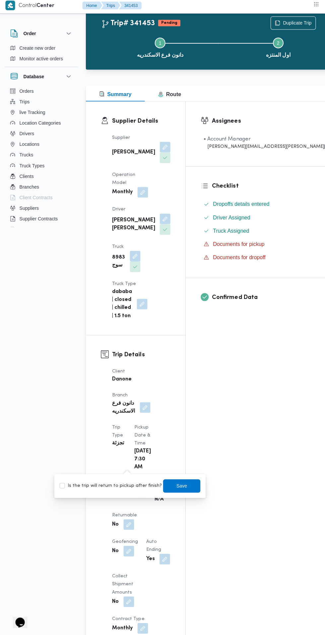
click at [119, 486] on label "Is the trip will return to pickup after finish?" at bounding box center [111, 486] width 102 height 8
checkbox input "true"
click at [176, 486] on span "Save" at bounding box center [181, 486] width 11 height 8
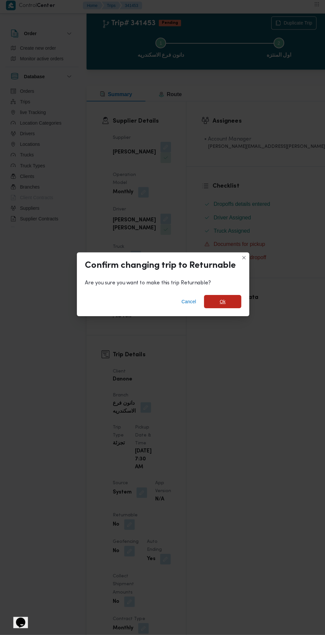
click at [221, 307] on span "Ok" at bounding box center [222, 303] width 6 height 8
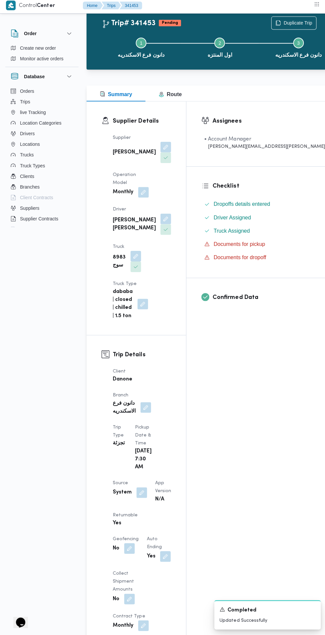
scroll to position [0, 0]
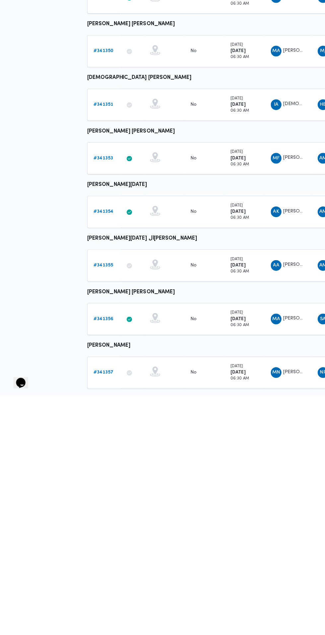
click at [102, 611] on b "# 341357" at bounding box center [102, 612] width 20 height 4
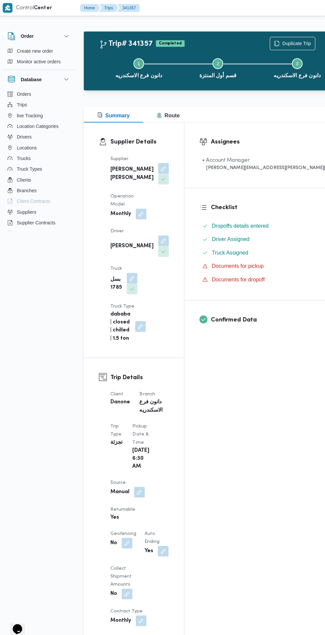
click at [263, 48] on div "Step 1 is incomplete 1 دانون فرع الاسكندريه Step 2 is incomplete 2 قسم أول المن…" at bounding box center [218, 67] width 243 height 42
click at [270, 38] on span "Duplicate Trip" at bounding box center [292, 43] width 44 height 13
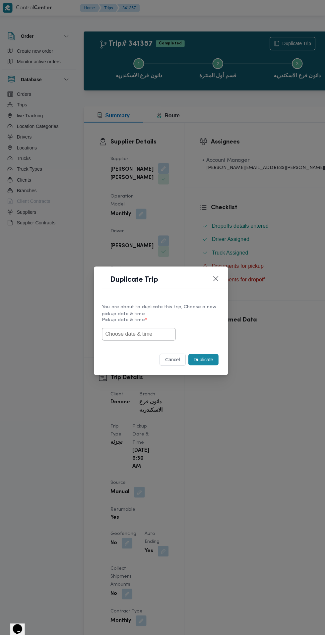
click at [151, 331] on input "text" at bounding box center [140, 330] width 73 height 13
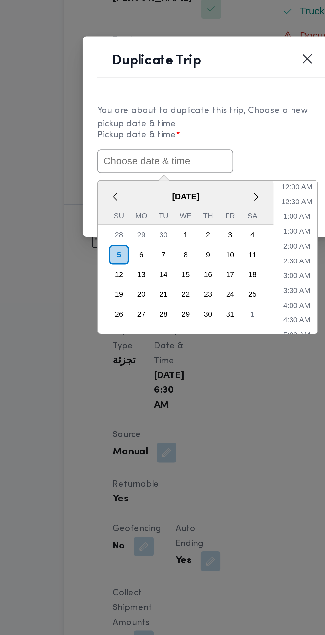
paste input "05/10/2025 7:30AM"
type input "05/10/2025 7:30AM"
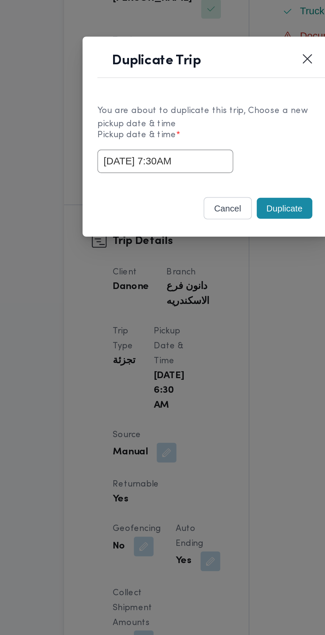
click at [206, 330] on div "05/10/2025 7:30AM" at bounding box center [162, 330] width 117 height 13
click at [203, 356] on button "Duplicate" at bounding box center [204, 355] width 30 height 11
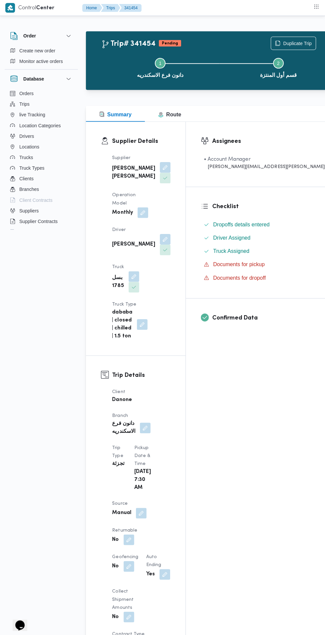
click at [134, 532] on button "button" at bounding box center [129, 537] width 11 height 11
click at [156, 465] on label "Is the trip will return to pickup after finish?" at bounding box center [153, 464] width 102 height 8
checkbox input "true"
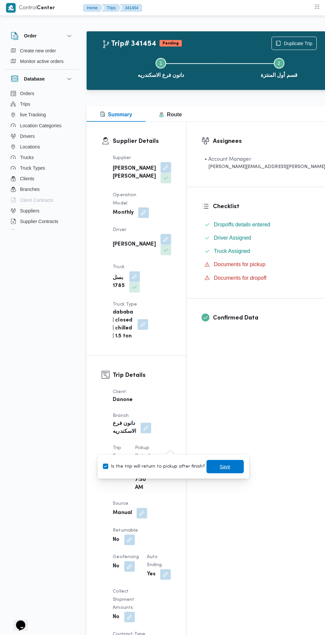
click at [219, 464] on span "Save" at bounding box center [224, 464] width 11 height 8
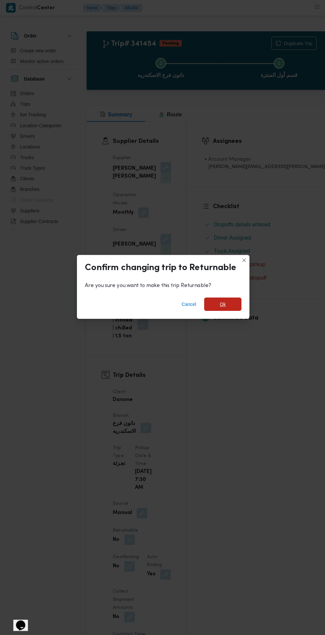
click at [221, 307] on span "Ok" at bounding box center [222, 303] width 6 height 8
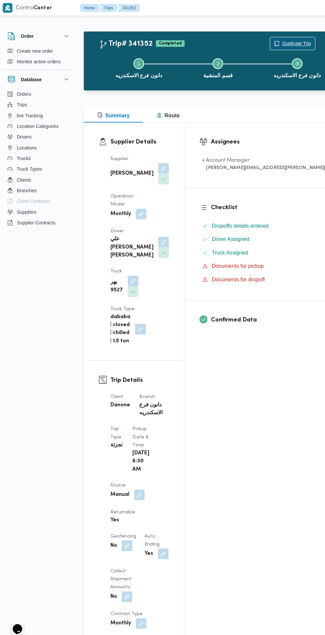
click at [270, 38] on span "Duplicate Trip" at bounding box center [292, 43] width 44 height 13
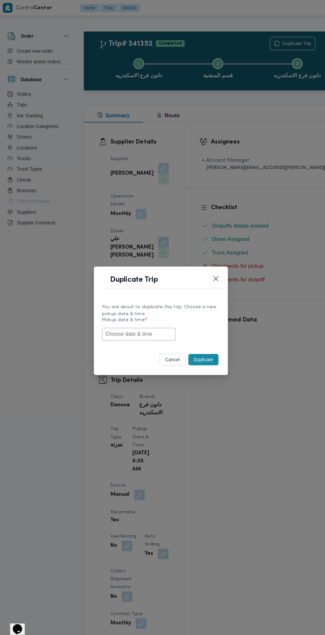
click at [154, 331] on input "text" at bounding box center [140, 330] width 73 height 13
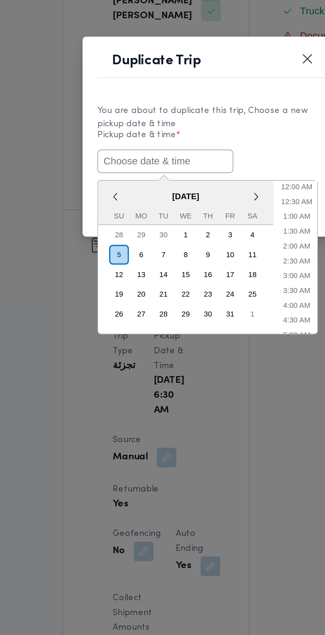
paste input "05/10/2025 7:30AM"
type input "05/10/2025 7:30AM"
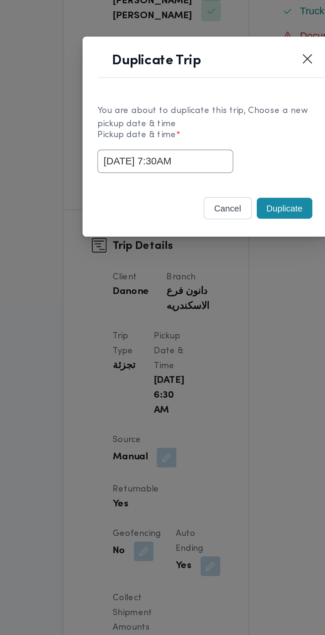
click at [207, 319] on label "Pickup date & time *" at bounding box center [162, 319] width 117 height 10
click at [204, 356] on button "Duplicate" at bounding box center [204, 355] width 30 height 11
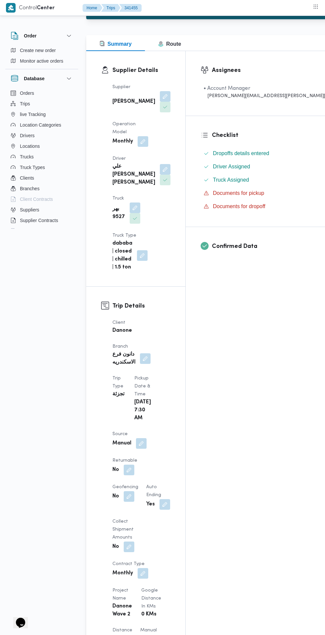
scroll to position [72, 0]
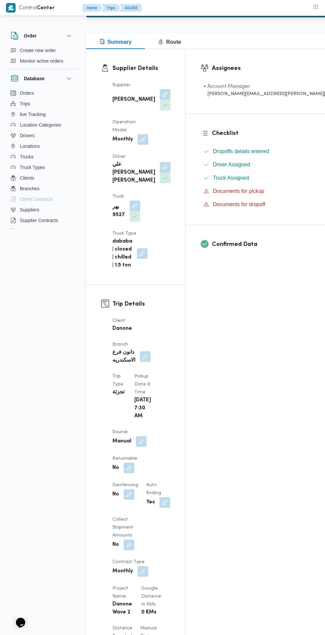
click at [134, 462] on span at bounding box center [127, 467] width 14 height 11
click at [163, 497] on button "button" at bounding box center [164, 502] width 11 height 11
click at [134, 462] on button "button" at bounding box center [129, 467] width 11 height 11
click at [166, 400] on label "Is the trip will return to pickup after finish?" at bounding box center [153, 400] width 102 height 8
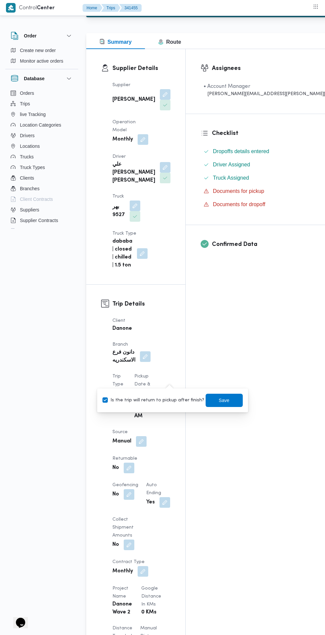
checkbox input "true"
click at [219, 400] on span "Save" at bounding box center [224, 400] width 11 height 8
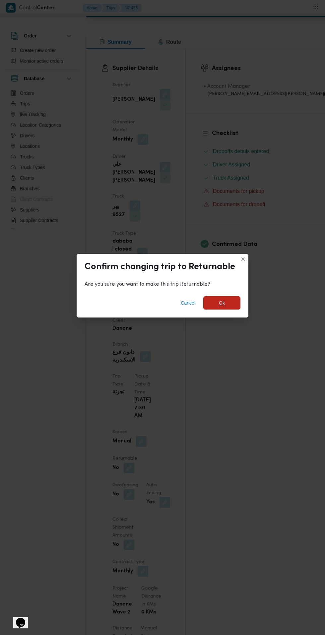
click at [221, 307] on span "Ok" at bounding box center [222, 303] width 6 height 8
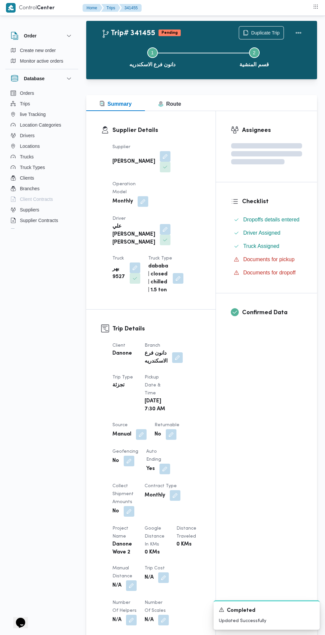
scroll to position [0, 0]
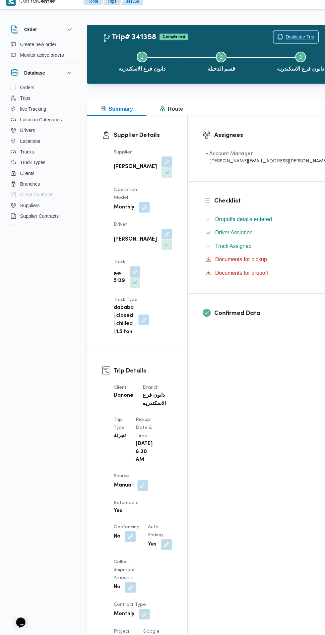
click at [282, 42] on span "Duplicate Trip" at bounding box center [296, 43] width 28 height 8
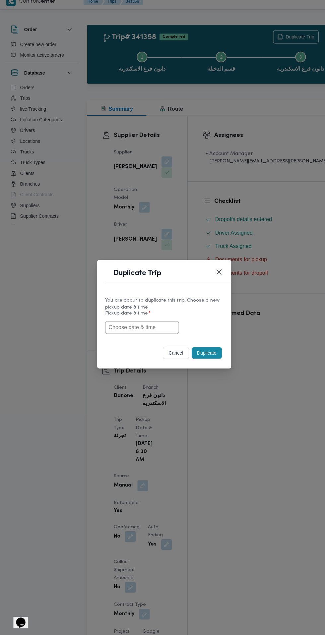
click at [150, 331] on input "text" at bounding box center [140, 330] width 73 height 13
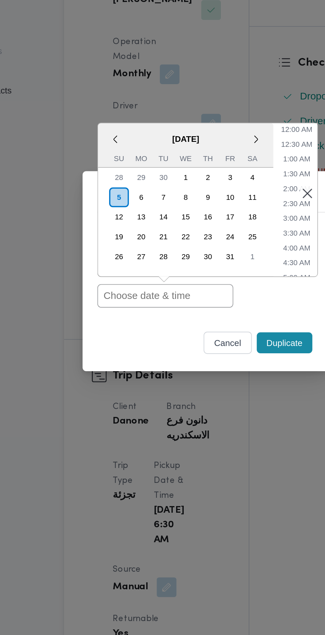
paste input "05/10/2025 7:30AM"
type input "05/10/2025 7:30AM"
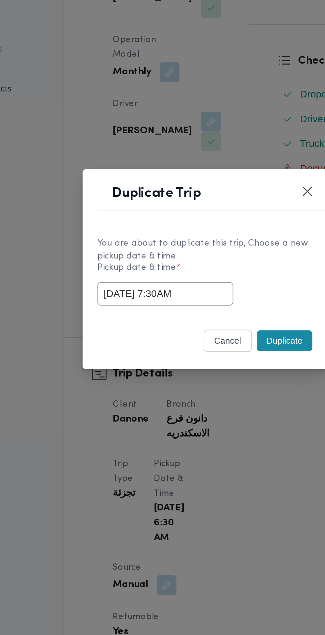
click at [204, 361] on button "Duplicate" at bounding box center [204, 355] width 30 height 11
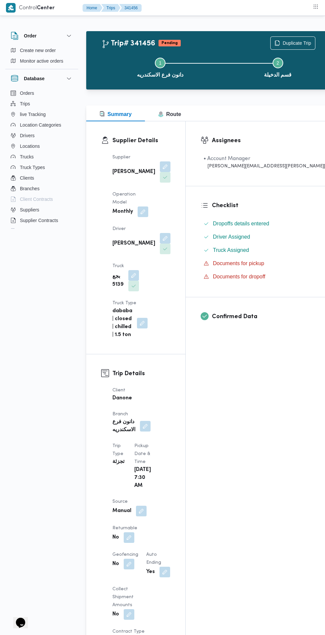
click at [134, 532] on button "button" at bounding box center [129, 537] width 11 height 11
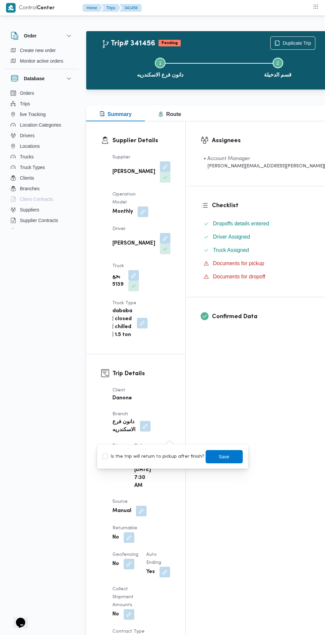
click at [157, 456] on label "Is the trip will return to pickup after finish?" at bounding box center [153, 456] width 102 height 8
checkbox input "true"
click at [205, 456] on span "Save" at bounding box center [223, 456] width 37 height 13
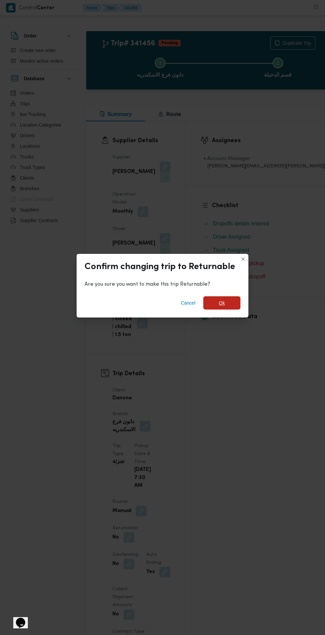
click at [221, 307] on span "Ok" at bounding box center [222, 303] width 6 height 8
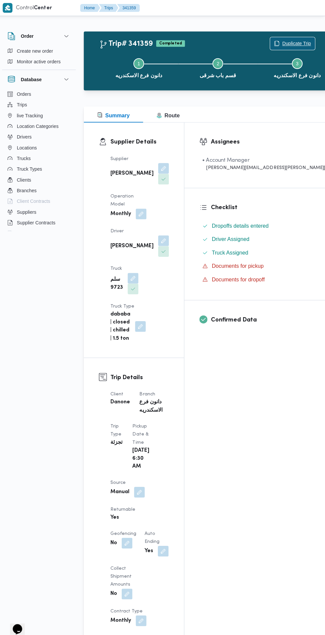
click at [282, 40] on span "Duplicate Trip" at bounding box center [296, 43] width 28 height 8
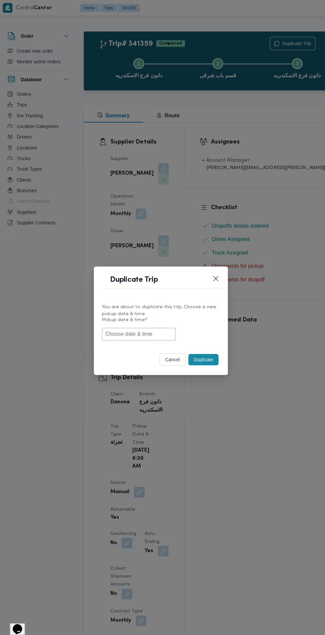
click at [148, 331] on input "text" at bounding box center [140, 330] width 73 height 13
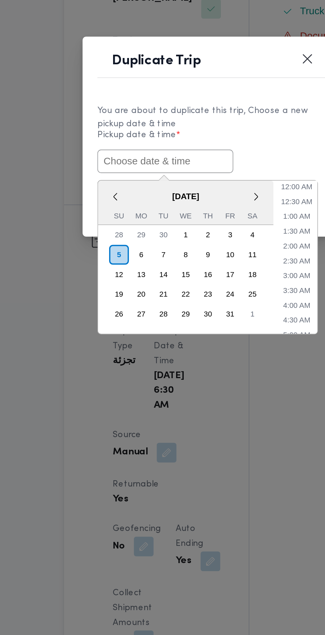
paste input "05/10/2025 7:30AM"
type input "05/10/2025 7:30AM"
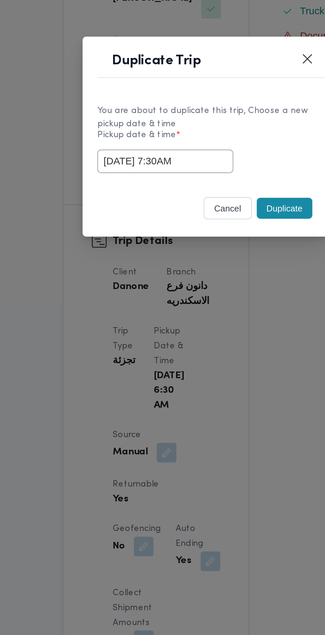
click at [211, 320] on label "Pickup date & time *" at bounding box center [162, 319] width 117 height 10
click at [205, 356] on button "Duplicate" at bounding box center [204, 355] width 30 height 11
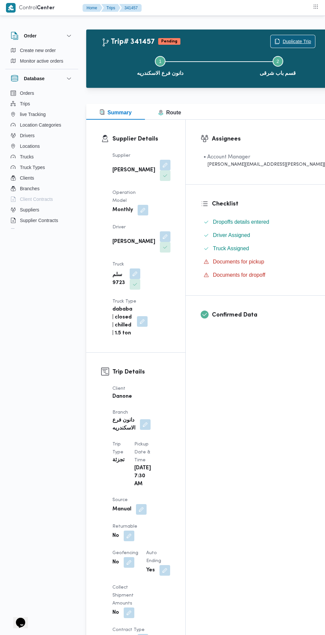
scroll to position [1, 0]
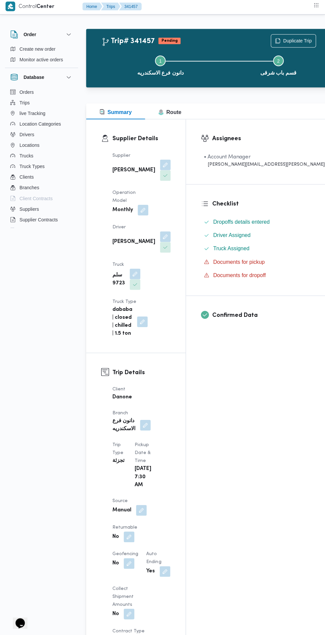
click at [134, 531] on button "button" at bounding box center [129, 536] width 11 height 11
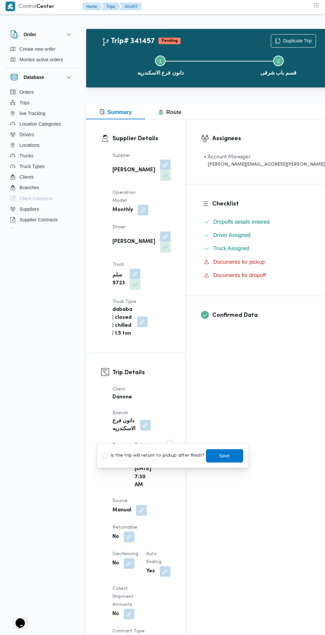
click at [158, 454] on label "Is the trip will return to pickup after finish?" at bounding box center [153, 455] width 102 height 8
checkbox input "true"
click at [219, 457] on span "Save" at bounding box center [224, 455] width 11 height 8
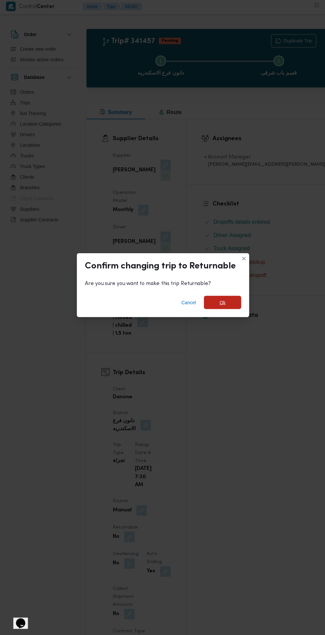
click at [222, 307] on span "Ok" at bounding box center [222, 303] width 6 height 8
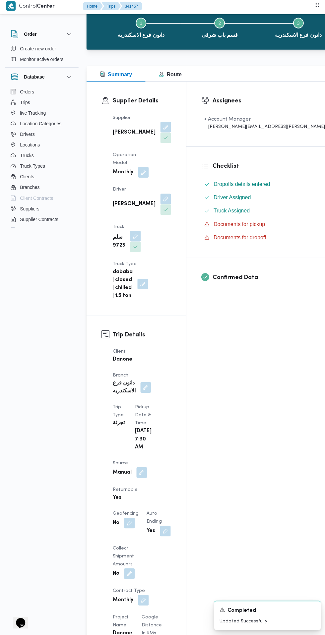
scroll to position [52, 0]
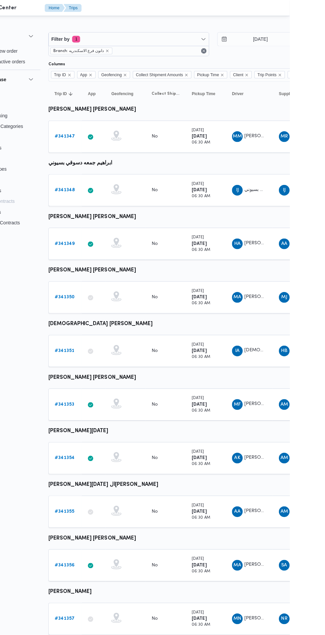
scroll to position [0, 11]
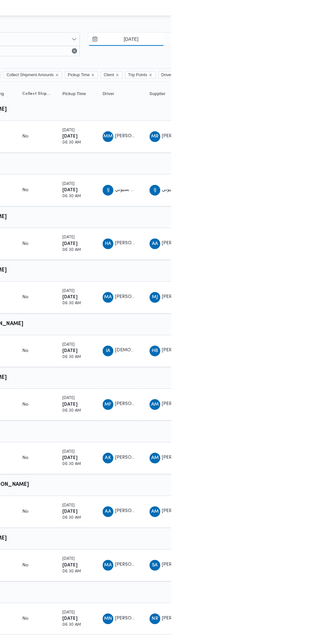
click at [281, 39] on input "[DATE]" at bounding box center [280, 38] width 75 height 13
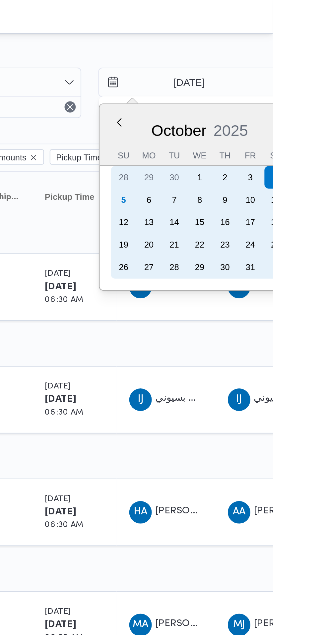
click at [253, 93] on div "5" at bounding box center [254, 94] width 11 height 11
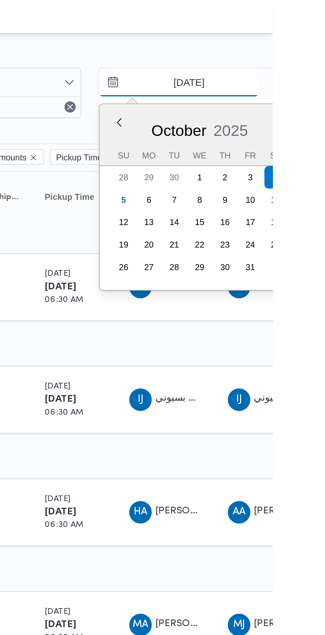
type input "[DATE]"
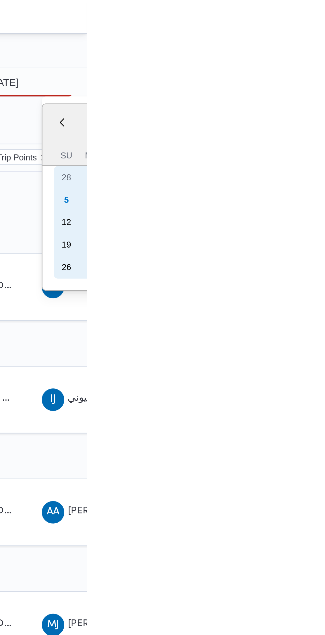
click at [314, 96] on div "5" at bounding box center [315, 94] width 11 height 11
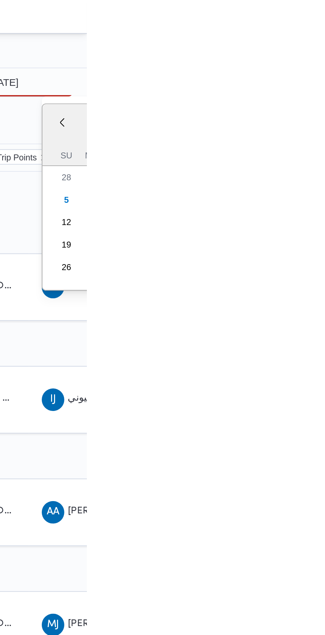
type input "[DATE]"
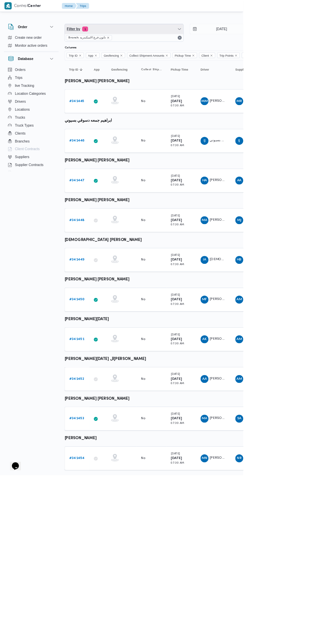
click at [162, 39] on span "Filter by 1" at bounding box center [165, 38] width 158 height 13
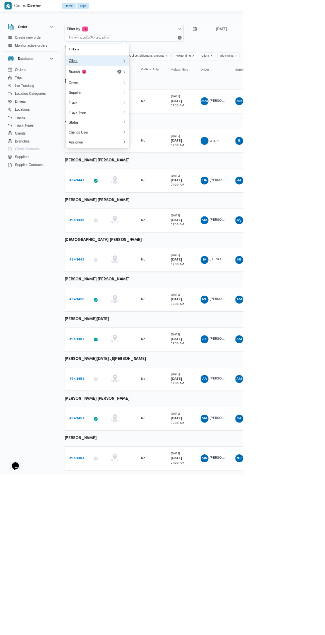
click at [138, 81] on div "Client" at bounding box center [128, 81] width 72 height 5
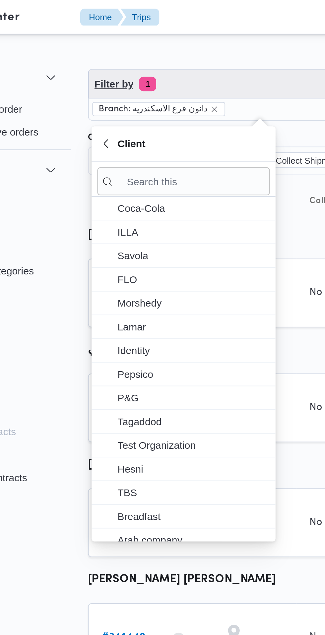
click at [139, 38] on span "Filter by 1" at bounding box center [165, 38] width 158 height 13
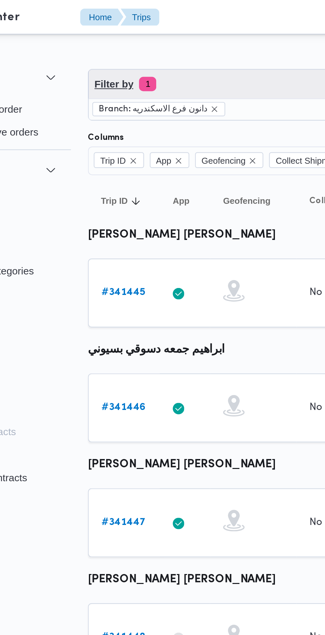
click at [140, 38] on span "Filter by 1" at bounding box center [165, 38] width 158 height 13
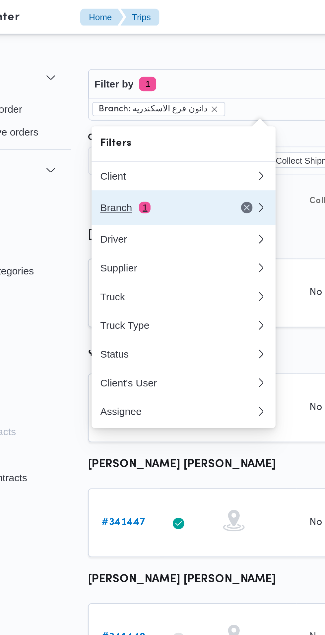
click at [132, 96] on div "Branch 1" at bounding box center [120, 95] width 56 height 5
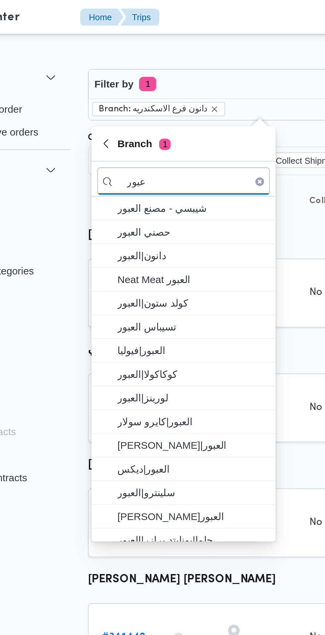
type input "عبور"
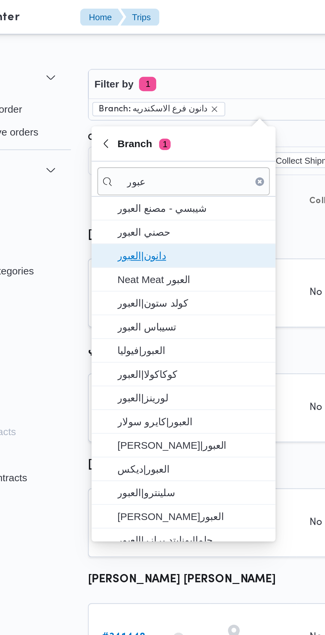
click at [138, 119] on span "دانون|العبور" at bounding box center [134, 118] width 69 height 8
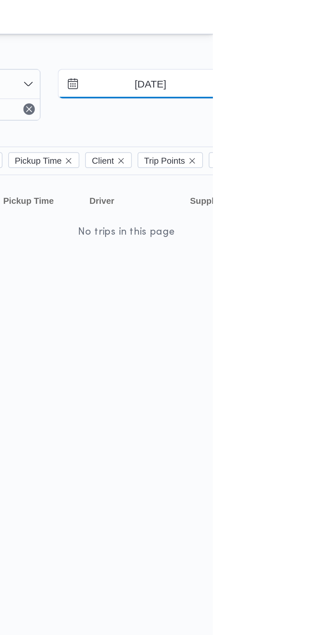
click at [293, 39] on input "[DATE]" at bounding box center [290, 38] width 75 height 13
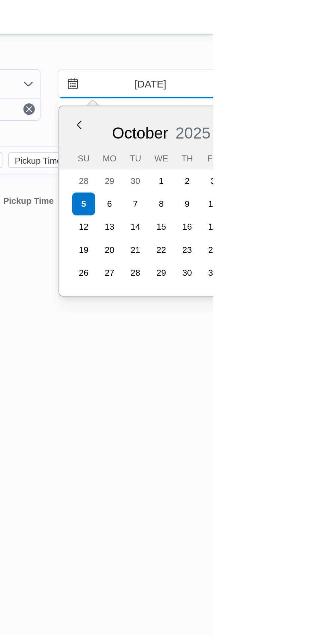
type input "[DATE]"
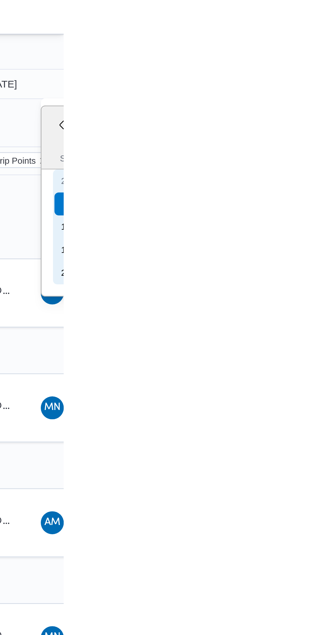
type input "[DATE]"
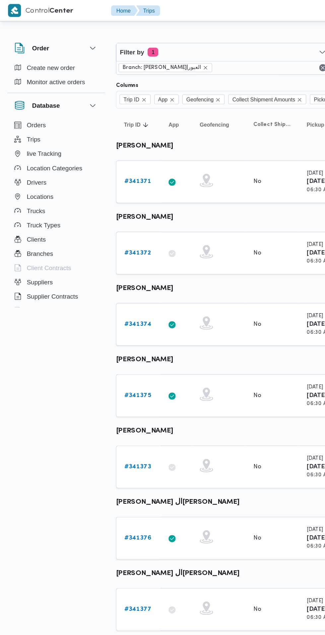
click at [105, 134] on b "# 341371" at bounding box center [102, 135] width 20 height 4
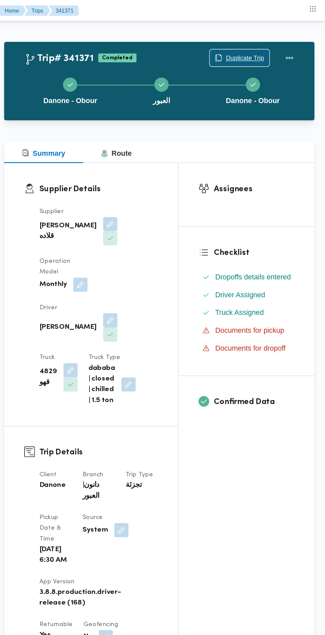
click at [254, 39] on span "Duplicate Trip" at bounding box center [265, 43] width 28 height 8
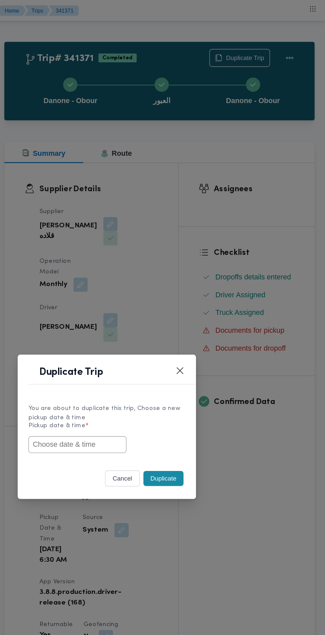
click at [151, 331] on input "text" at bounding box center [140, 330] width 73 height 13
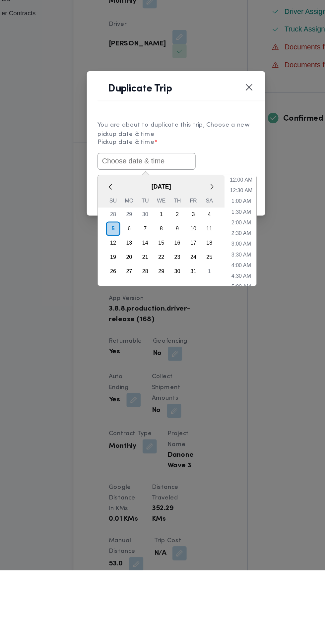
paste input "05/10/2025 7:30AM"
click at [141, 331] on input "05/10/2025 7:30AM" at bounding box center [140, 330] width 73 height 13
type input "05/10/2025 6:30AM"
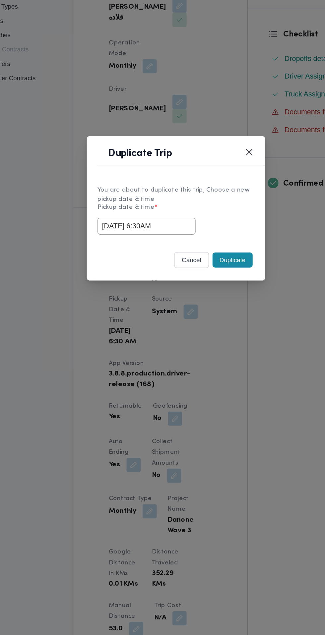
click at [199, 274] on header "Duplicate Trip" at bounding box center [170, 279] width 133 height 14
click at [157, 331] on input "05/10/2025 6:30AM" at bounding box center [140, 330] width 73 height 13
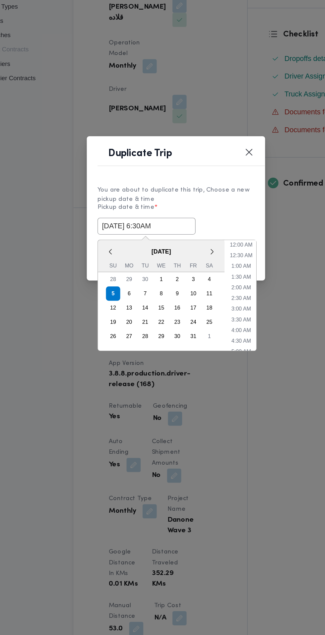
scroll to position [66, 0]
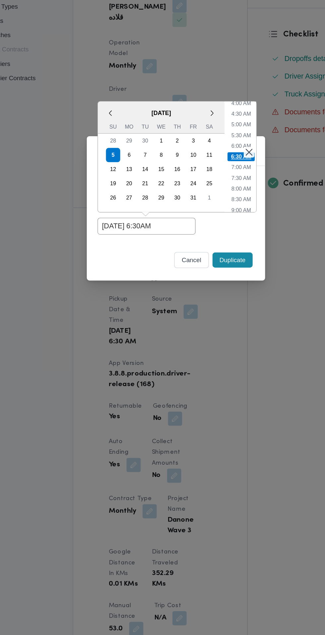
click at [209, 279] on li "6:30 AM" at bounding box center [211, 279] width 21 height 7
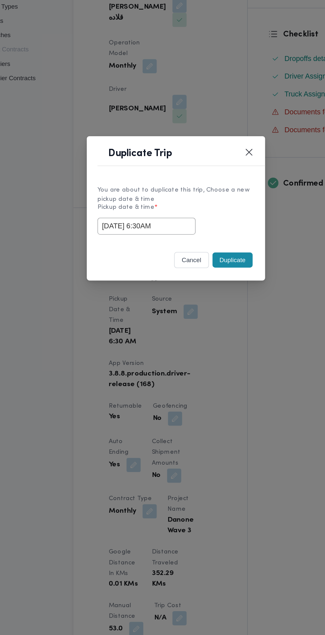
click at [201, 357] on button "Duplicate" at bounding box center [204, 355] width 30 height 11
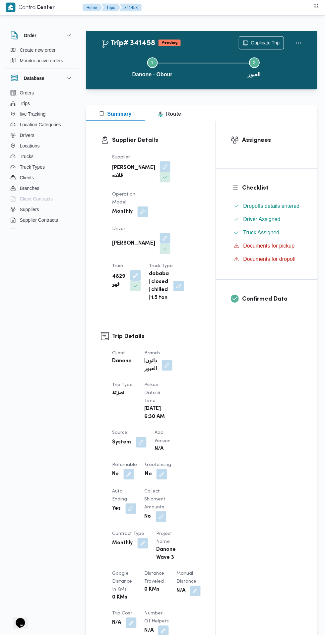
click at [129, 472] on button "button" at bounding box center [129, 473] width 11 height 11
click at [131, 503] on button "button" at bounding box center [131, 508] width 11 height 11
click at [129, 472] on button "button" at bounding box center [129, 473] width 11 height 11
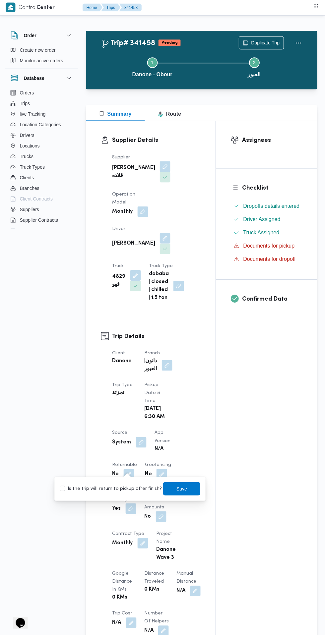
click at [129, 488] on label "Is the trip will return to pickup after finish?" at bounding box center [111, 488] width 102 height 8
checkbox input "true"
click at [176, 488] on span "Save" at bounding box center [181, 488] width 11 height 8
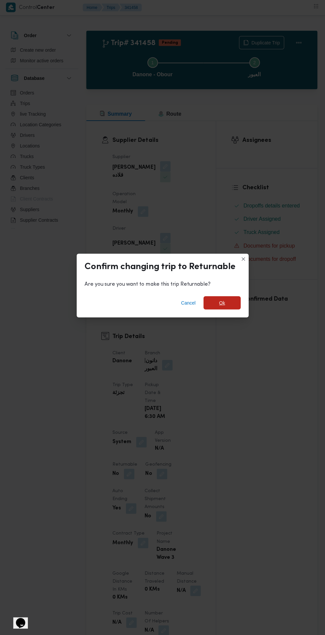
click at [225, 298] on span "Ok" at bounding box center [221, 302] width 37 height 13
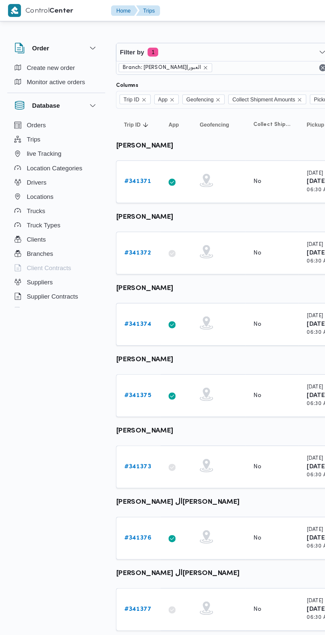
click at [104, 188] on b "# 341372" at bounding box center [102, 188] width 20 height 4
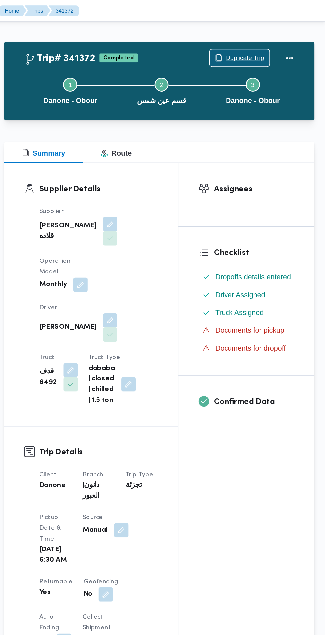
click at [264, 41] on span "Duplicate Trip" at bounding box center [265, 43] width 28 height 8
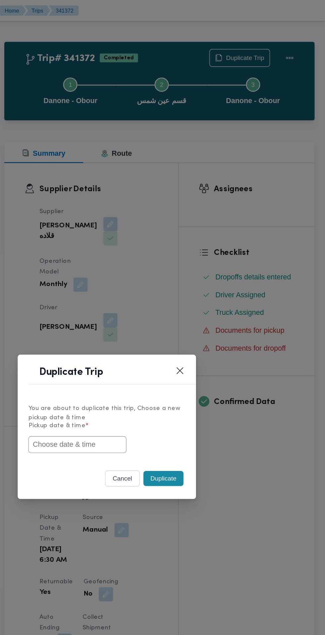
click at [148, 331] on input "text" at bounding box center [140, 330] width 73 height 13
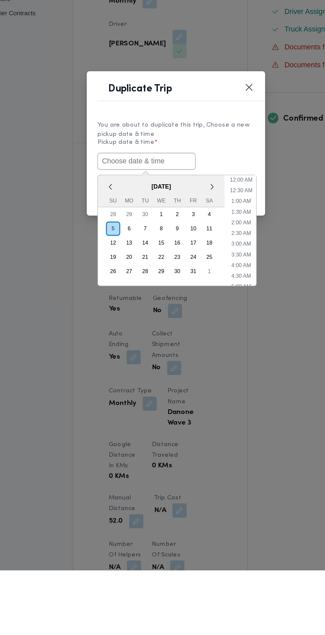
paste input "05/10/2025 6:30AM"
type input "05/10/2025 6:30AM"
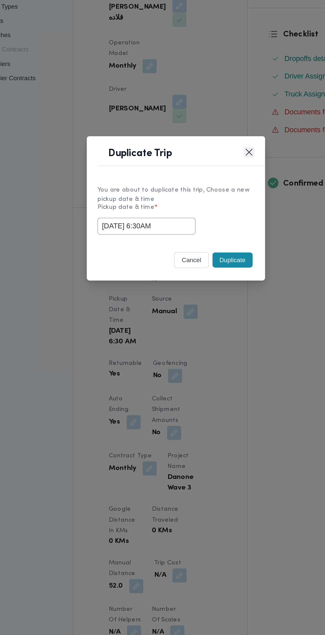
click at [216, 276] on button "Closes this modal window" at bounding box center [217, 276] width 8 height 8
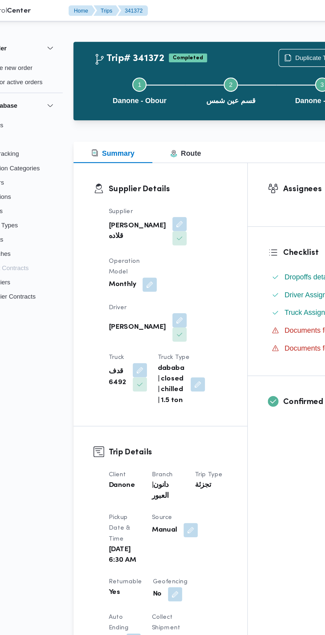
click at [211, 195] on div "Supplier Details Supplier مينا نجيب شفيق قلاده Operation Model Monthly Driver ه…" at bounding box center [150, 218] width 129 height 195
click at [254, 43] on span "Duplicate Trip" at bounding box center [265, 43] width 28 height 8
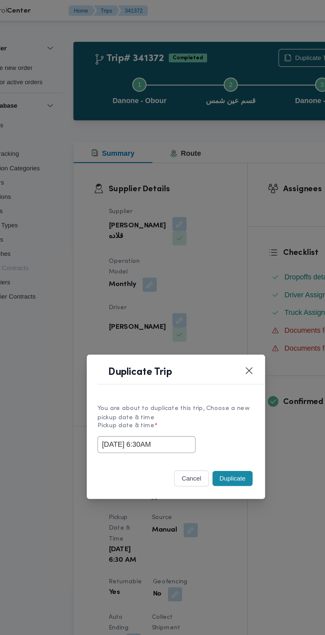
click at [212, 356] on button "Duplicate" at bounding box center [204, 355] width 30 height 11
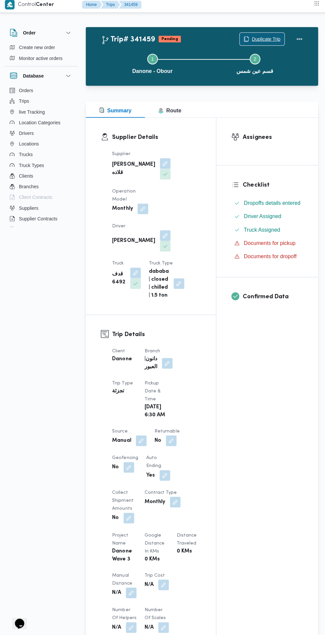
scroll to position [4, 0]
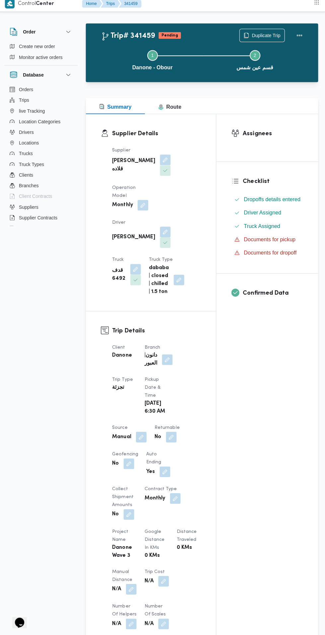
click at [173, 436] on button "button" at bounding box center [171, 438] width 11 height 11
click at [171, 455] on label "Is the trip will return to pickup after finish?" at bounding box center [153, 453] width 102 height 8
checkbox input "true"
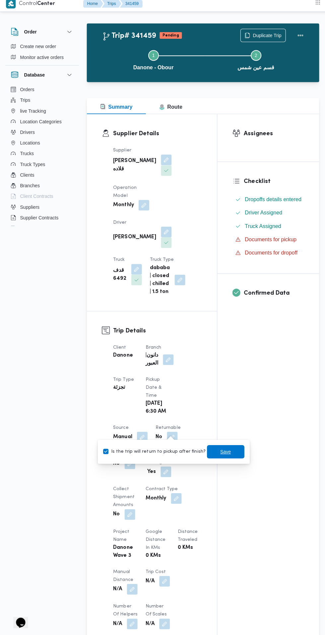
click at [219, 452] on span "Save" at bounding box center [224, 453] width 11 height 8
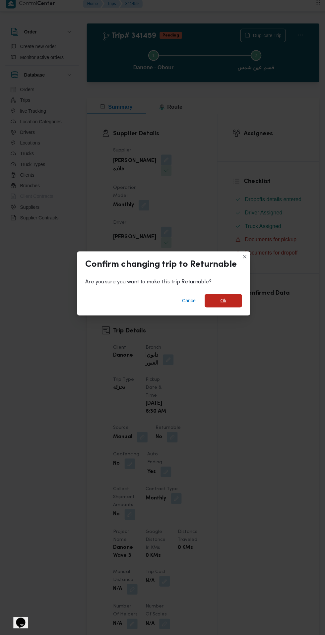
click at [221, 300] on span "Ok" at bounding box center [222, 303] width 6 height 8
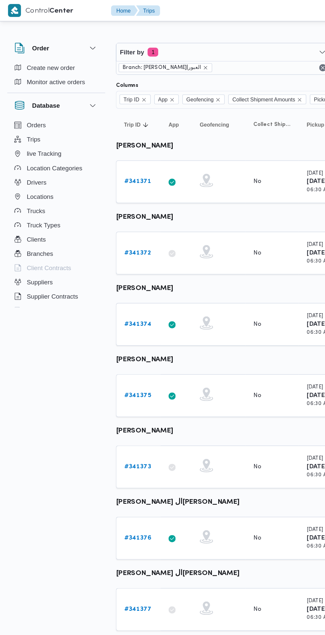
click at [101, 244] on link "# 341374" at bounding box center [102, 241] width 20 height 8
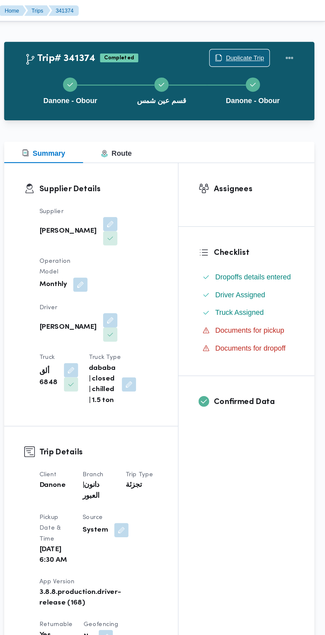
click at [265, 43] on span "Duplicate Trip" at bounding box center [265, 43] width 28 height 8
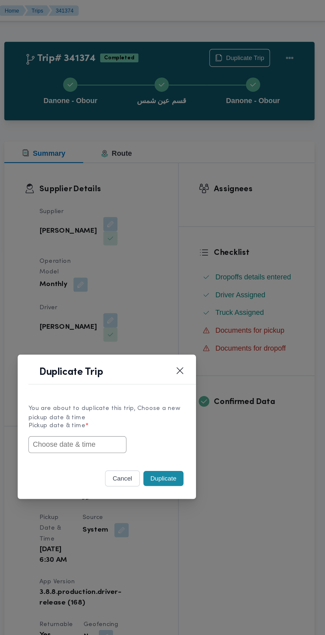
click at [160, 332] on input "text" at bounding box center [140, 330] width 73 height 13
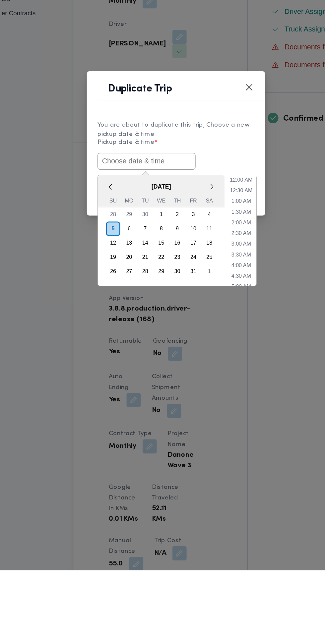
paste input "05/10/2025 6:30AM"
click at [206, 341] on li "12:00 AM" at bounding box center [211, 344] width 22 height 7
type input "05/10/2025 12:00AM"
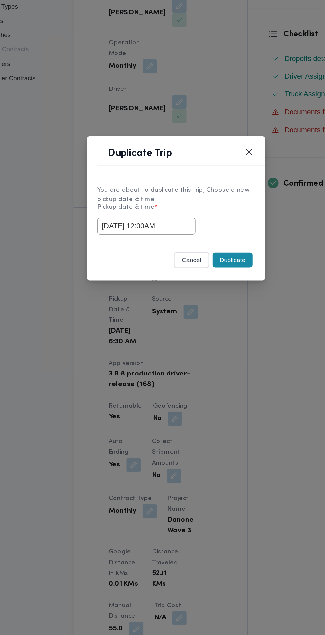
click at [208, 357] on button "Duplicate" at bounding box center [204, 355] width 30 height 11
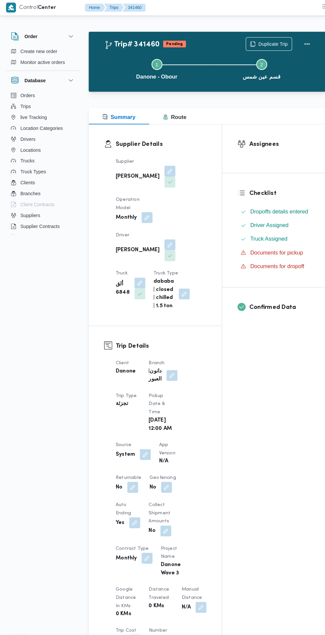
click at [129, 479] on span at bounding box center [127, 473] width 14 height 11
click at [130, 508] on button "button" at bounding box center [131, 508] width 11 height 11
click at [127, 478] on button "button" at bounding box center [129, 473] width 11 height 11
click at [124, 498] on label "Is the trip will return to pickup after finish?" at bounding box center [111, 496] width 102 height 8
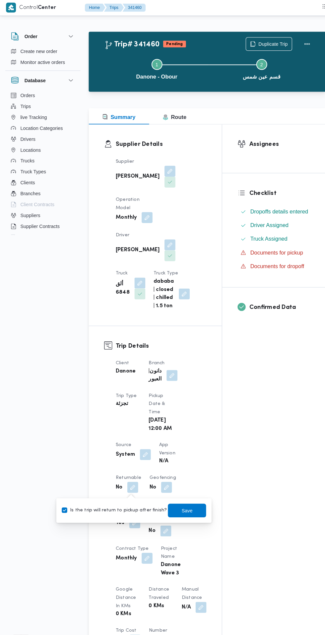
checkbox input "true"
click at [186, 494] on span "Save" at bounding box center [181, 496] width 37 height 13
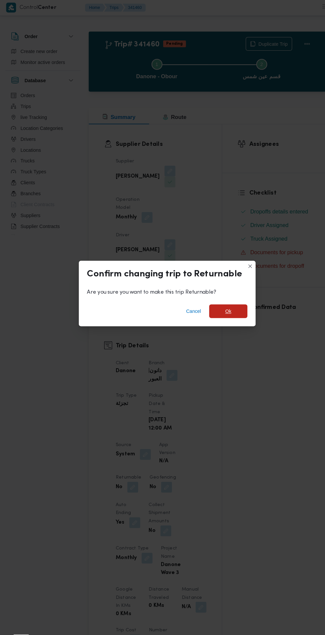
click at [221, 307] on span "Ok" at bounding box center [222, 303] width 6 height 8
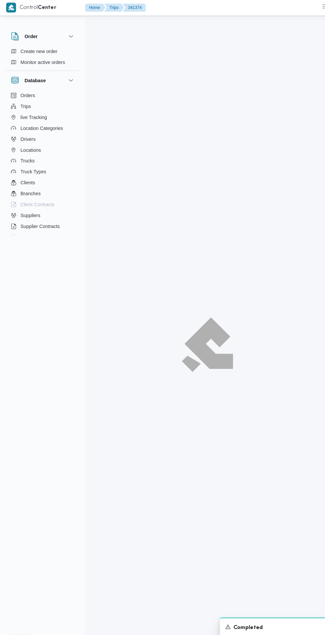
scroll to position [32, 0]
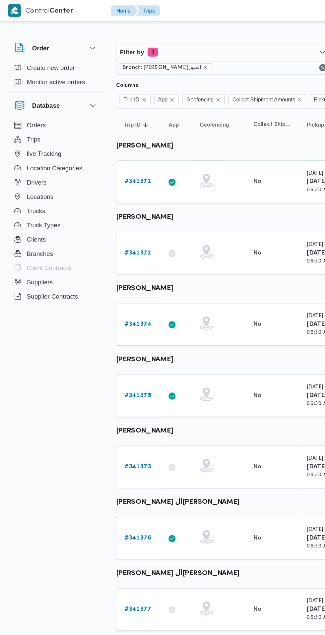
click at [103, 295] on b "# 341375" at bounding box center [102, 294] width 20 height 4
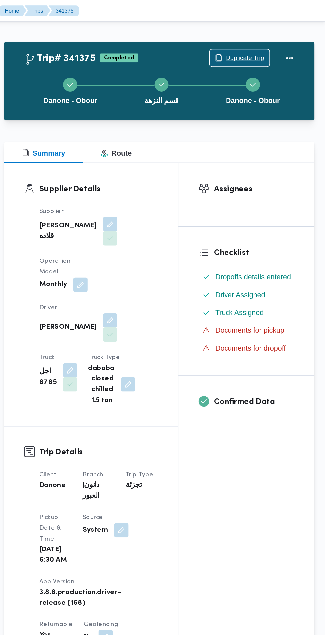
click at [277, 40] on span "Duplicate Trip" at bounding box center [265, 43] width 28 height 8
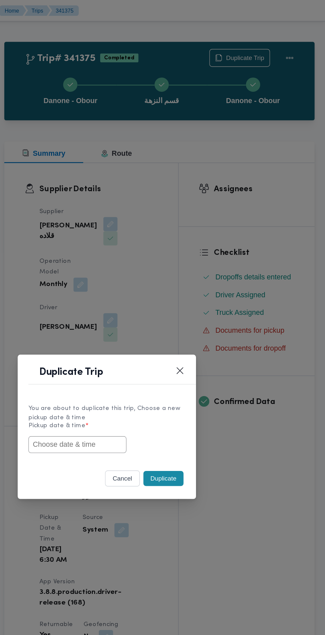
click at [165, 331] on input "text" at bounding box center [140, 330] width 73 height 13
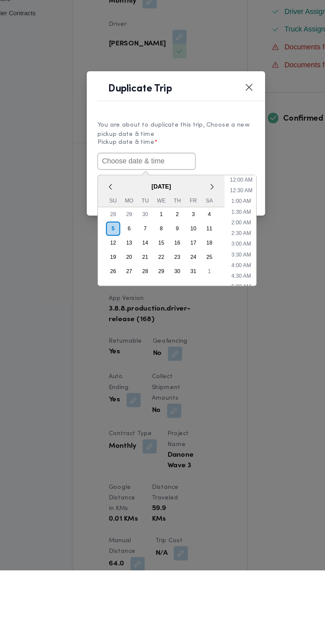
paste input "05/10/2025 6:30AM"
click at [205, 341] on li "12:00 AM" at bounding box center [211, 344] width 22 height 7
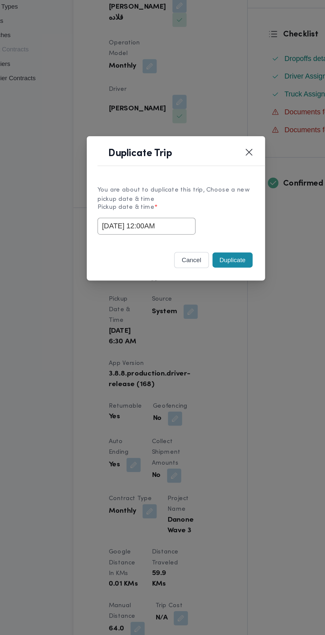
click at [161, 331] on input "05/10/2025 12:00AM" at bounding box center [140, 330] width 73 height 13
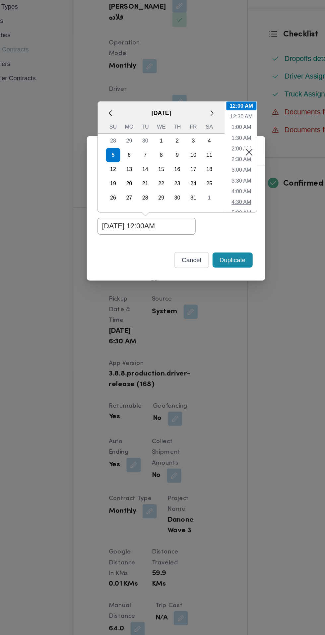
click at [212, 313] on li "4:30 AM" at bounding box center [211, 312] width 20 height 7
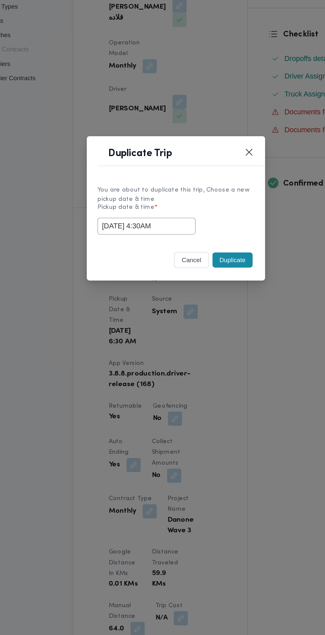
click at [162, 331] on input "05/10/2025 4:30AM" at bounding box center [140, 330] width 73 height 13
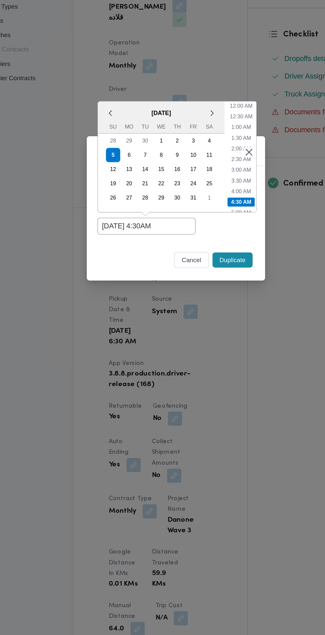
scroll to position [34, 0]
click at [211, 311] on li "6:30 AM" at bounding box center [211, 310] width 20 height 7
type input "05/10/2025 6:30AM"
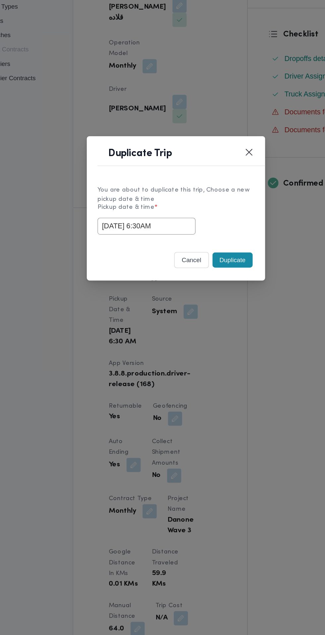
click at [208, 355] on button "Duplicate" at bounding box center [204, 355] width 30 height 11
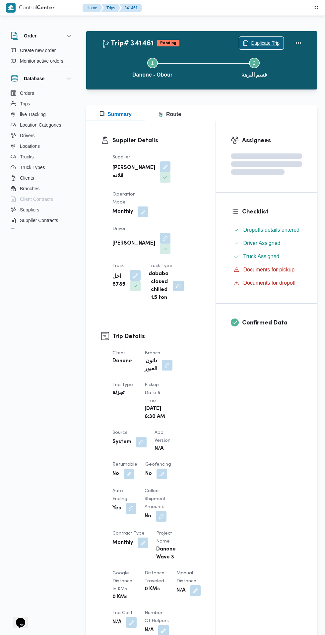
scroll to position [1, 0]
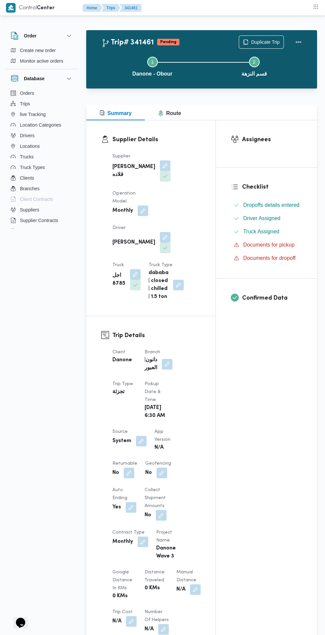
click at [129, 467] on button "button" at bounding box center [129, 472] width 11 height 11
click at [121, 475] on label "Is the trip will return to pickup after finish?" at bounding box center [111, 479] width 102 height 8
checkbox input "true"
click at [176, 479] on span "Save" at bounding box center [181, 479] width 11 height 8
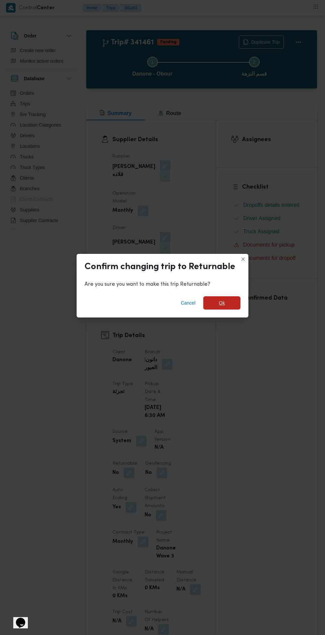
click at [221, 300] on span "Ok" at bounding box center [222, 303] width 6 height 8
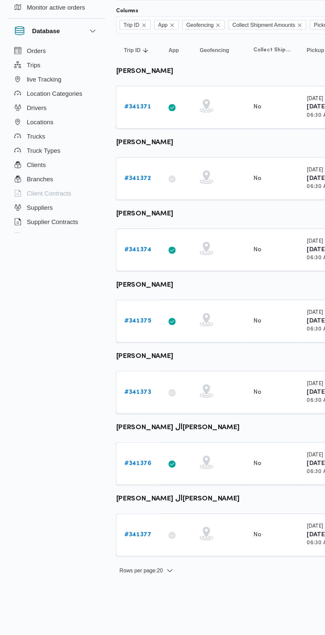
click at [104, 346] on b "# 341373" at bounding box center [102, 347] width 20 height 4
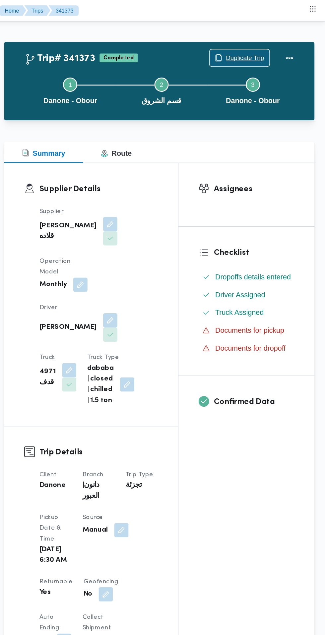
click at [264, 43] on span "Duplicate Trip" at bounding box center [265, 43] width 28 height 8
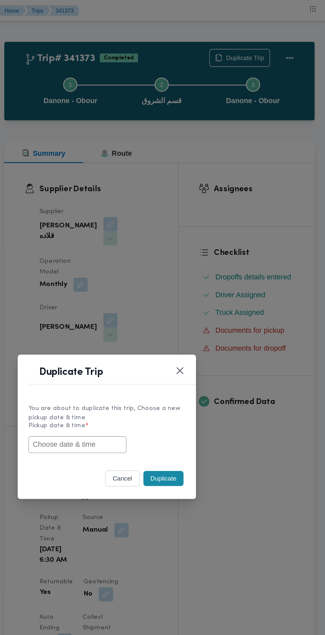
click at [163, 331] on input "text" at bounding box center [140, 330] width 73 height 13
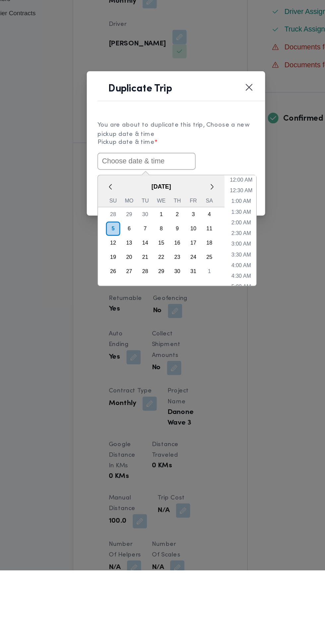
paste input "05/10/2025 6:30AM"
type input "05/10/2025 6:30AM"
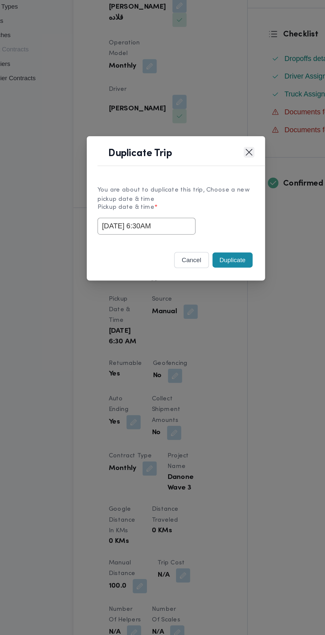
click at [215, 276] on button "Closes this modal window" at bounding box center [217, 276] width 8 height 8
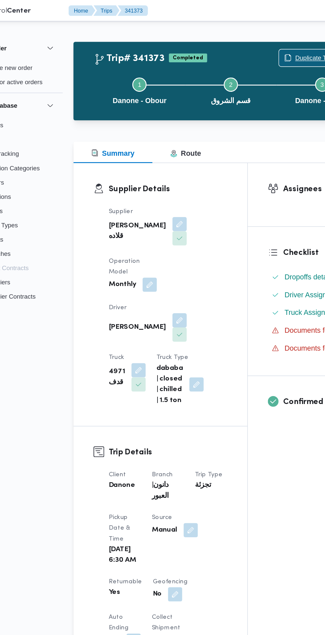
click at [251, 44] on span "Duplicate Trip" at bounding box center [265, 43] width 28 height 8
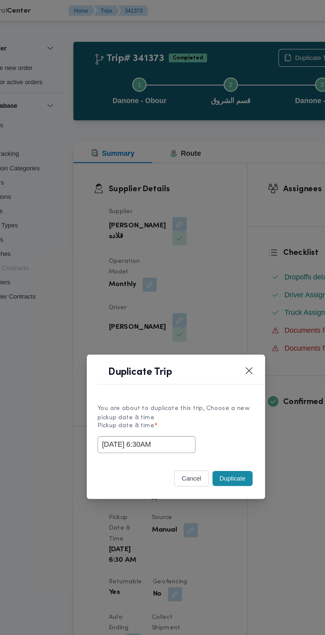
click at [203, 357] on button "Duplicate" at bounding box center [204, 355] width 30 height 11
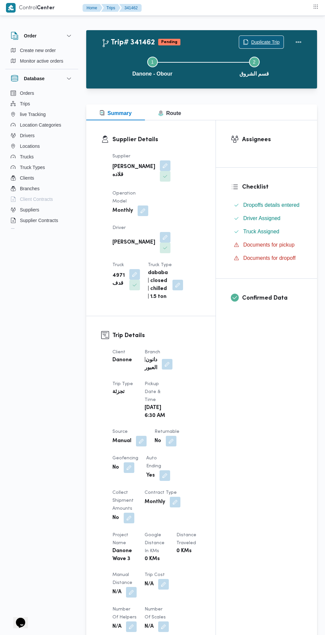
scroll to position [3, 0]
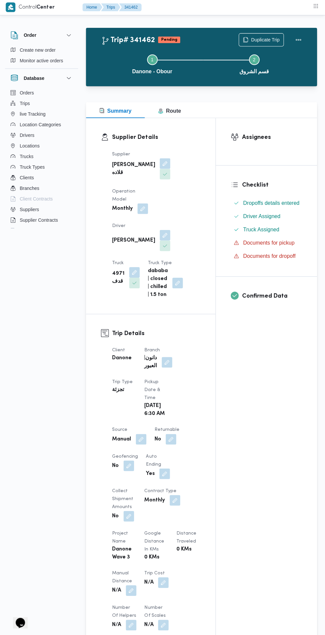
click at [171, 434] on button "button" at bounding box center [171, 439] width 11 height 11
click at [163, 468] on button "button" at bounding box center [164, 473] width 11 height 11
click at [171, 434] on button "button" at bounding box center [171, 439] width 11 height 11
click at [166, 451] on label "Is the trip will return to pickup after finish?" at bounding box center [153, 454] width 102 height 8
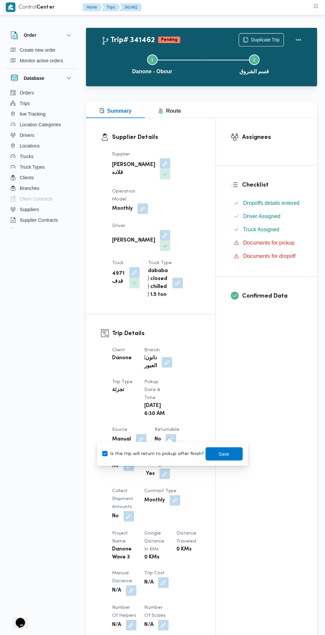
checkbox input "true"
click at [221, 456] on span "Save" at bounding box center [224, 454] width 11 height 8
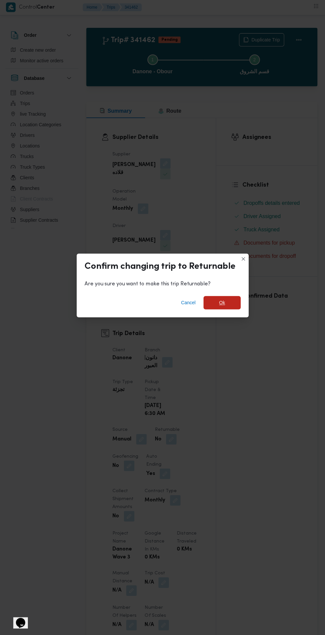
click at [221, 307] on span "Ok" at bounding box center [222, 303] width 6 height 8
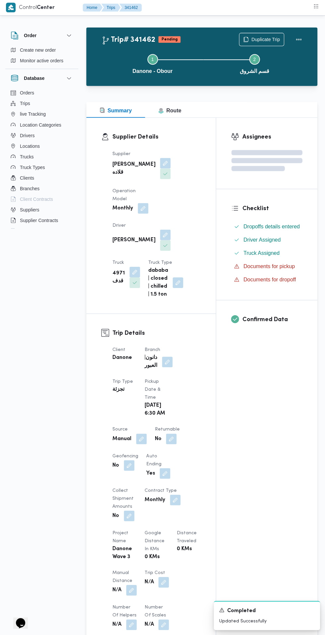
scroll to position [0, 0]
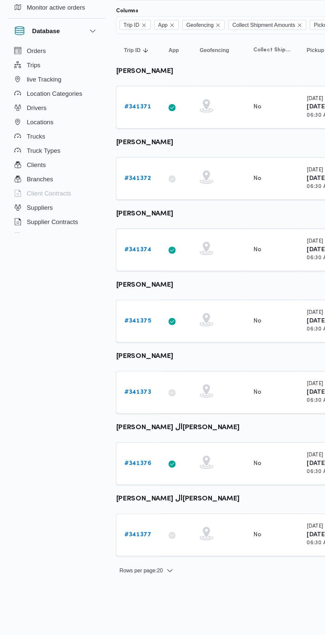
click at [94, 399] on b "# 341376" at bounding box center [102, 400] width 20 height 4
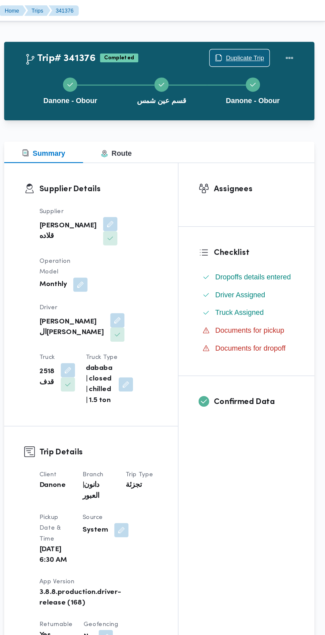
click at [264, 40] on span "Duplicate Trip" at bounding box center [265, 43] width 28 height 8
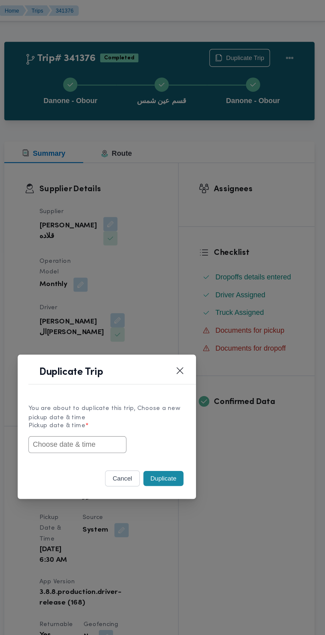
click at [161, 331] on input "text" at bounding box center [140, 330] width 73 height 13
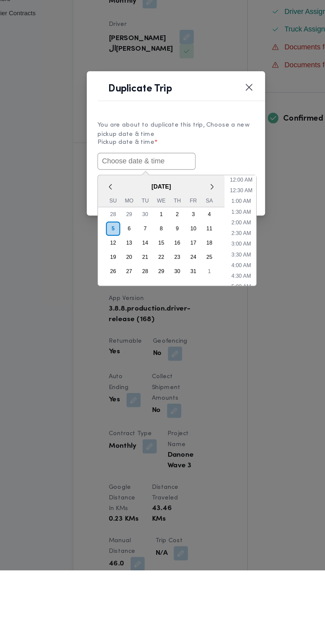
paste input "05/10/2025 6:30AM"
click at [210, 342] on li "12:00 AM" at bounding box center [211, 344] width 22 height 7
type input "05/10/2025 12:00AM"
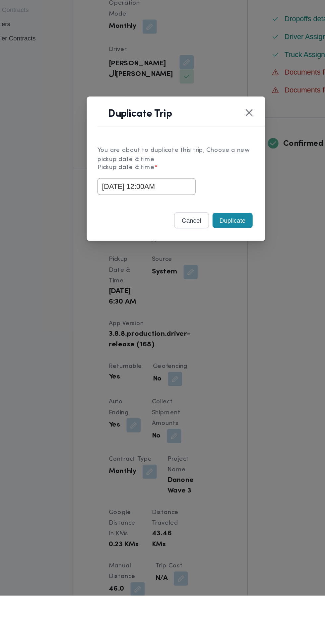
click at [156, 331] on input "05/10/2025 12:00AM" at bounding box center [140, 330] width 73 height 13
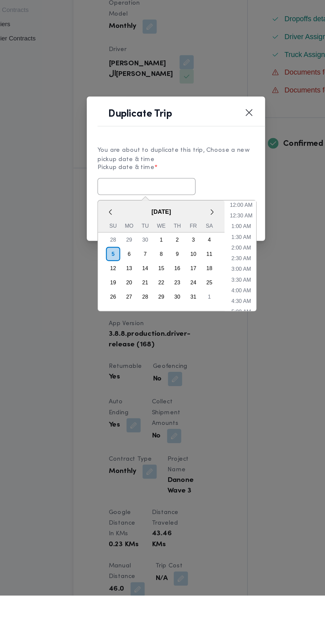
paste input "05/10/2025 6:30AM"
type input "05/10/2025 6:30AM"
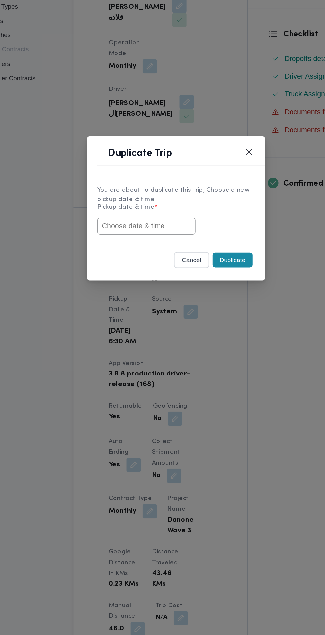
click at [202, 297] on div "You are about to duplicate this trip, Choose a new pickup date & time Pickup da…" at bounding box center [162, 318] width 133 height 49
click at [158, 331] on input "text" at bounding box center [140, 330] width 73 height 13
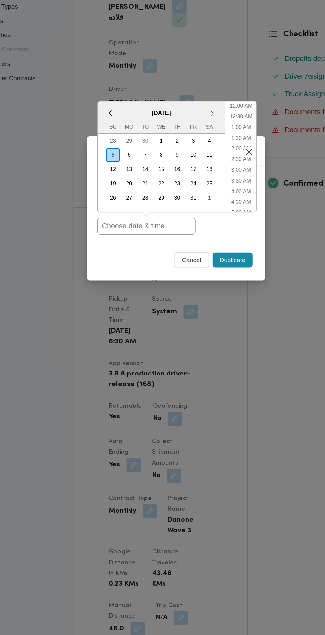
paste input "05/10/2025 6:30AM"
type input "05/10/2025 6:30AM"
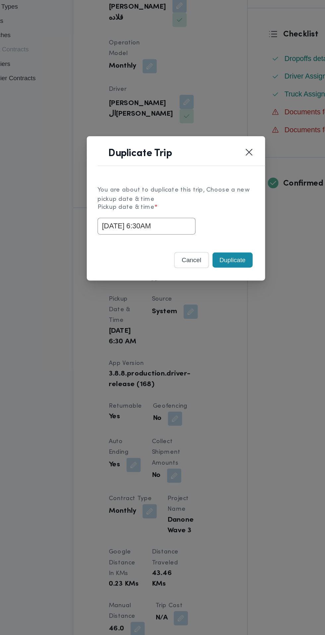
click at [209, 335] on div "Selected date: Sunday, October 5th, 2025 at 6:30 AM 05/10/2025 6:30AM" at bounding box center [162, 330] width 117 height 13
click at [208, 351] on button "Duplicate" at bounding box center [204, 355] width 30 height 11
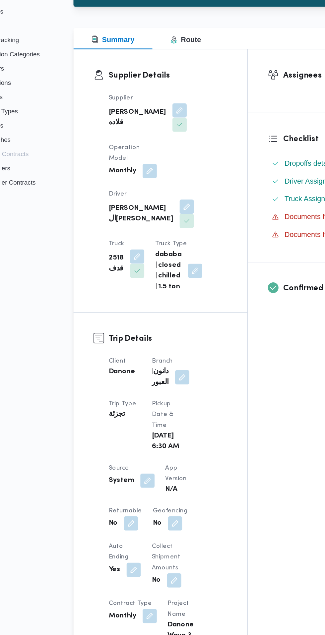
click at [129, 469] on button "button" at bounding box center [129, 473] width 11 height 11
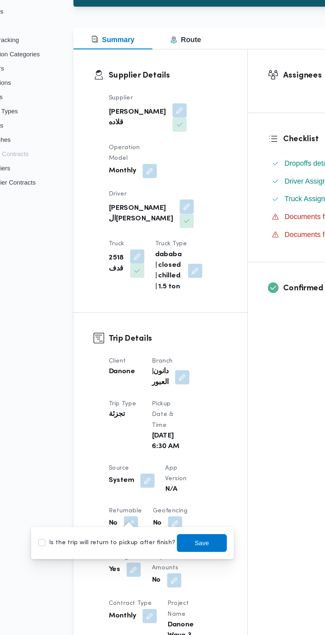
click at [122, 488] on label "Is the trip will return to pickup after finish?" at bounding box center [111, 488] width 102 height 8
checkbox input "true"
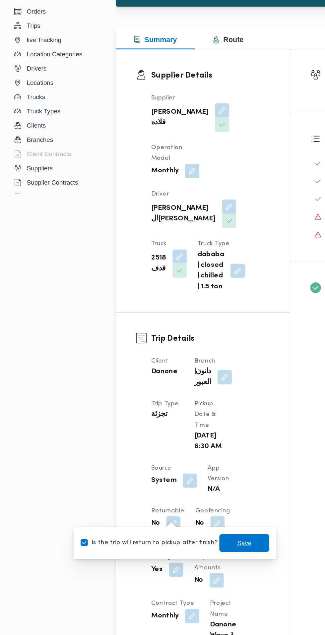
click at [176, 488] on span "Save" at bounding box center [181, 488] width 11 height 8
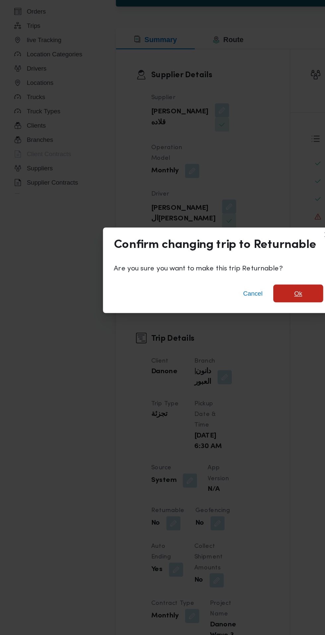
click at [220, 307] on span "Ok" at bounding box center [222, 303] width 6 height 8
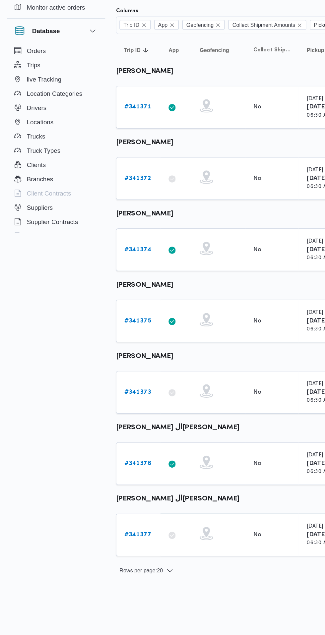
click at [94, 452] on b "# 341377" at bounding box center [102, 453] width 20 height 4
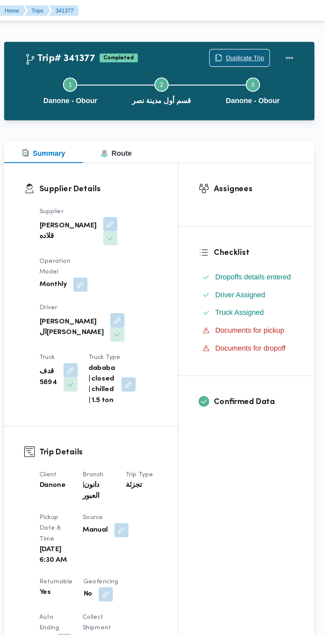
click at [262, 42] on span "Duplicate Trip" at bounding box center [265, 43] width 28 height 8
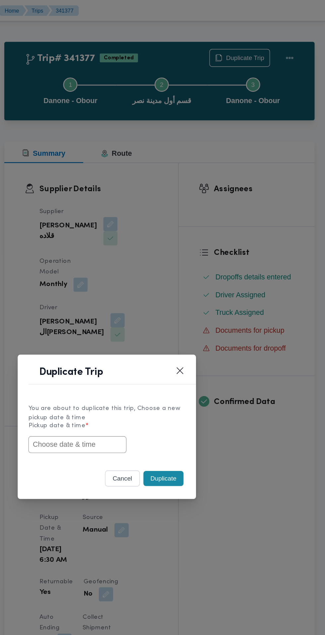
click at [158, 331] on input "text" at bounding box center [140, 330] width 73 height 13
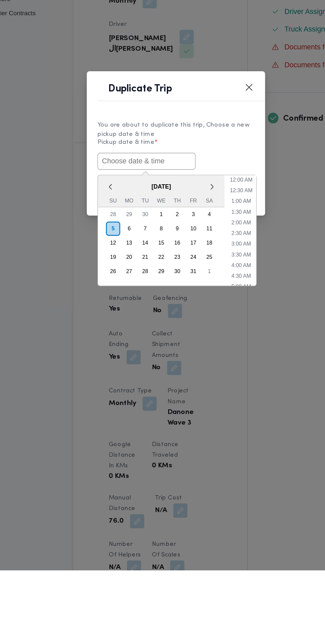
paste input "05/10/2025 6:30AM"
type input "05/10/2025 6:30AM"
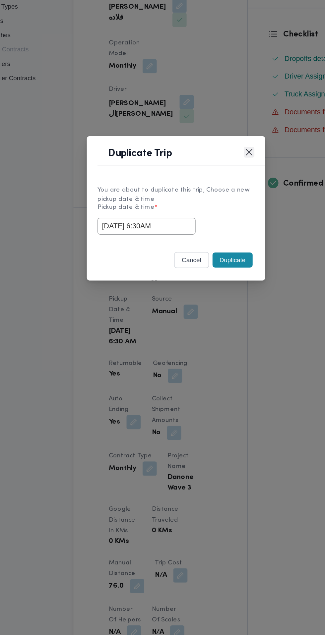
click at [214, 276] on button "Closes this modal window" at bounding box center [217, 276] width 8 height 8
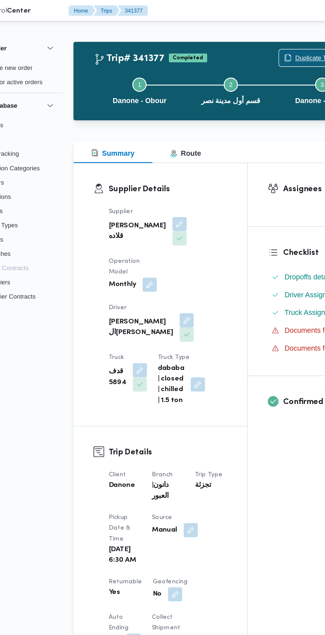
click at [253, 43] on span "Duplicate Trip" at bounding box center [265, 43] width 28 height 8
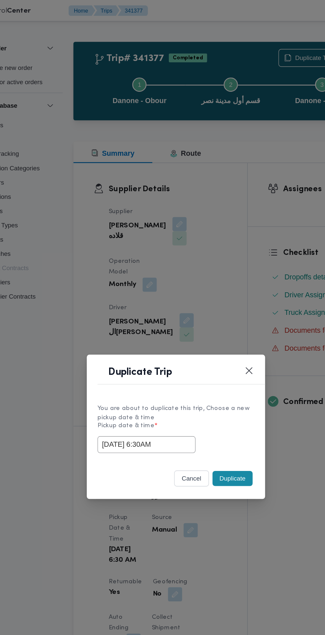
click at [211, 360] on button "Duplicate" at bounding box center [204, 355] width 30 height 11
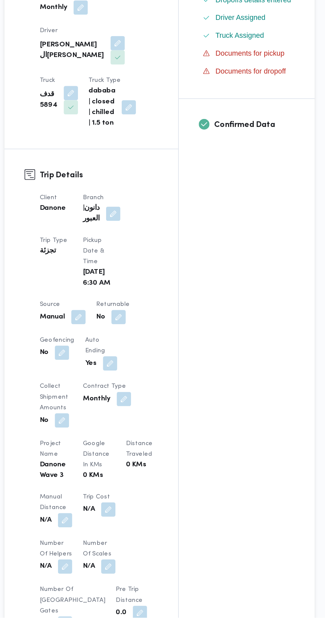
scroll to position [31, 0]
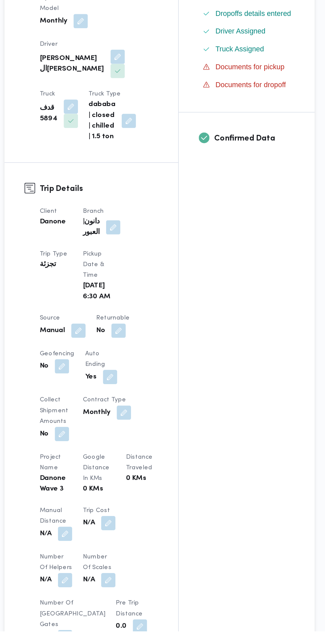
click at [171, 415] on button "button" at bounding box center [171, 411] width 11 height 11
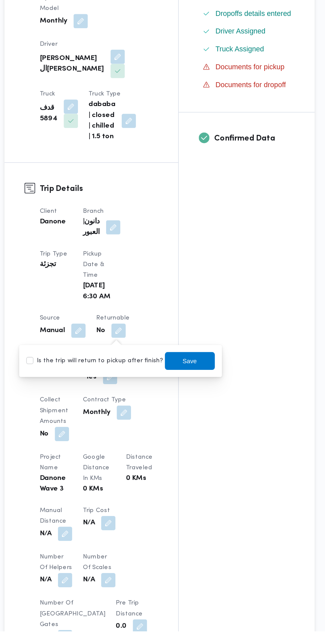
click at [163, 435] on label "Is the trip will return to pickup after finish?" at bounding box center [153, 434] width 102 height 8
checkbox input "true"
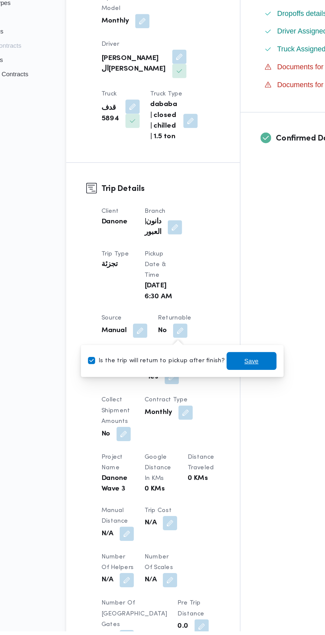
click at [219, 435] on span "Save" at bounding box center [224, 434] width 11 height 8
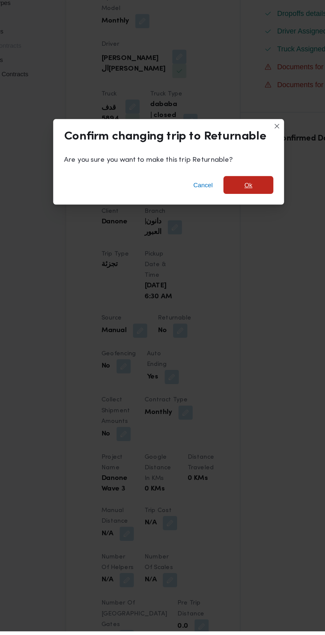
click at [224, 307] on span "Ok" at bounding box center [222, 303] width 6 height 8
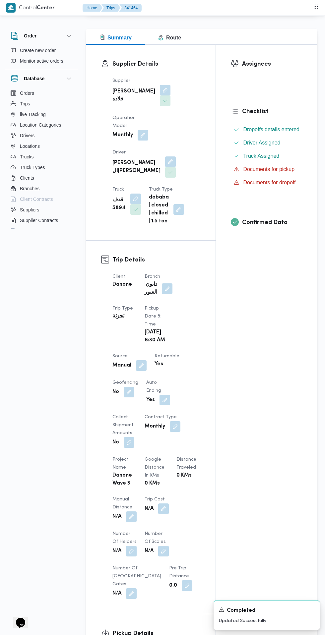
scroll to position [2, 0]
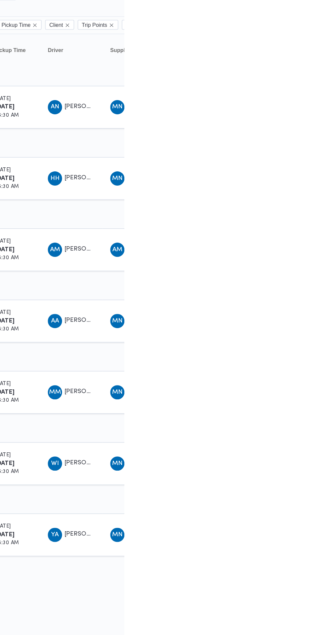
scroll to position [0, 3]
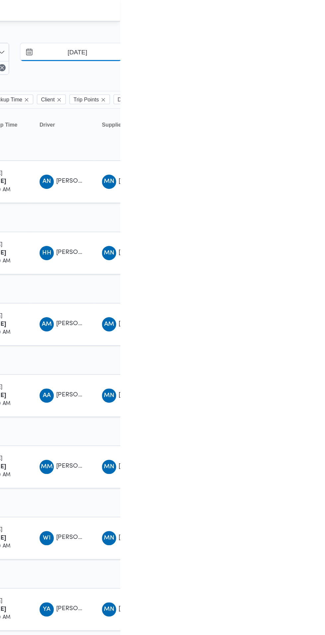
click at [300, 39] on input "[DATE]" at bounding box center [287, 38] width 75 height 13
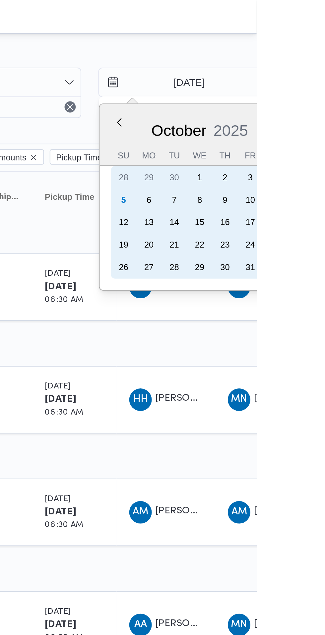
click at [262, 93] on div "5" at bounding box center [262, 94] width 11 height 11
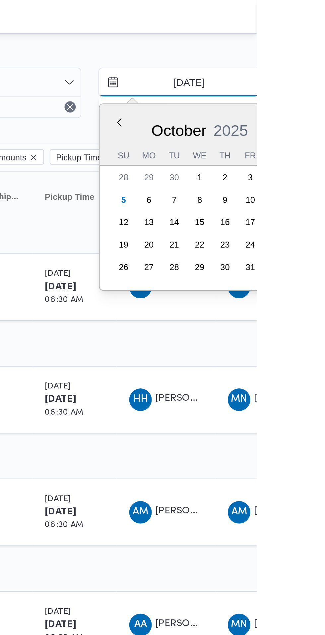
type input "[DATE]"
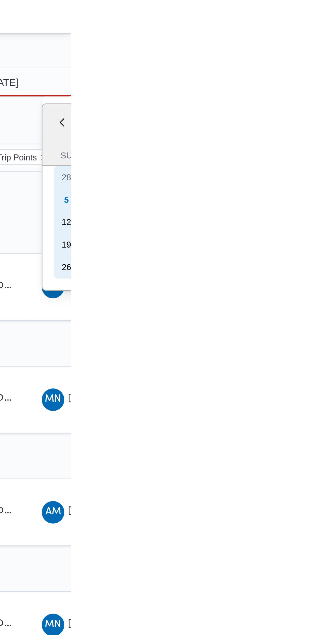
click at [321, 92] on div "5" at bounding box center [322, 94] width 11 height 11
type input "[DATE]"
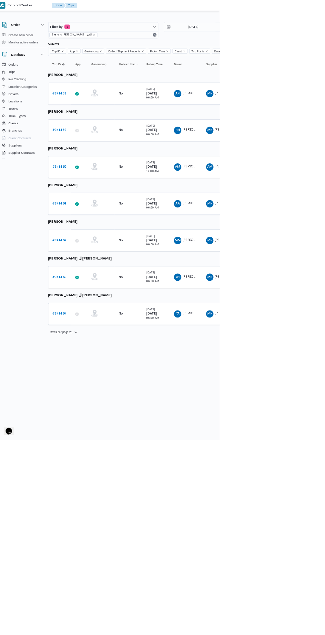
scroll to position [0, 9]
